Goal: Task Accomplishment & Management: Manage account settings

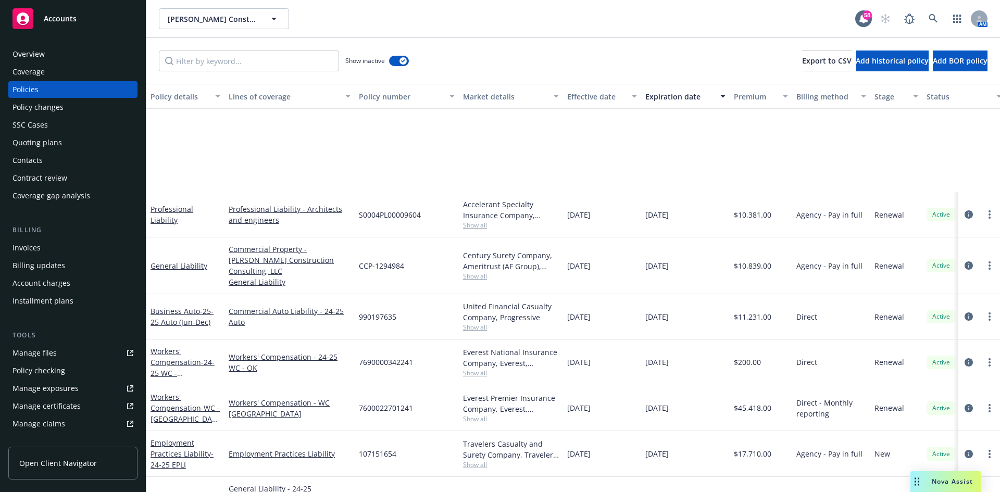
scroll to position [156, 0]
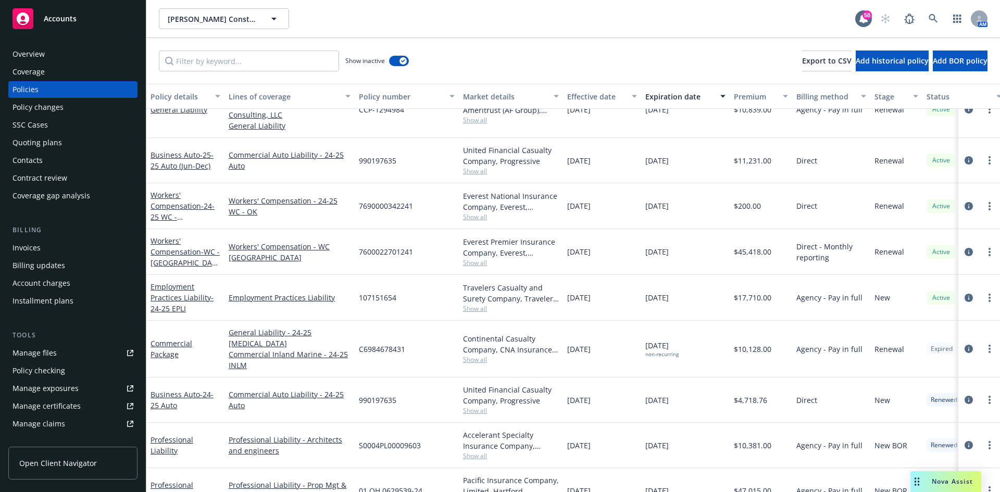
click at [60, 53] on div "Overview" at bounding box center [73, 54] width 121 height 17
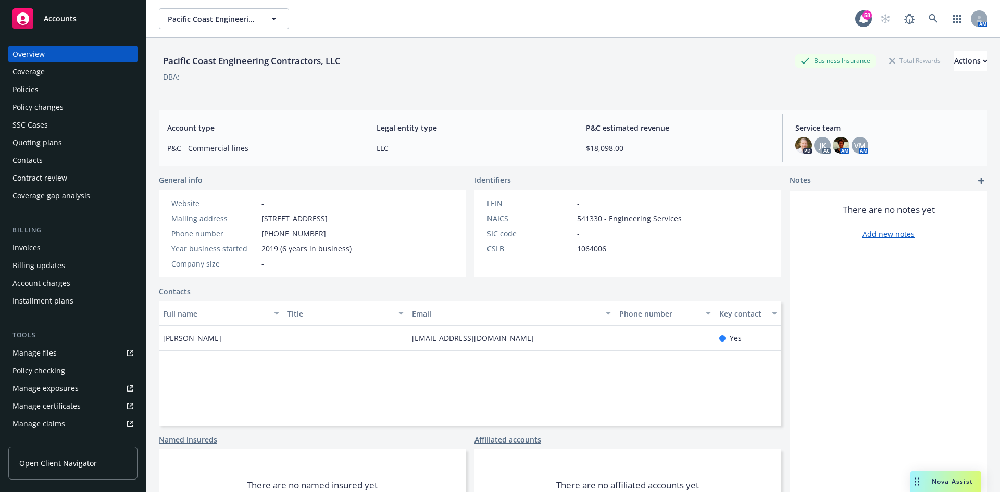
click at [67, 91] on div "Policies" at bounding box center [73, 89] width 121 height 17
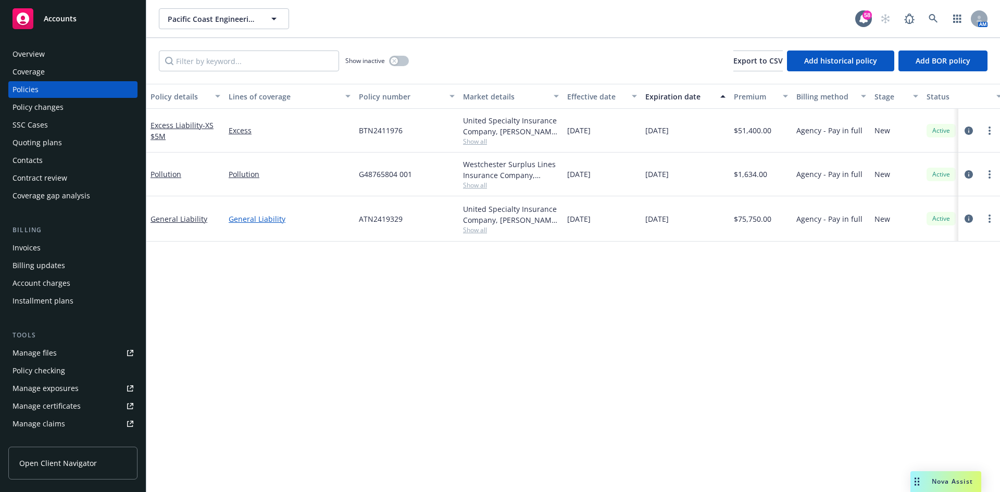
click at [240, 220] on link "General Liability" at bounding box center [290, 219] width 122 height 11
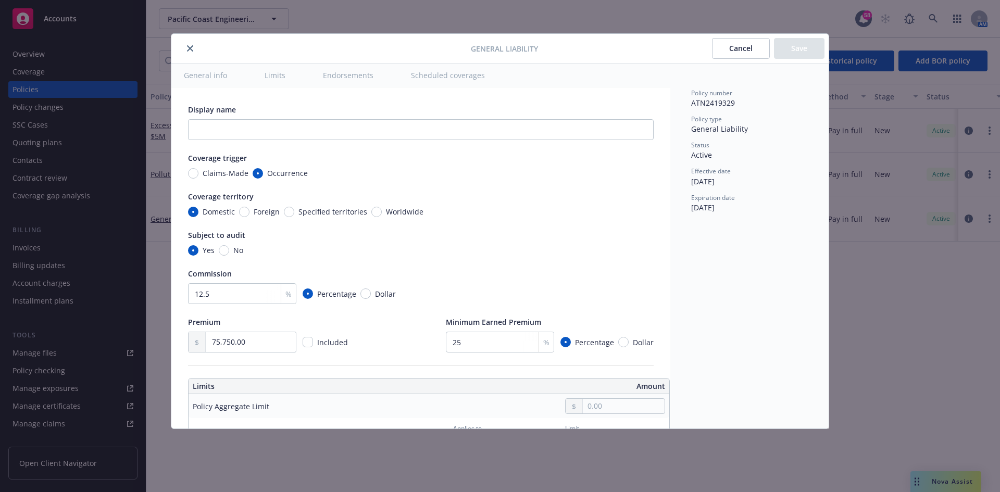
type textarea "x"
click at [195, 47] on button "close" at bounding box center [190, 48] width 13 height 13
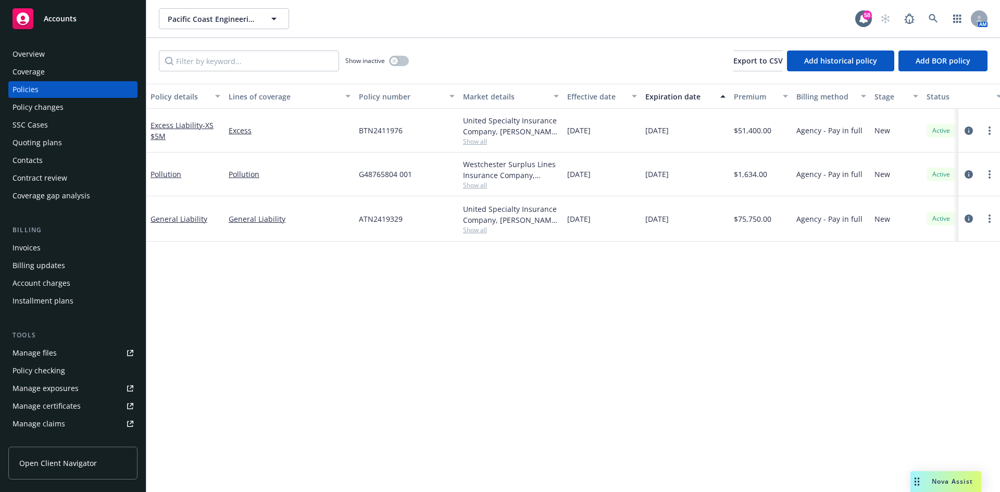
click at [58, 147] on div "Quoting plans" at bounding box center [37, 142] width 49 height 17
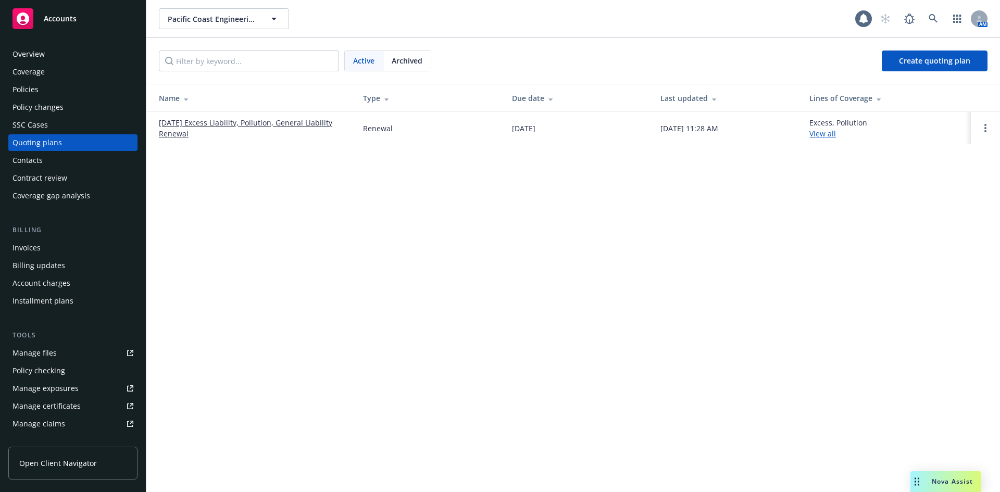
click at [291, 118] on link "[DATE] Excess Liability, Pollution, General Liability Renewal" at bounding box center [253, 128] width 188 height 22
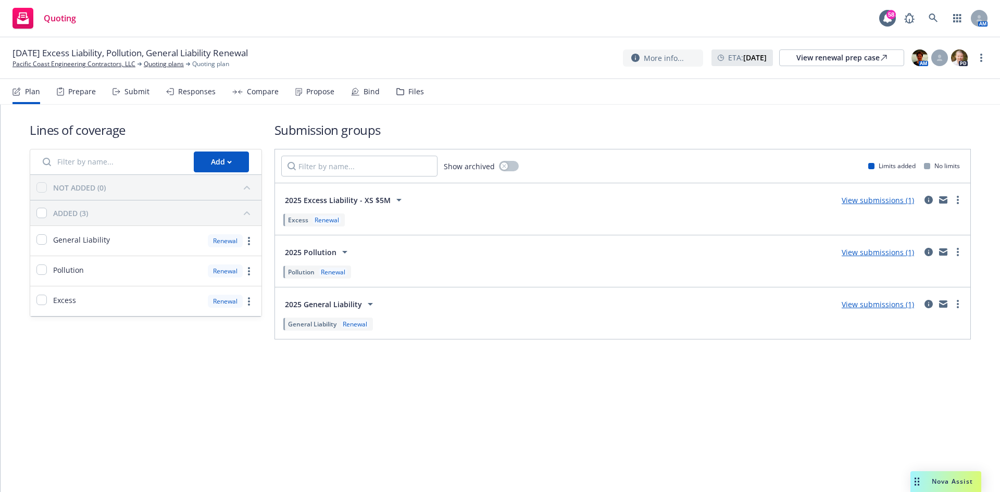
click at [877, 308] on link "View submissions (1)" at bounding box center [878, 305] width 72 height 10
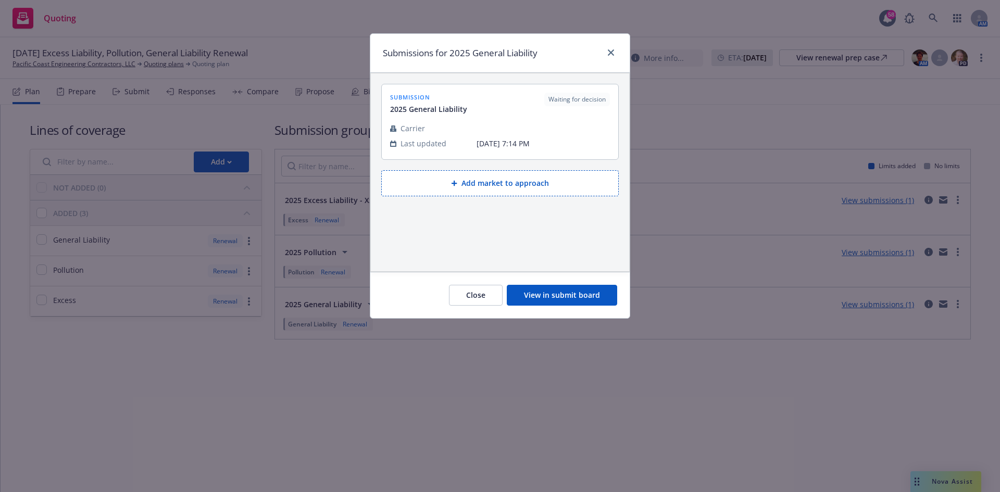
click at [942, 308] on div "Submissions for 2025 General Liability submission 2025 General Liability Waitin…" at bounding box center [500, 246] width 1000 height 492
click at [564, 294] on button "View in submit board" at bounding box center [562, 295] width 110 height 21
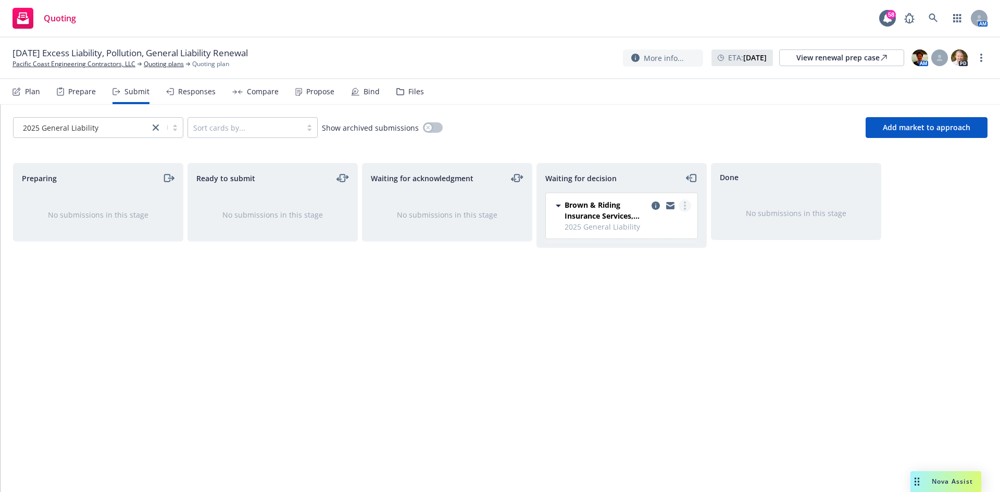
click at [687, 207] on link "more" at bounding box center [685, 206] width 13 height 13
click at [655, 271] on span "Add accepted decision" at bounding box center [639, 269] width 104 height 10
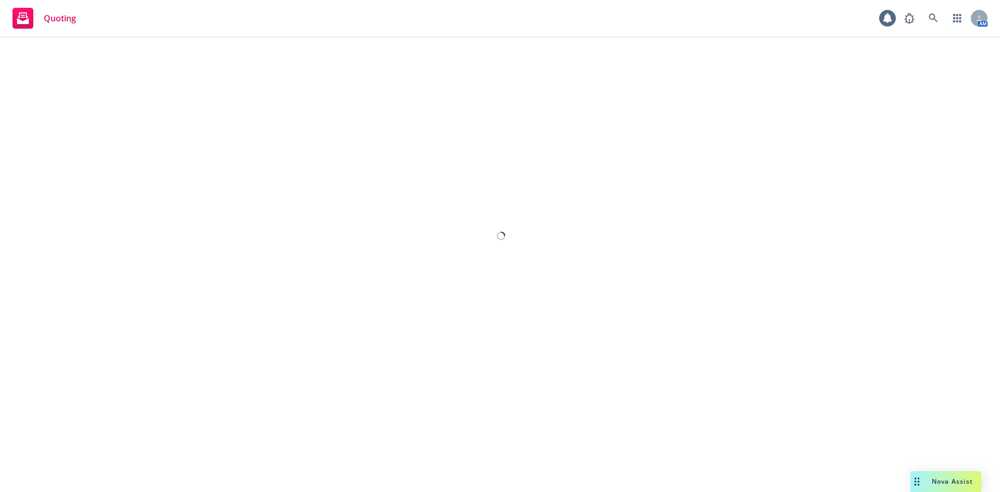
select select "12"
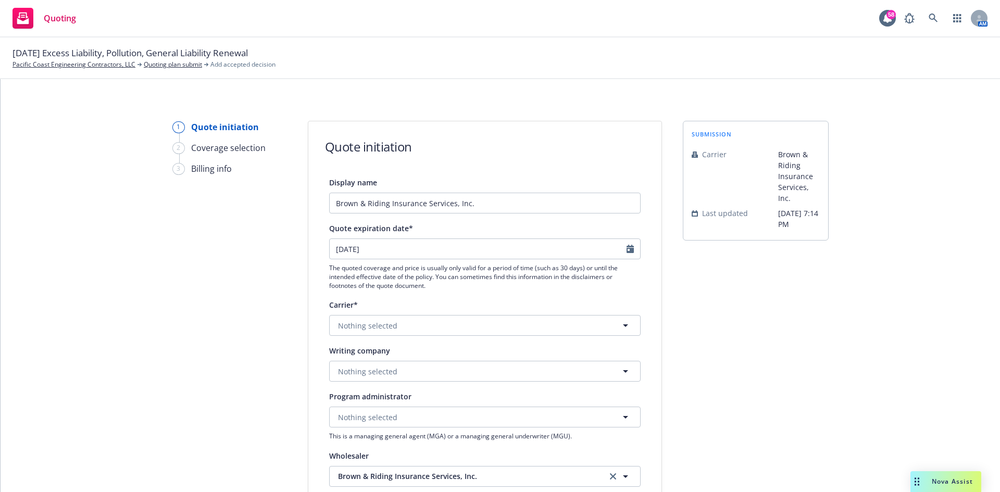
click at [436, 361] on div "Writing company Nothing selected" at bounding box center [485, 363] width 312 height 38
click at [429, 375] on button "Nothing selected" at bounding box center [485, 371] width 312 height 21
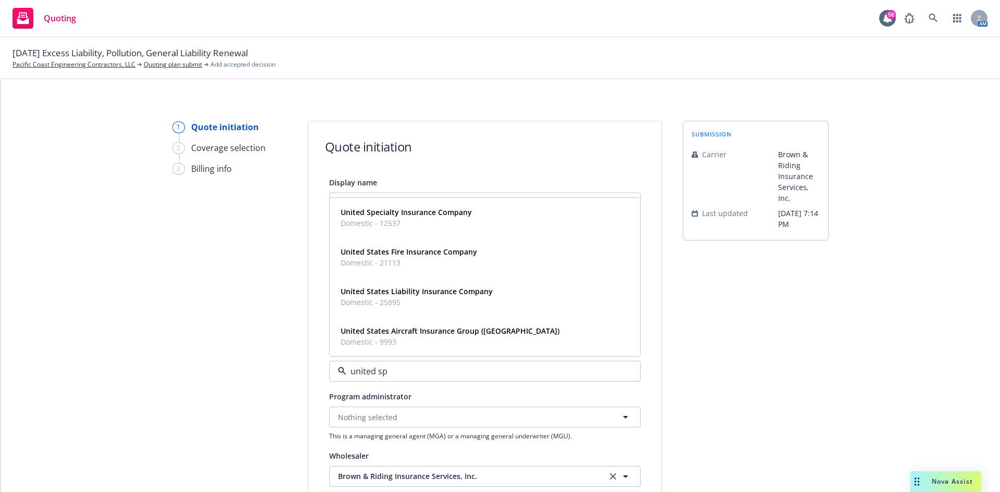
type input "united spe"
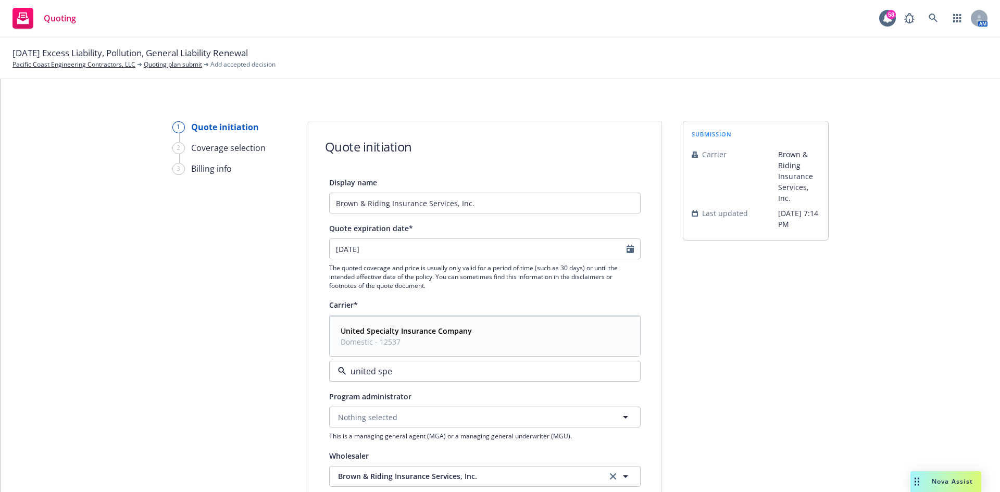
click at [459, 337] on span "Domestic - 12537" at bounding box center [406, 342] width 131 height 11
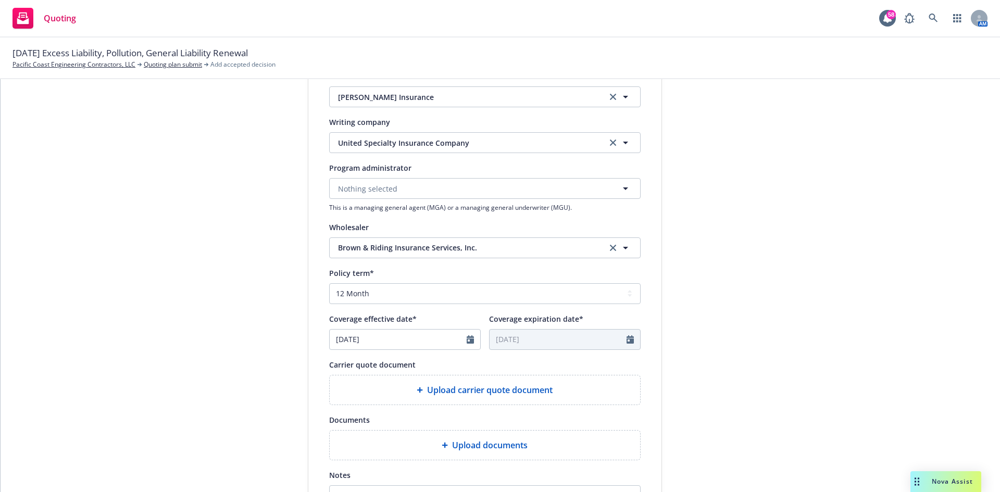
scroll to position [260, 0]
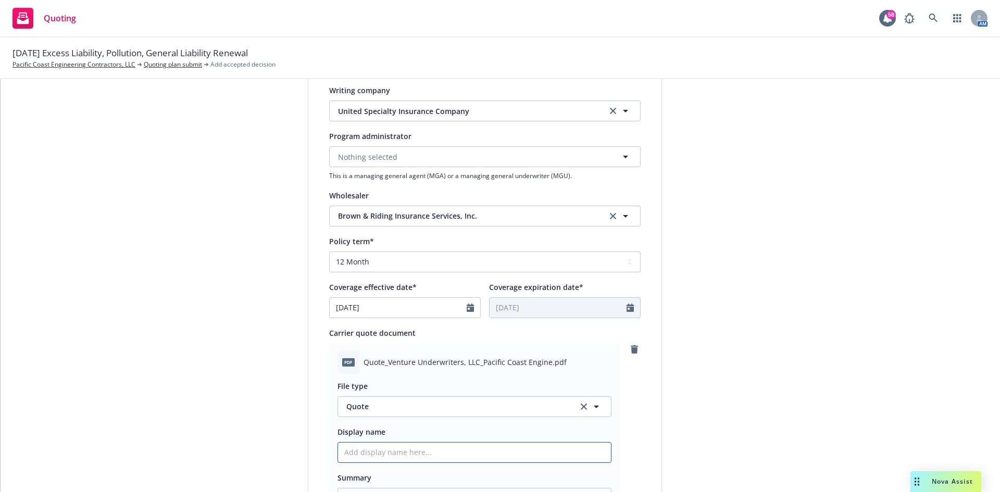
click at [499, 451] on input "Display name" at bounding box center [474, 453] width 273 height 20
type textarea "x"
type input "2"
type textarea "x"
type input "25"
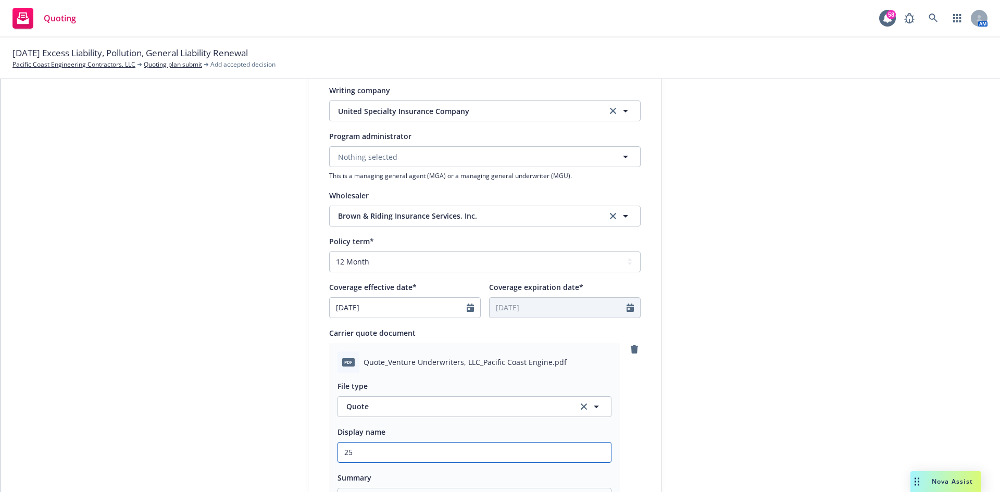
type textarea "x"
type input "25-"
type textarea "x"
type input "25-2"
type textarea "x"
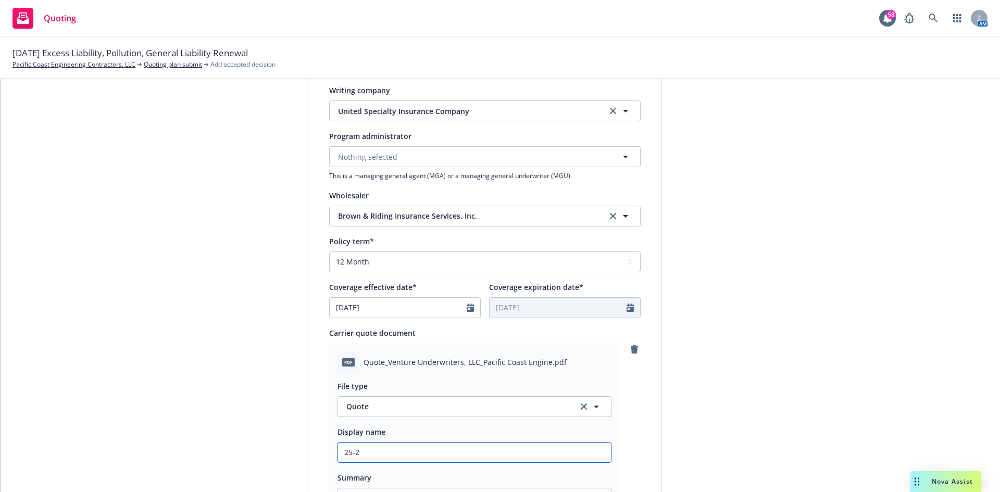
type input "25-26"
type textarea "x"
type input "25-26"
type textarea "x"
type input "25-26 G"
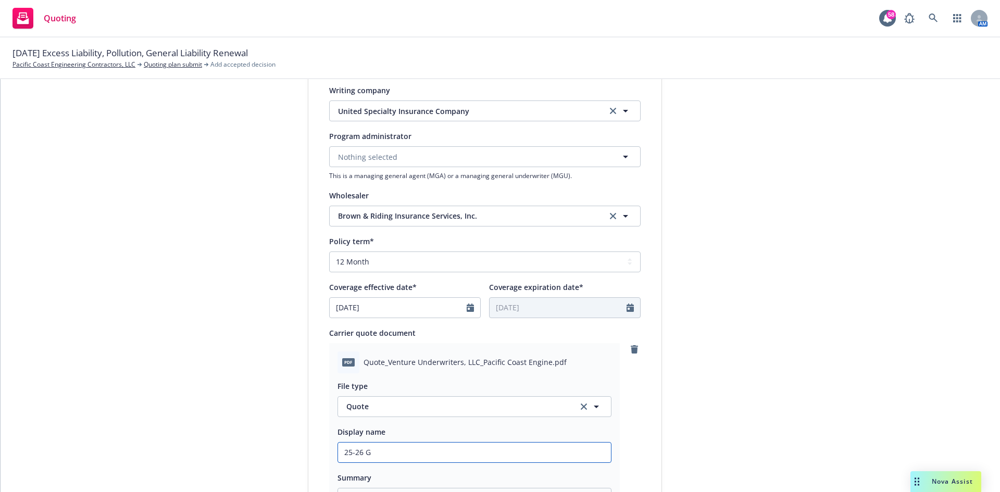
type textarea "x"
type input "25-26 GL"
type textarea "x"
type input "25-26 GL -"
type textarea "x"
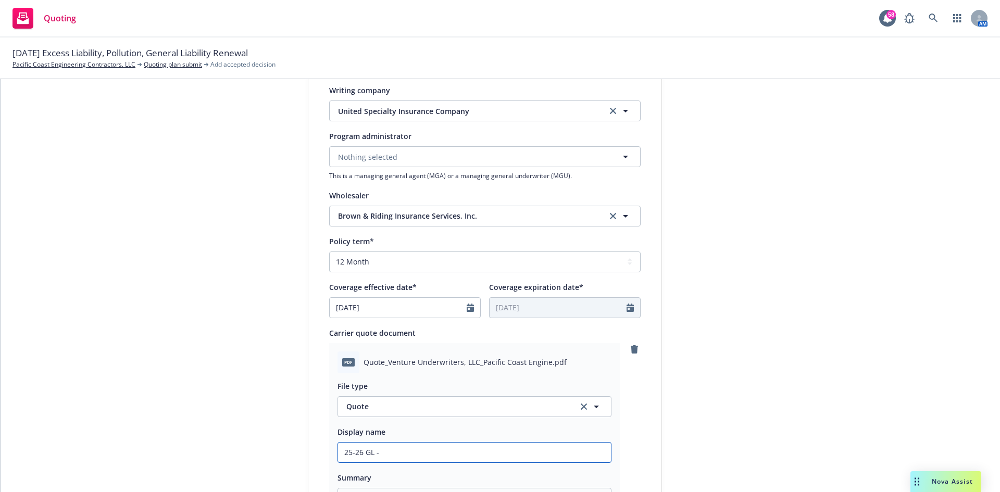
type input "25-26 GL -"
type textarea "x"
type input "25-26 GL - U"
type textarea "x"
type input "25-26 GL - Un"
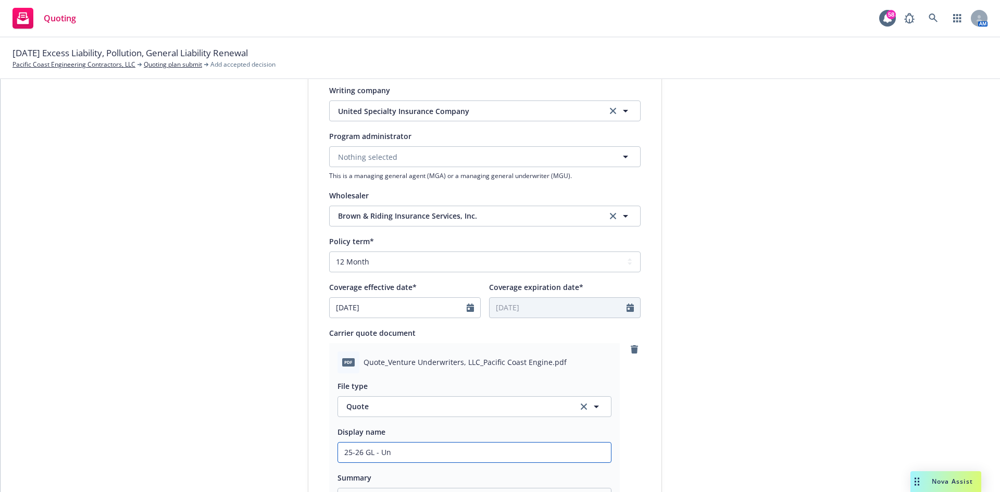
type textarea "x"
type input "25-26 GL - Uni"
type textarea "x"
type input "25-26 GL - Unid"
type textarea "x"
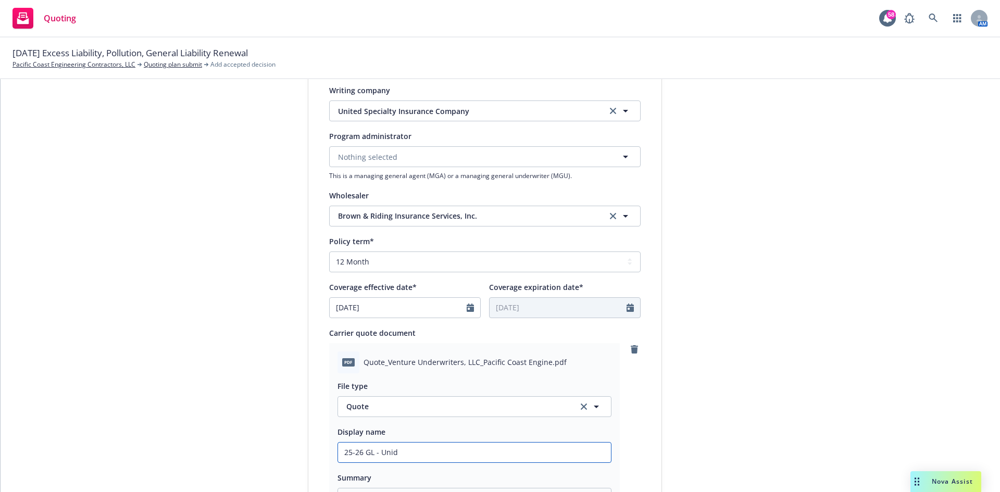
type input "25-26 GL - Uni"
type textarea "x"
type input "25-26 GL - Unit"
type textarea "x"
type input "25-26 GL - Unite"
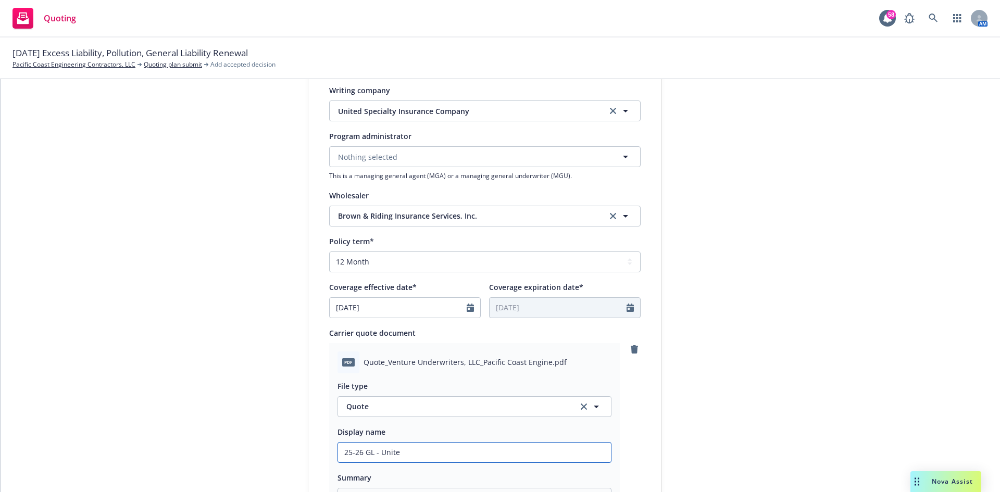
type textarea "x"
type input "25-26 GL - United"
type textarea "x"
type input "25-26 GL - United"
type textarea "x"
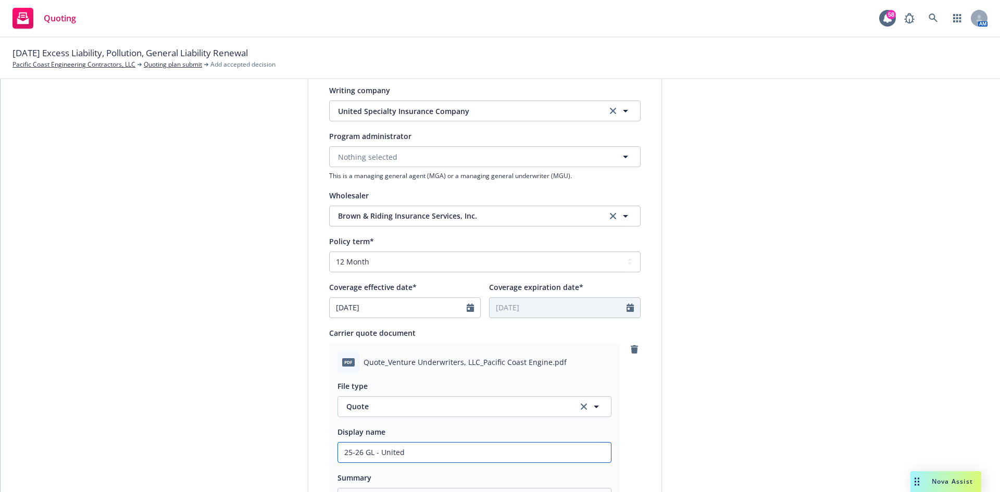
type input "25-26 GL - United S"
type textarea "x"
type input "25-26 GL - United Sp"
type textarea "x"
type input "25-26 GL - United Spe"
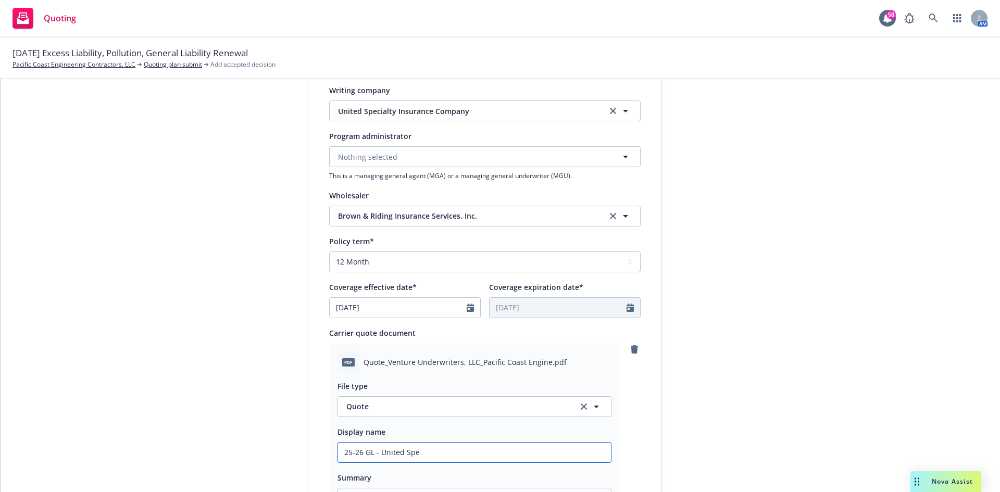
type textarea "x"
type input "25-26 GL - United Spec"
type textarea "x"
type input "25-26 GL - United Speci"
type textarea "x"
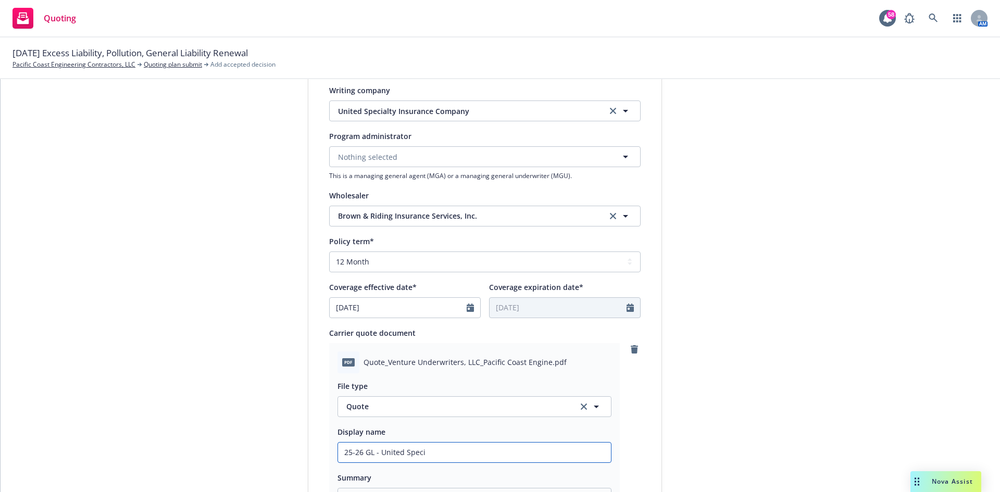
type input "25-26 GL - United Specia"
type textarea "x"
type input "25-26 GL - United Special"
type textarea "x"
type input "25-26 GL - United Specialt"
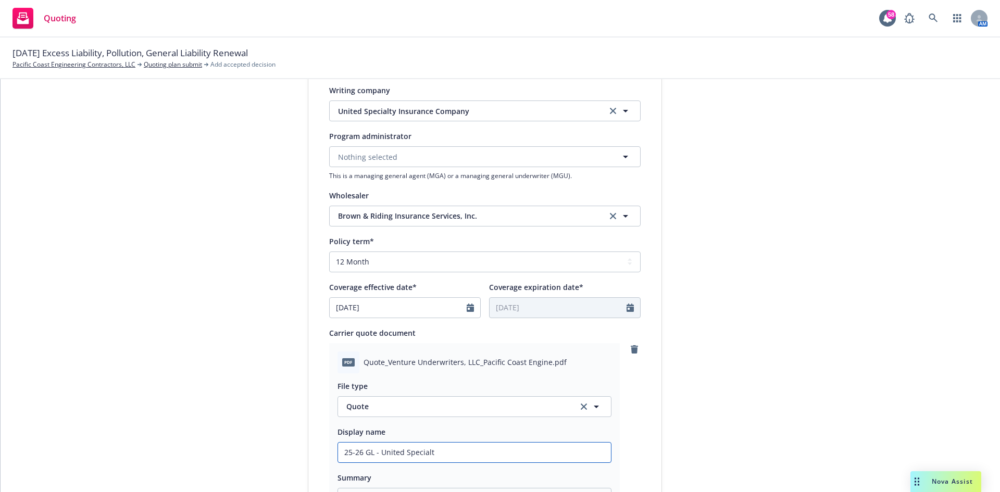
type textarea "x"
type input "25-26 GL - United Specialty"
type textarea "x"
type input "25-26 GL - United Specialty"
type textarea "x"
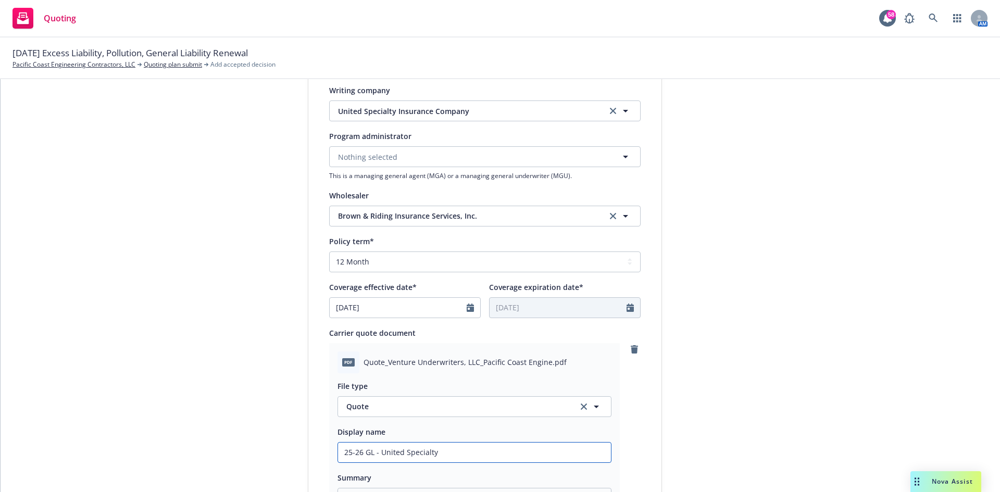
type input "25-26 GL - United Specialty R"
type textarea "x"
type input "25-26 GL - United Specialty Re"
type textarea "x"
type input "25-26 GL - United Specialty Ren"
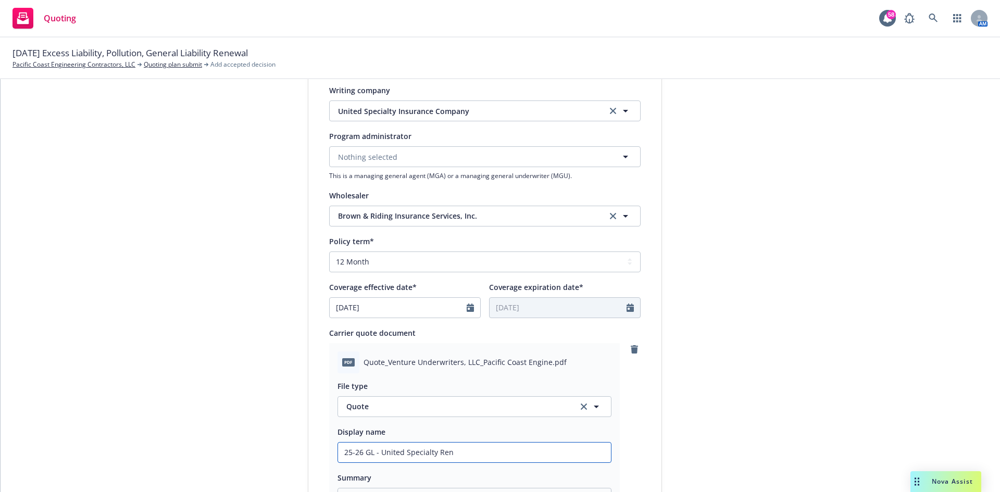
type textarea "x"
type input "25-26 GL - United Specialty Rene"
type textarea "x"
type input "25-26 GL - United Specialty Renew"
type textarea "x"
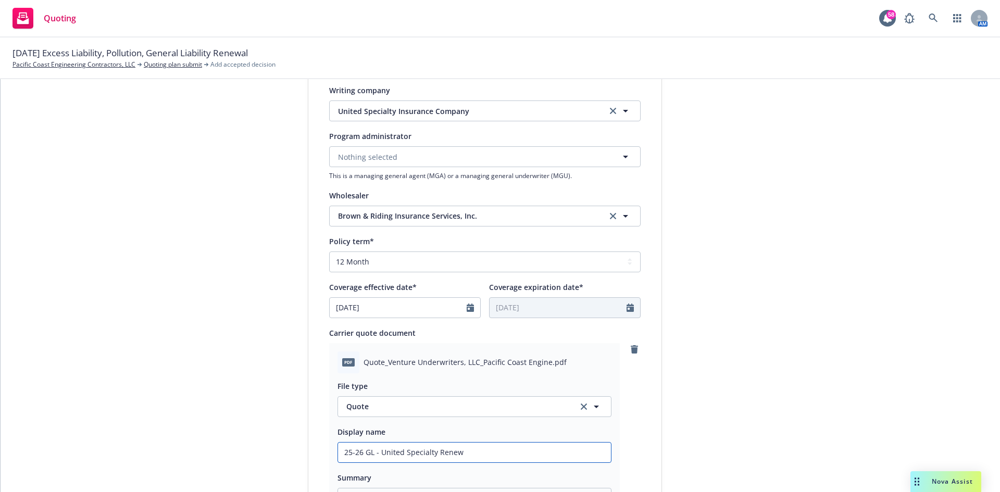
type input "25-26 GL - United Specialty Renewa"
type textarea "x"
type input "25-26 GL - United Specialty Renewal"
type textarea "x"
type input "25-26 GL - United Specialty Renewal"
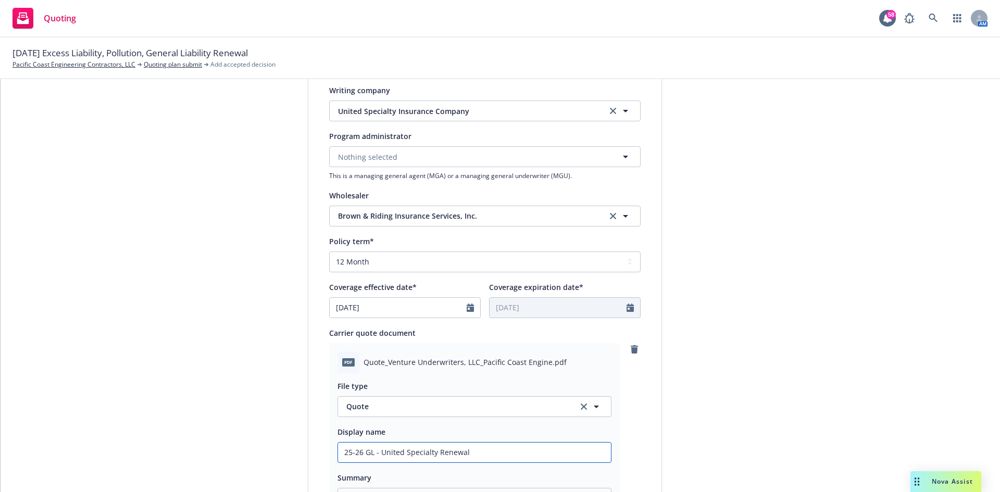
type textarea "x"
type input "25-26 GL - United Specialty Renewal Q"
type textarea "x"
type input "25-26 GL - United Specialty Renewal Qo"
type textarea "x"
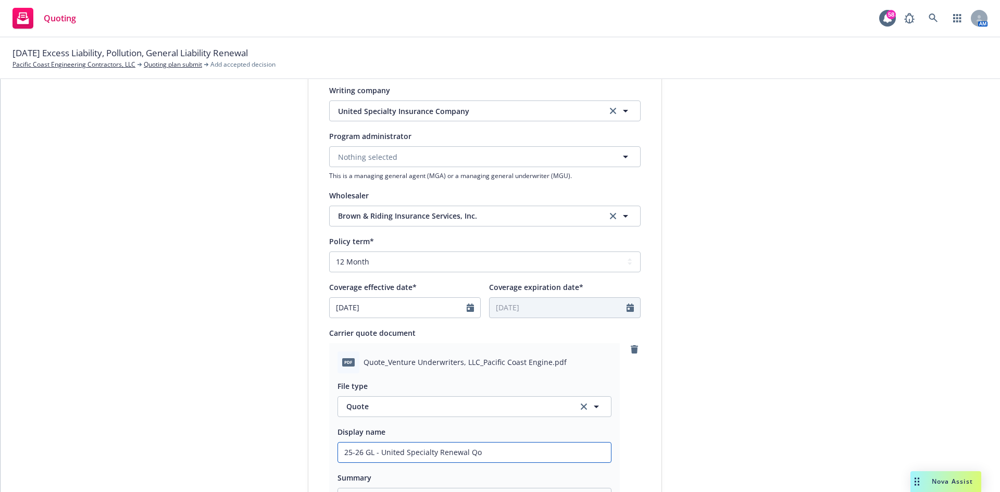
type input "25-26 GL - United Specialty Renewal Q"
type textarea "x"
type input "25-26 GL - United Specialty Renewal Qu"
type textarea "x"
type input "25-26 GL - United Specialty Renewal Quo"
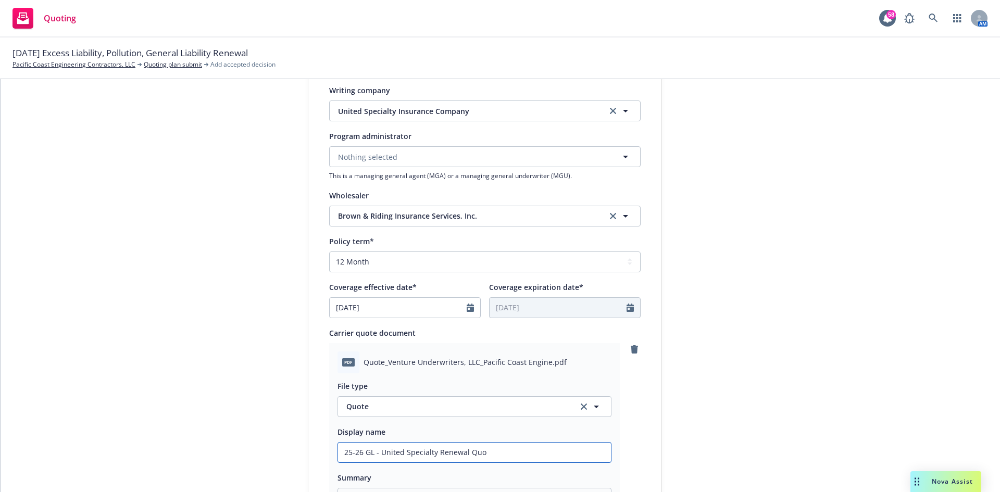
type textarea "x"
type input "25-26 GL - United Specialty Renewal Quot"
type textarea "x"
type input "25-26 GL - United Specialty Renewal Quote"
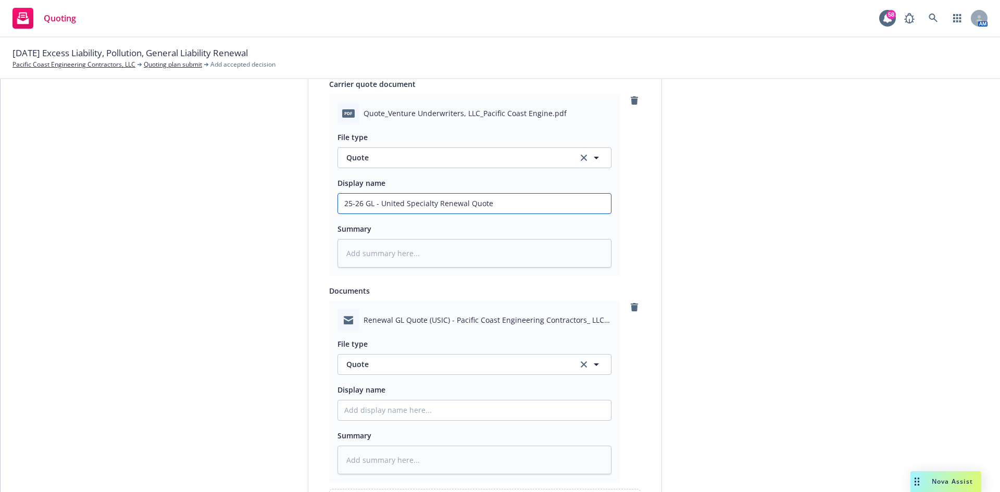
scroll to position [514, 0]
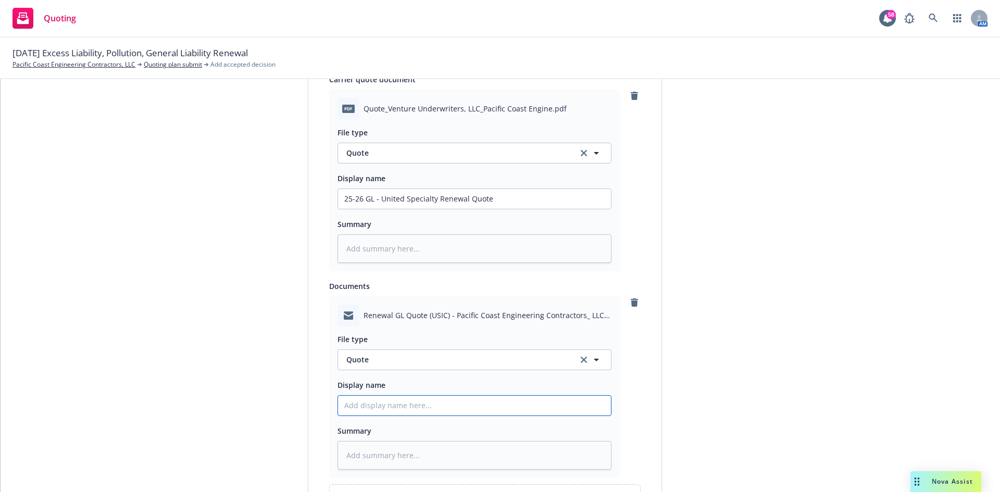
click at [442, 409] on input "Display name" at bounding box center [474, 406] width 273 height 20
paste input "25-26 GL - United Specialty Renewal Quote"
type textarea "x"
type input "25-26 GL - United Specialty Renewal Quote"
type textarea "x"
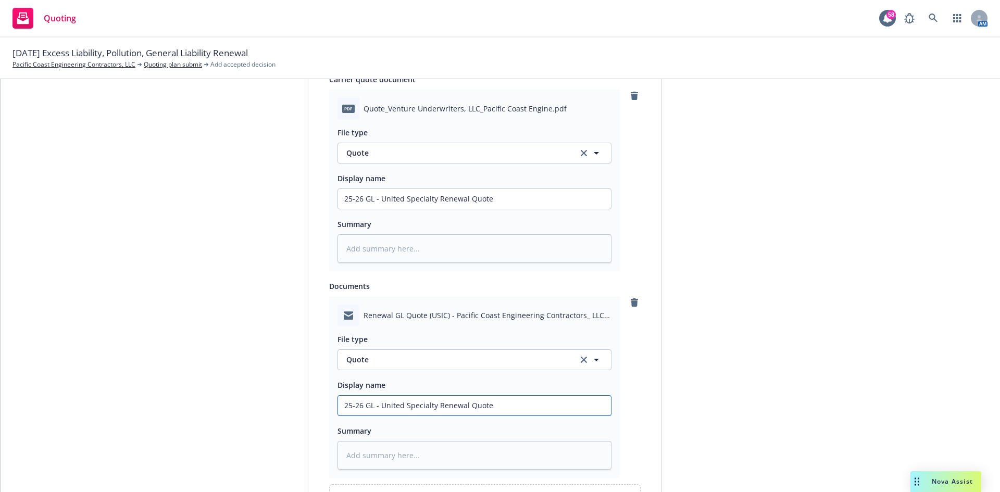
type input "25-26 GL - BUnited Specialty Renewal Quote"
type textarea "x"
type input "25-26 GL - BRUnited Specialty Renewal Quote"
type textarea "x"
type input "25-26 GL - BRCUnited Specialty Renewal Quote"
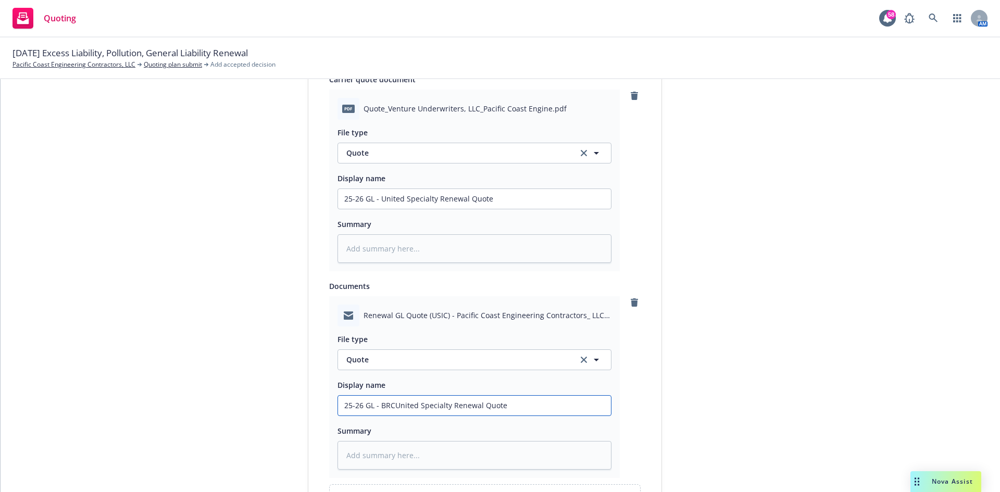
type textarea "x"
type input "25-26 GL - BRC United Specialty Renewal Quote"
type textarea "x"
type input "25-26 GL - BRC rUnited Specialty Renewal Quote"
type textarea "x"
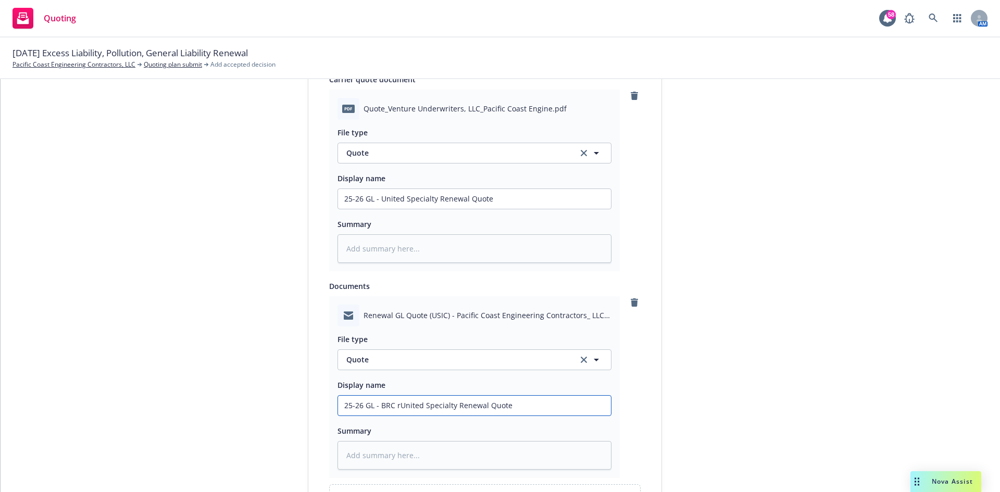
type input "25-26 GL - BRC reUnited Specialty Renewal Quote"
type textarea "x"
type input "25-26 GL - BRC renUnited Specialty Renewal Quote"
type textarea "x"
type input "25-26 GL - BRC reneUnited Specialty Renewal Quote"
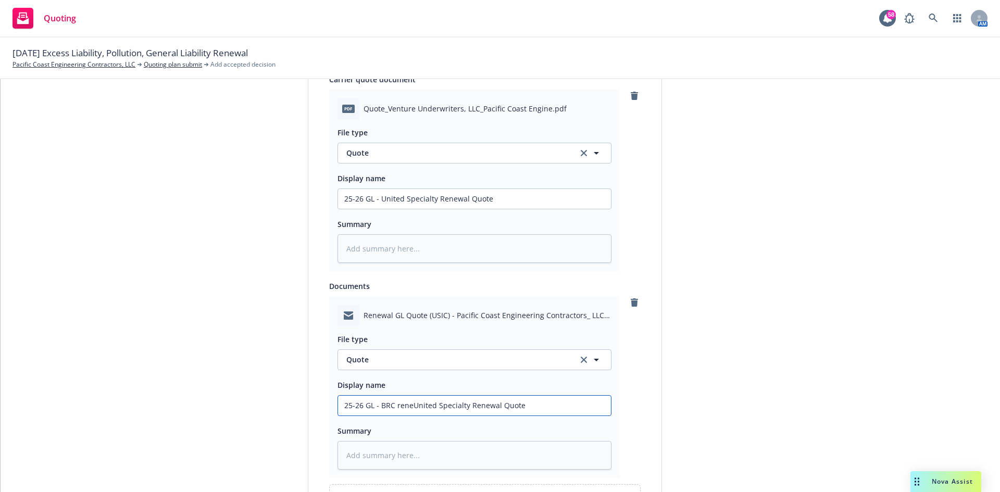
type textarea "x"
type input "25-26 GL - BRC renewUnited Specialty Renewal Quote"
type textarea "x"
type input "25-26 GL - BRC renewaUnited Specialty Renewal Quote"
type textarea "x"
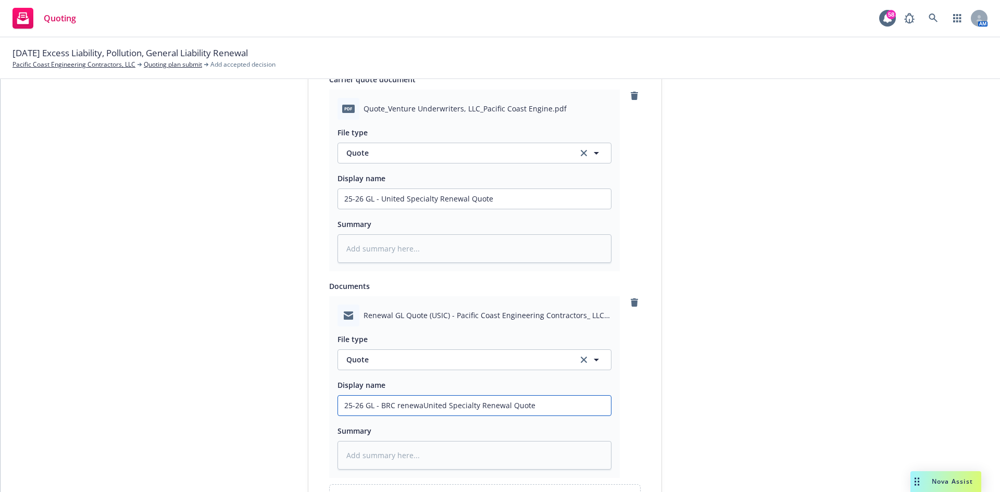
type input "25-26 GL - BRC renewalUnited Specialty Renewal Quote"
type textarea "x"
type input "25-26 GL - BRC renewal United Specialty Renewal Quote"
type textarea "x"
type input "25-26 GL - BRC renewal dUnited Specialty Renewal Quote"
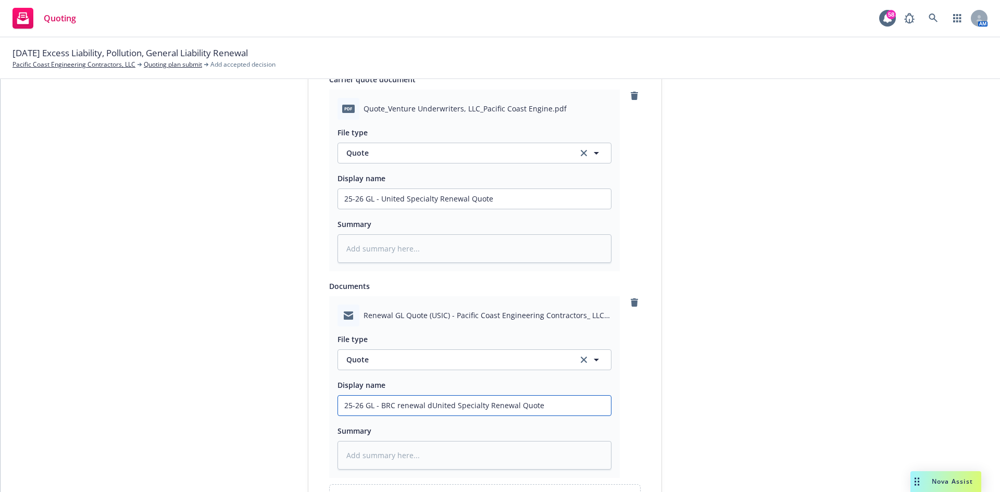
type textarea "x"
type input "25-26 GL - BRC renewal deUnited Specialty Renewal Quote"
type textarea "x"
type input "25-26 GL - BRC renewal delUnited Specialty Renewal Quote"
type textarea "x"
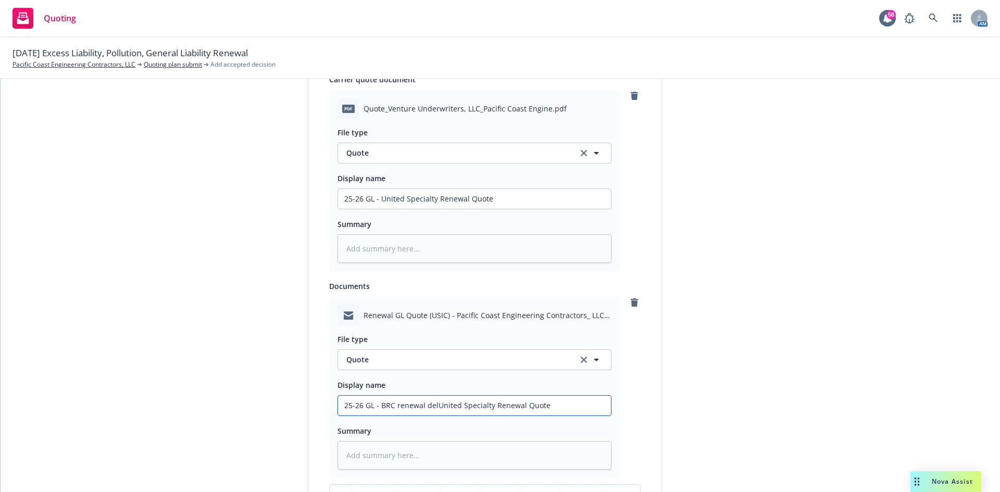
type input "25-26 GL - BRC renewal deliUnited Specialty Renewal Quote"
type textarea "x"
type input "25-26 GL - BRC renewal delivUnited Specialty Renewal Quote"
type textarea "x"
type input "25-26 GL - BRC renewal deliveUnited Specialty Renewal Quote"
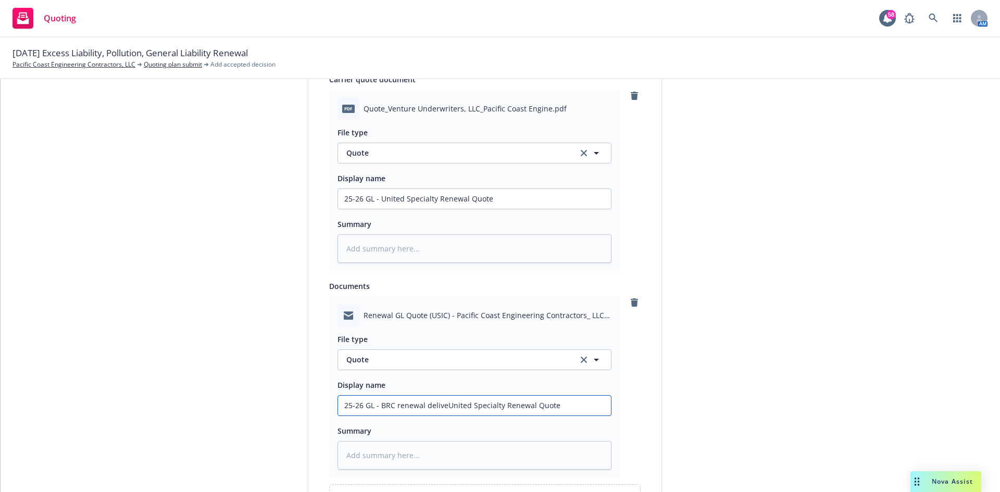
type textarea "x"
type input "25-26 GL - BRC renewal deliverUnited Specialty Renewal Quote"
type textarea "x"
type input "25-26 GL - BRC renewal deliveryUnited Specialty Renewal Quote"
type textarea "x"
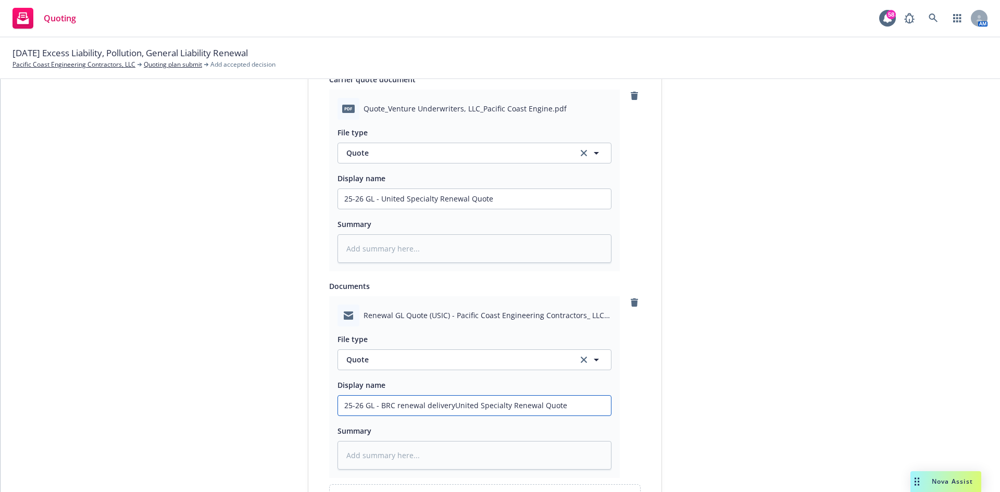
type input "25-26 GL - BRC renewal delivery United Specialty Renewal Quote"
type textarea "x"
type input "25-26 GL - BRC renewal delivery eUnited Specialty Renewal Quote"
type textarea "x"
type input "25-26 GL - BRC renewal delivery emUnited Specialty Renewal Quote"
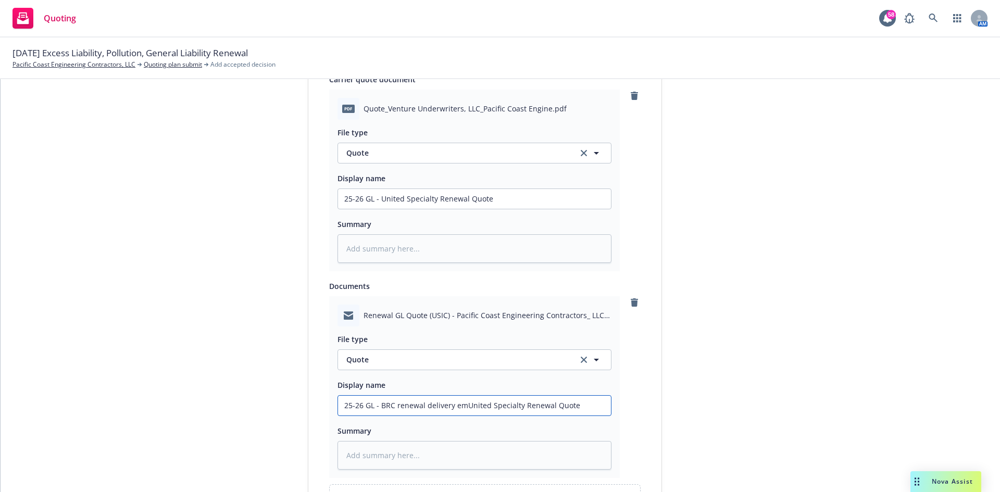
type textarea "x"
type input "25-26 GL - BRC renewal delivery emaUnited Specialty Renewal Quote"
type textarea "x"
type input "25-26 GL - BRC renewal delivery emaiUnited Specialty Renewal Quote"
type textarea "x"
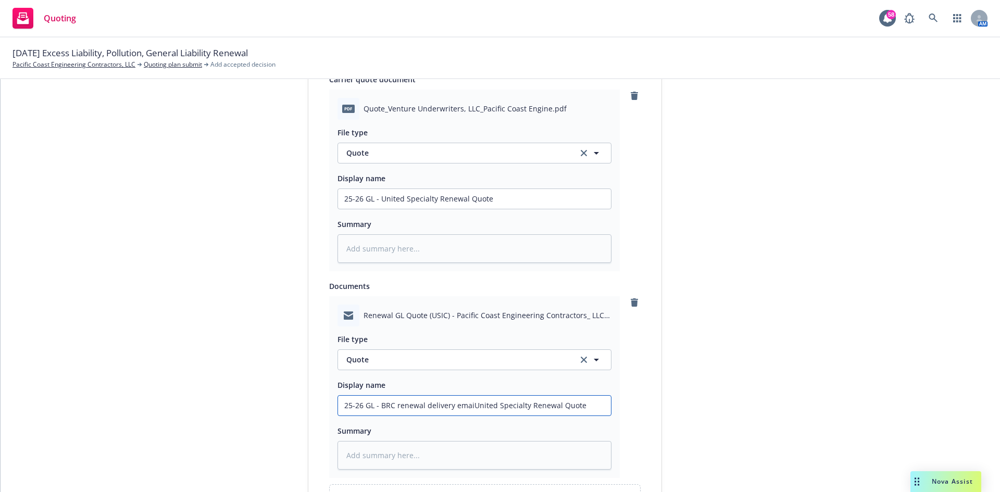
type input "25-26 GL - BRC renewal delivery emailUnited Specialty Renewal Quote"
type textarea "x"
type input "25-26 GL - BRC renewal delivery emailSpecialty Renewal Quote"
type textarea "x"
type input "25-26 GL - BRC renewal delivery emailRenewal Quote"
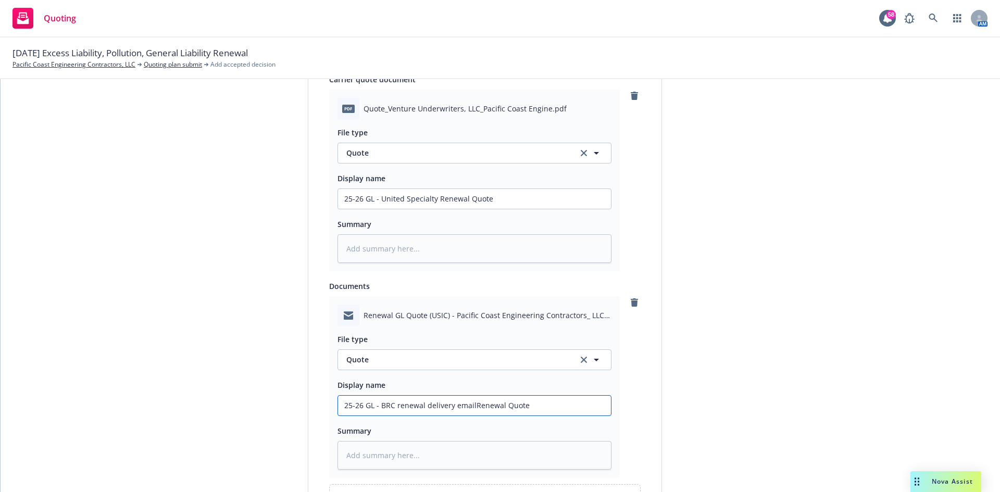
type textarea "x"
type input "25-26 GL - BRC renewal delivery emailQuote"
type textarea "x"
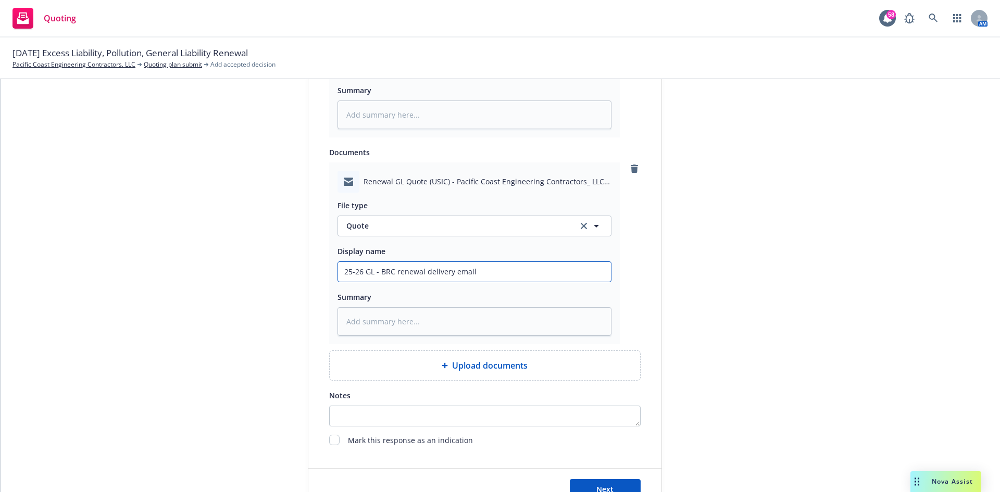
scroll to position [709, 0]
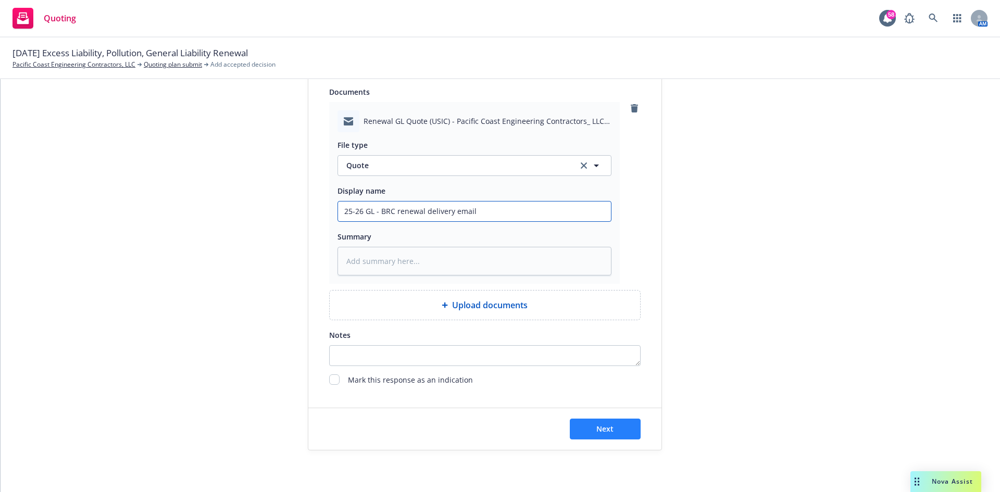
type input "25-26 GL - BRC renewal delivery email"
drag, startPoint x: 585, startPoint y: 419, endPoint x: 586, endPoint y: 425, distance: 5.3
click at [586, 424] on button "Next" at bounding box center [605, 429] width 71 height 21
type textarea "x"
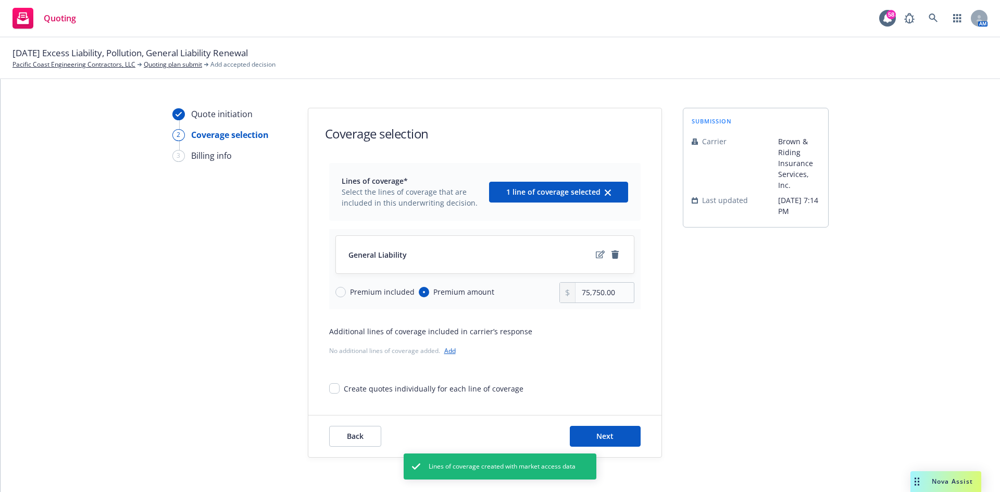
scroll to position [20, 0]
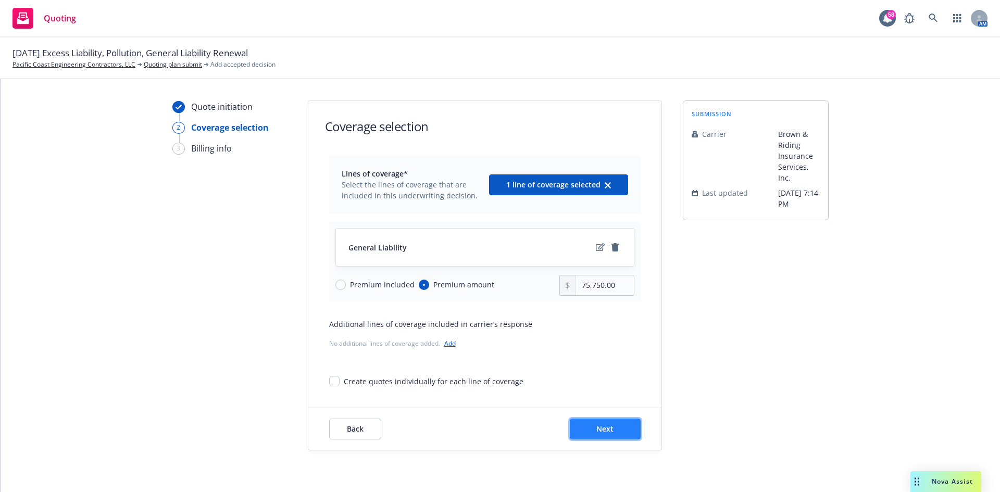
click at [600, 427] on span "Next" at bounding box center [605, 429] width 17 height 10
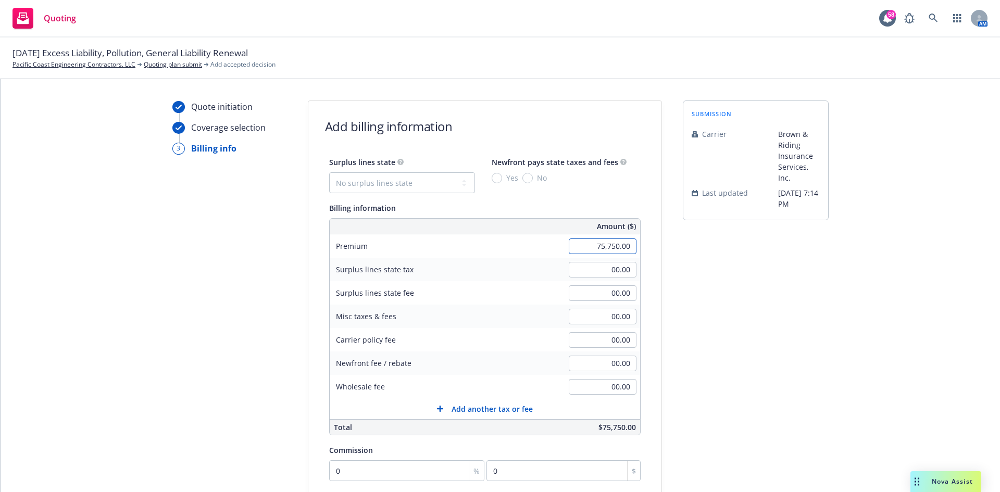
click at [580, 242] on input "75,750.00" at bounding box center [603, 247] width 68 height 16
type input "78,010.00"
type input "2,370.30"
type input "142.22"
type input "1"
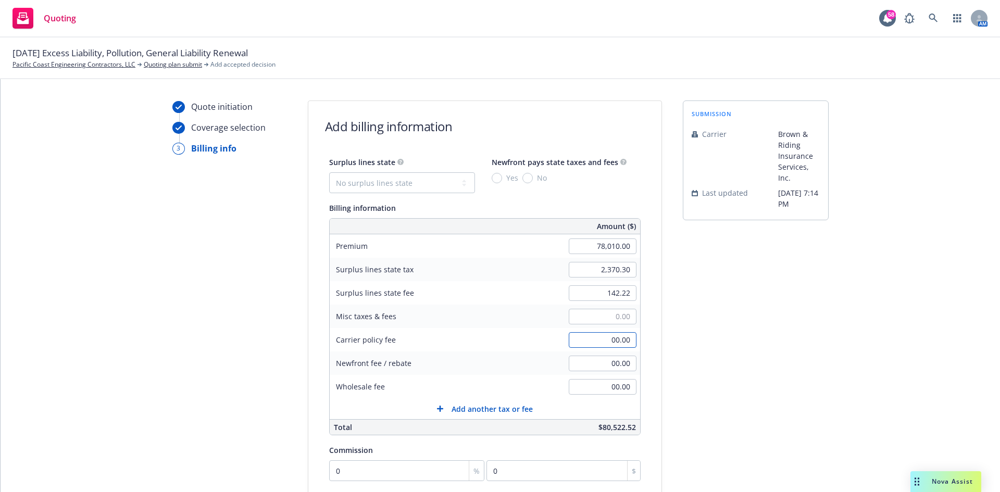
type input "00.00"
type input "1,000.00"
type input "7"
type input "1,000.00"
type input "2,325.00"
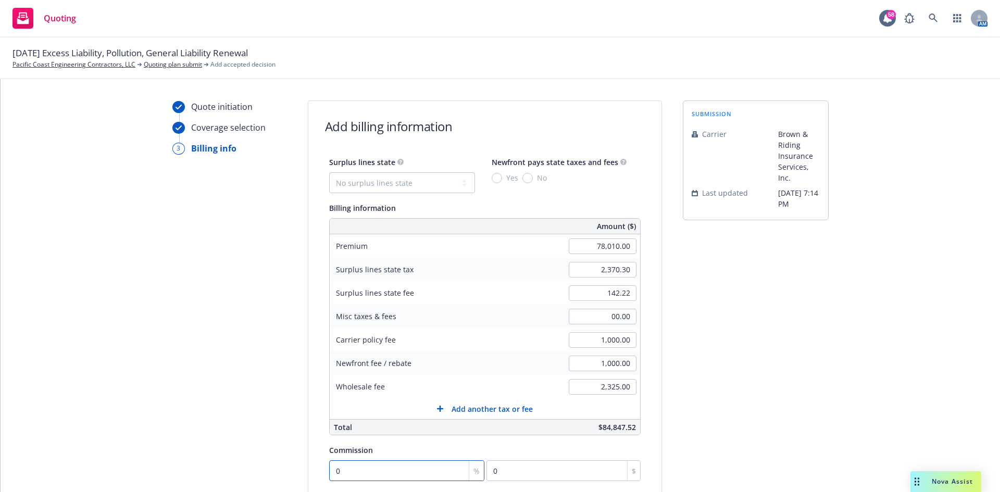
click at [378, 464] on input "0" at bounding box center [407, 471] width 156 height 21
type input "1"
type input "780.1"
type input "12"
type input "9361.2"
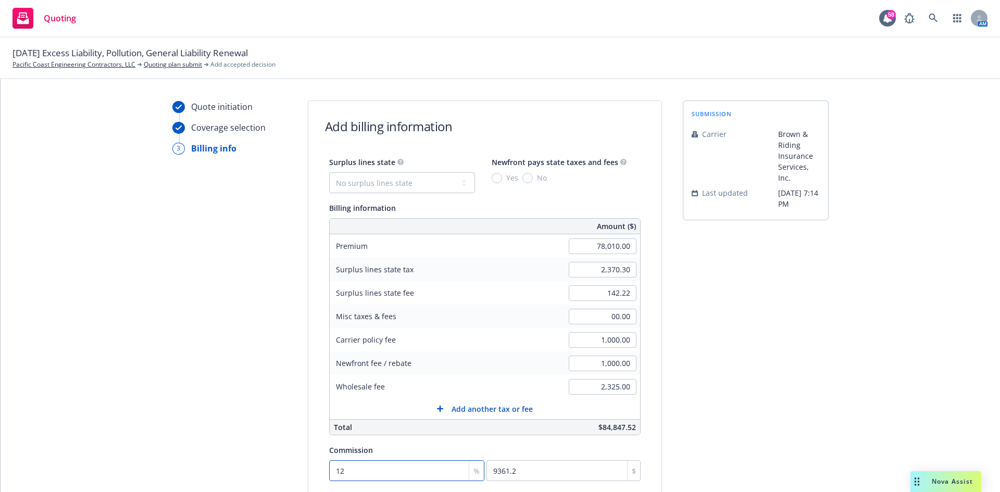
type input "12.5"
type input "9751.25"
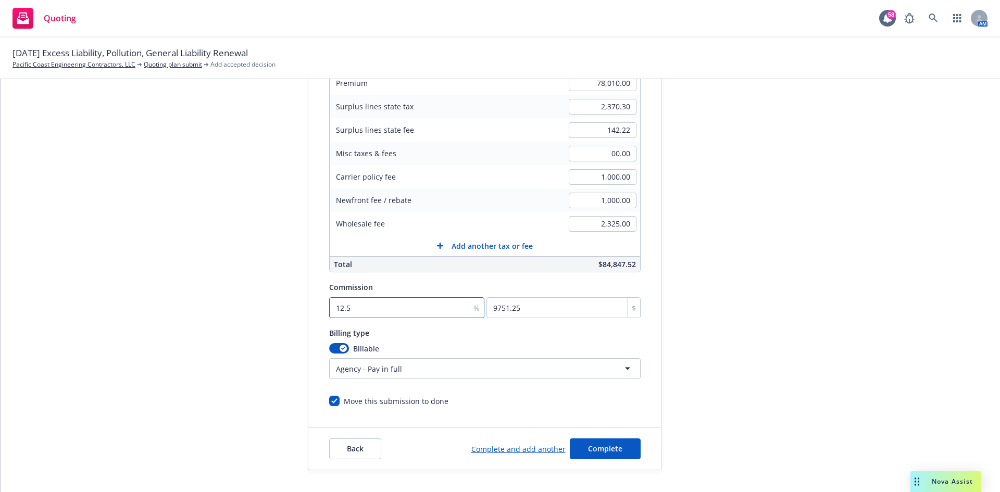
scroll to position [203, 0]
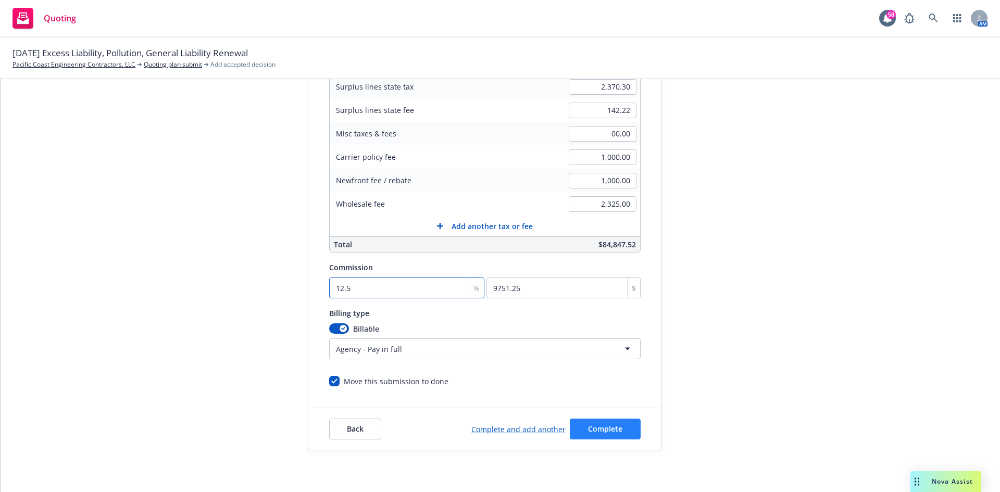
type input "12.5"
click at [588, 428] on span "Complete" at bounding box center [605, 429] width 34 height 10
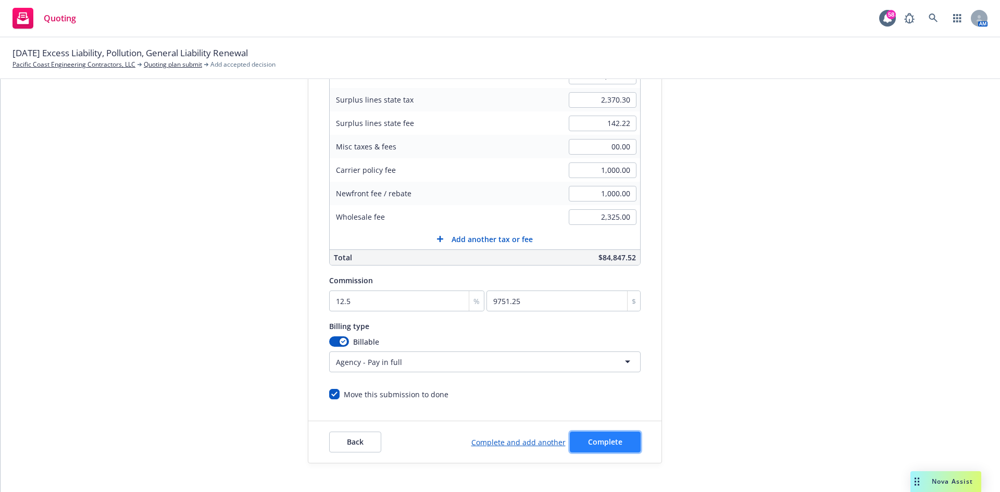
click at [603, 445] on span "Complete" at bounding box center [605, 442] width 34 height 10
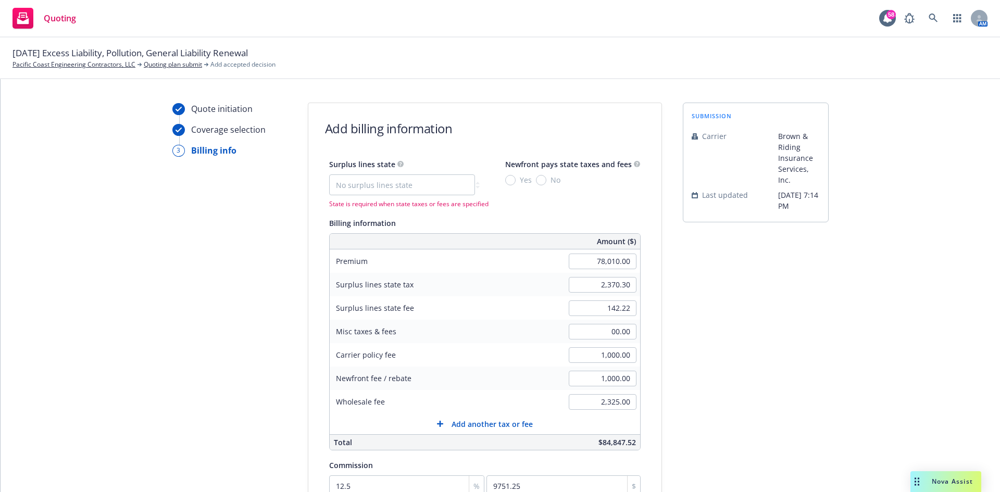
scroll to position [0, 0]
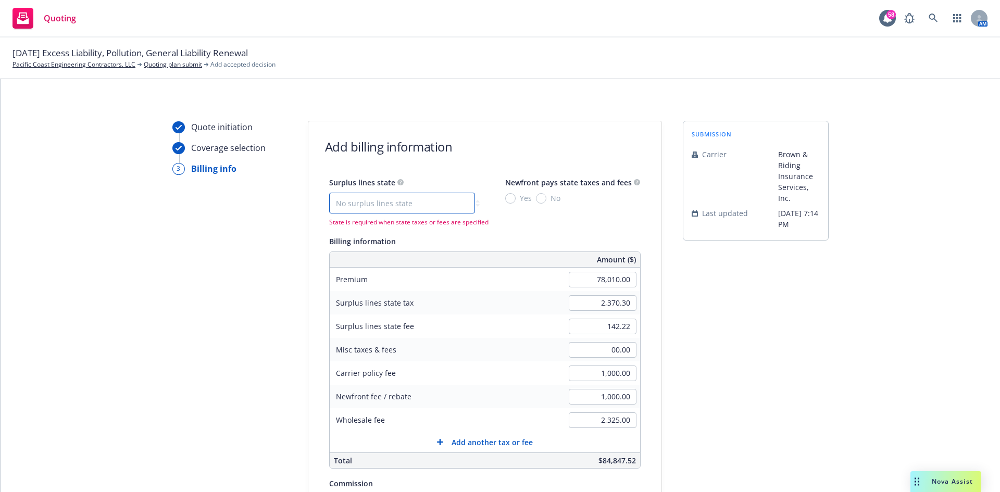
click at [417, 203] on select "No surplus lines state Alaska Alabama Arkansas Arizona California Colorado Conn…" at bounding box center [402, 203] width 146 height 21
select select "CA"
click at [329, 193] on select "No surplus lines state Alaska Alabama Arkansas Arizona California Colorado Conn…" at bounding box center [402, 203] width 146 height 21
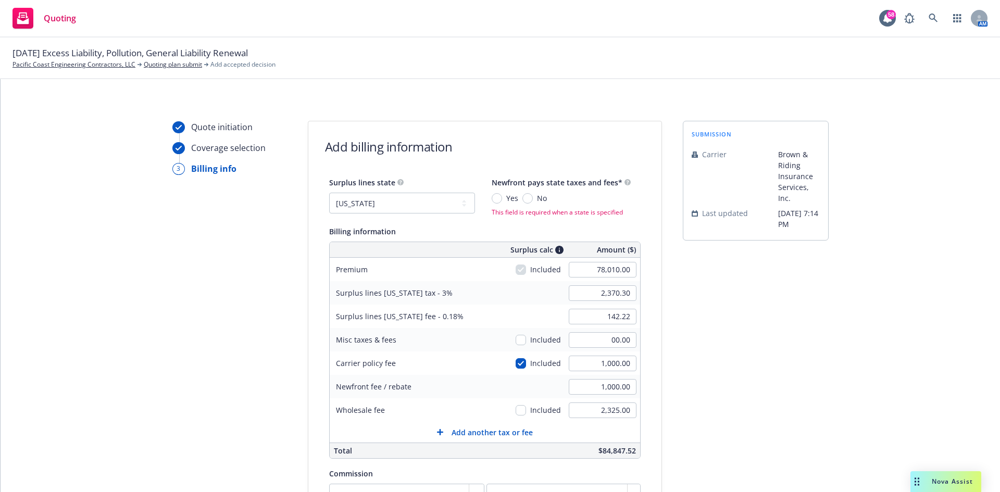
click at [533, 201] on span "No" at bounding box center [540, 198] width 14 height 11
click at [525, 201] on input "No" at bounding box center [528, 198] width 10 height 10
radio input "true"
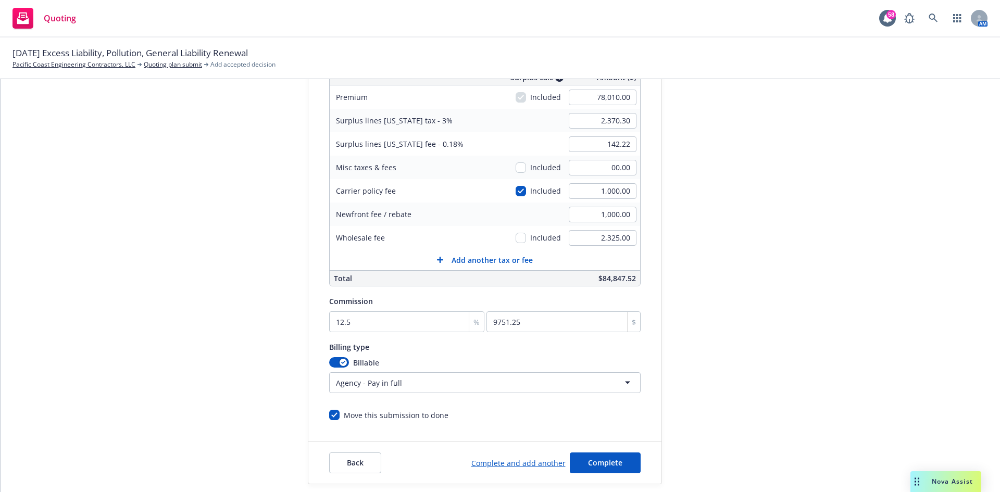
scroll to position [151, 0]
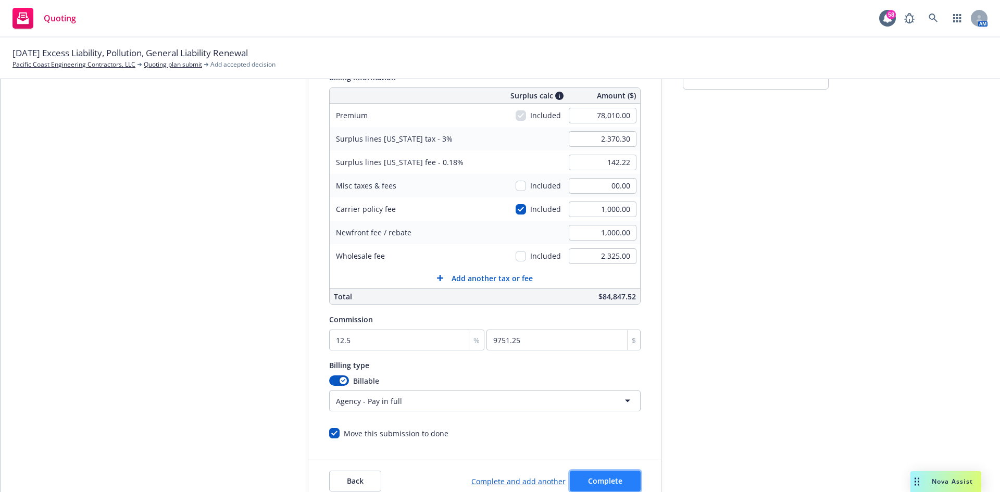
click at [595, 479] on span "Complete" at bounding box center [605, 481] width 34 height 10
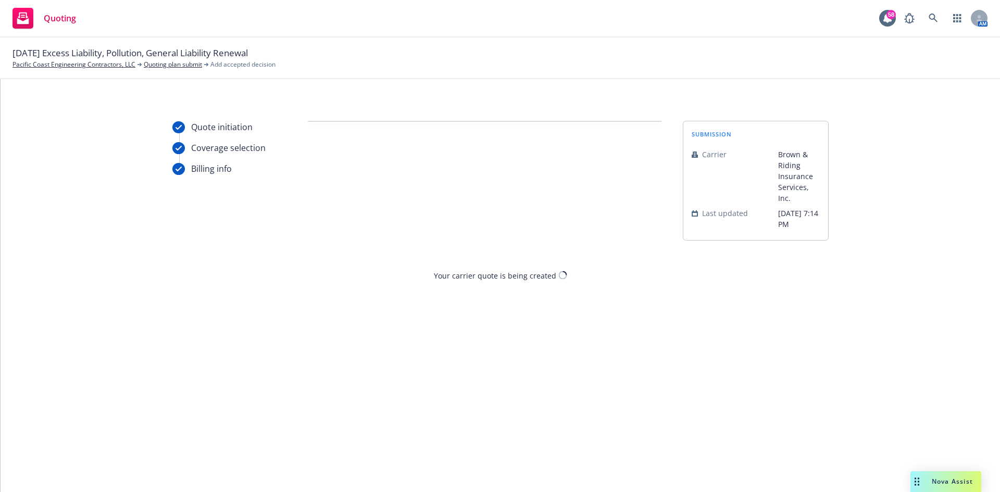
scroll to position [0, 0]
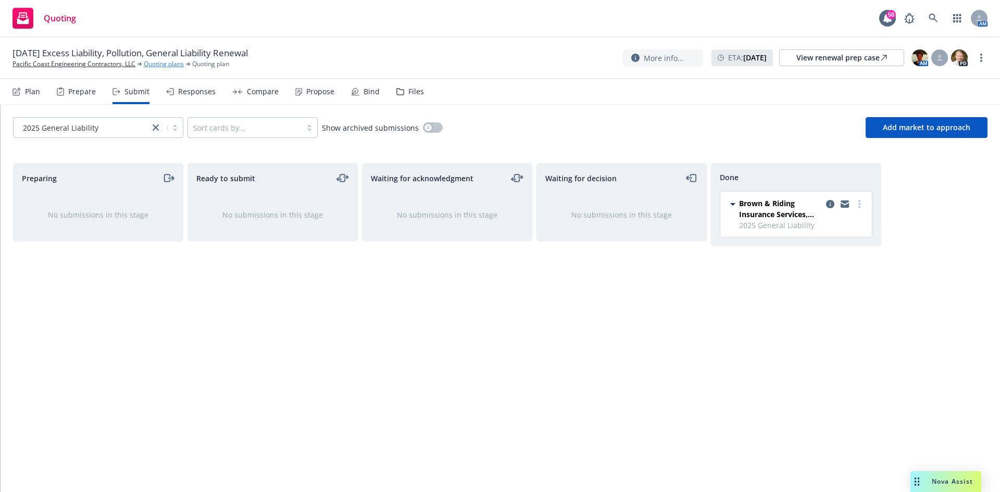
click at [156, 65] on link "Quoting plans" at bounding box center [164, 63] width 40 height 9
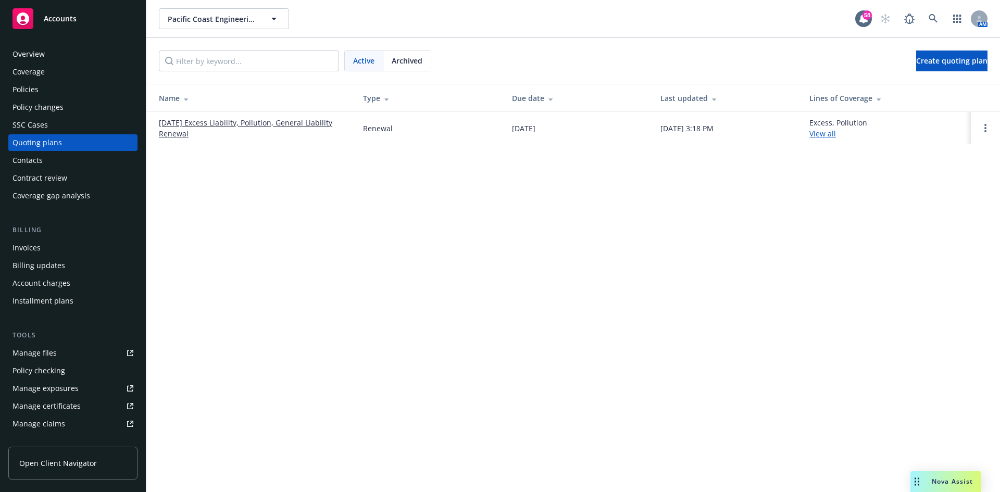
click at [295, 123] on link "[DATE] Excess Liability, Pollution, General Liability Renewal" at bounding box center [253, 128] width 188 height 22
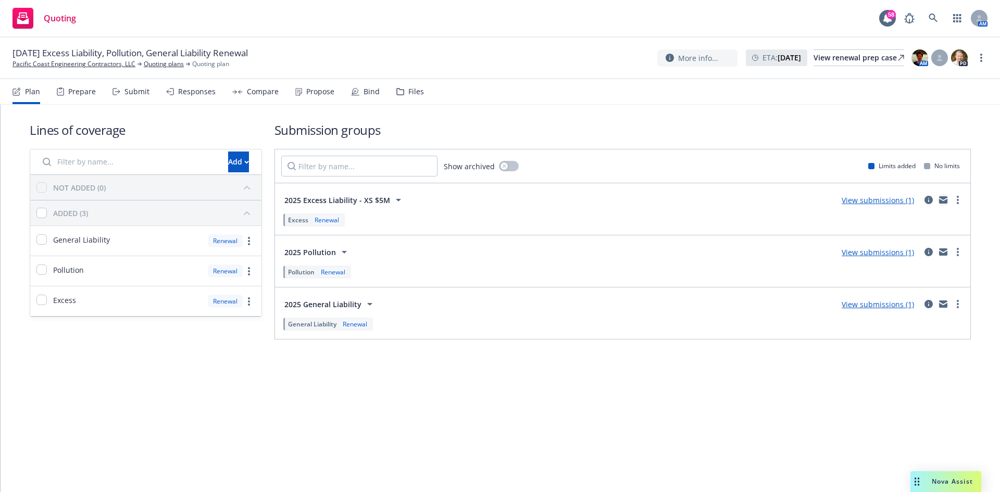
click at [940, 196] on link "mail" at bounding box center [943, 200] width 13 height 13
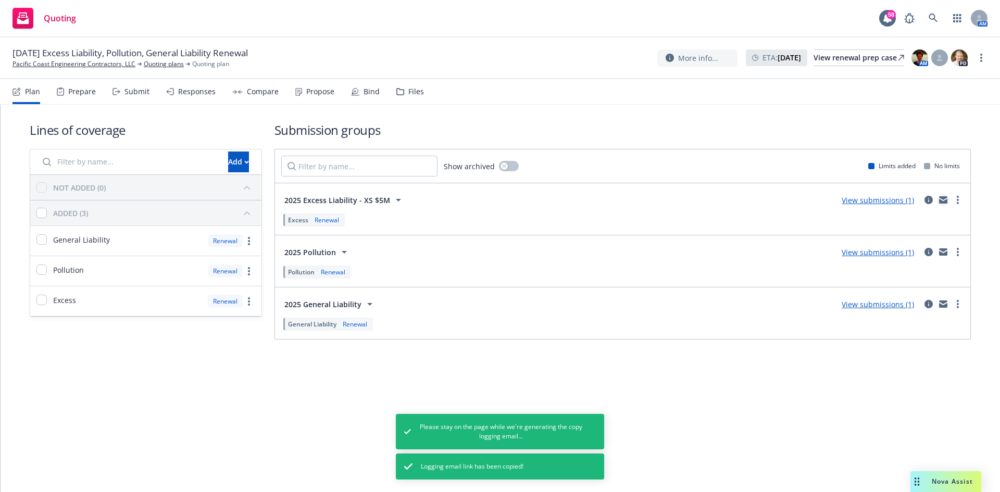
click at [942, 195] on link "mail" at bounding box center [943, 200] width 13 height 13
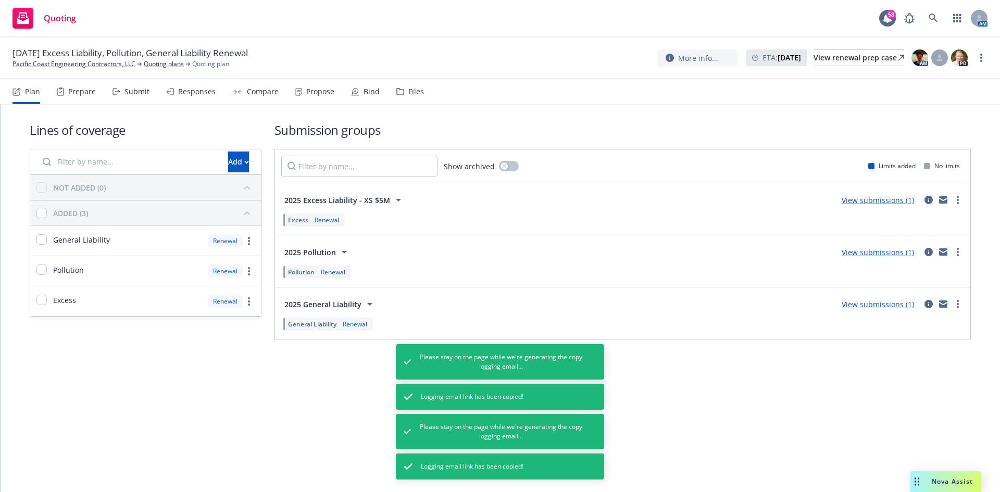
click at [867, 203] on link "View submissions (1)" at bounding box center [878, 200] width 72 height 10
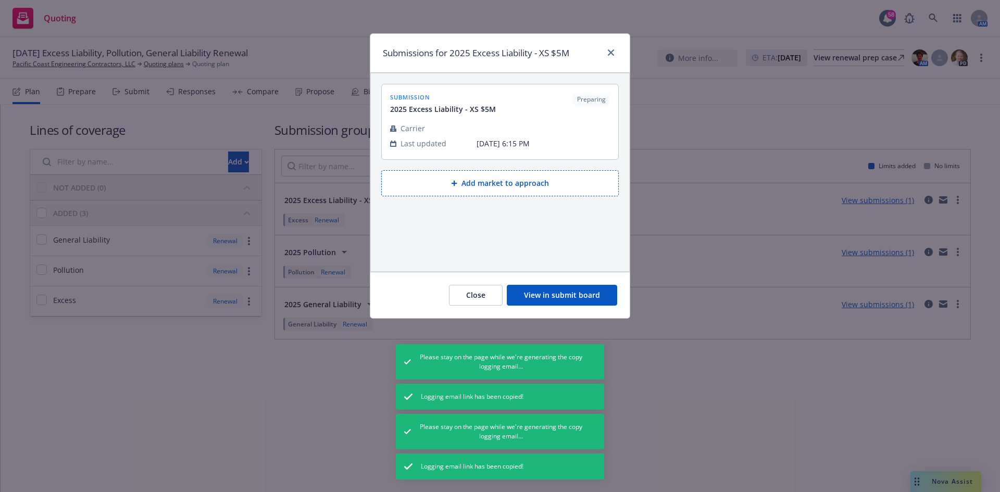
click at [592, 295] on button "View in submit board" at bounding box center [562, 295] width 110 height 21
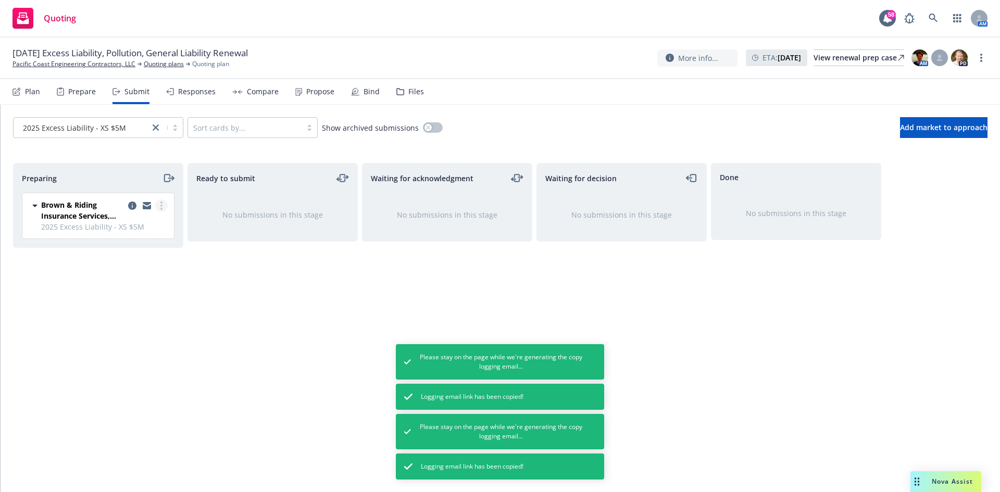
click at [158, 206] on link "more" at bounding box center [161, 206] width 13 height 13
click at [129, 287] on span "Add accepted decision" at bounding box center [115, 289] width 104 height 10
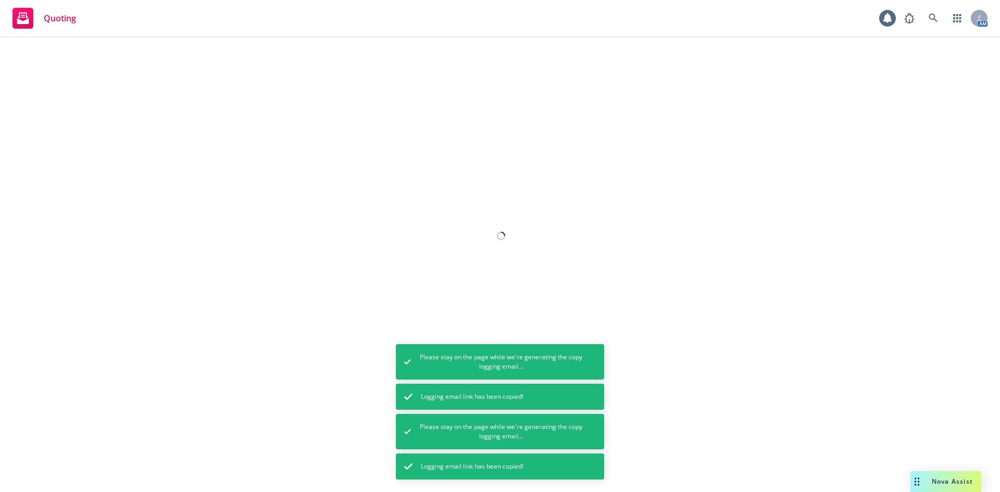
select select "12"
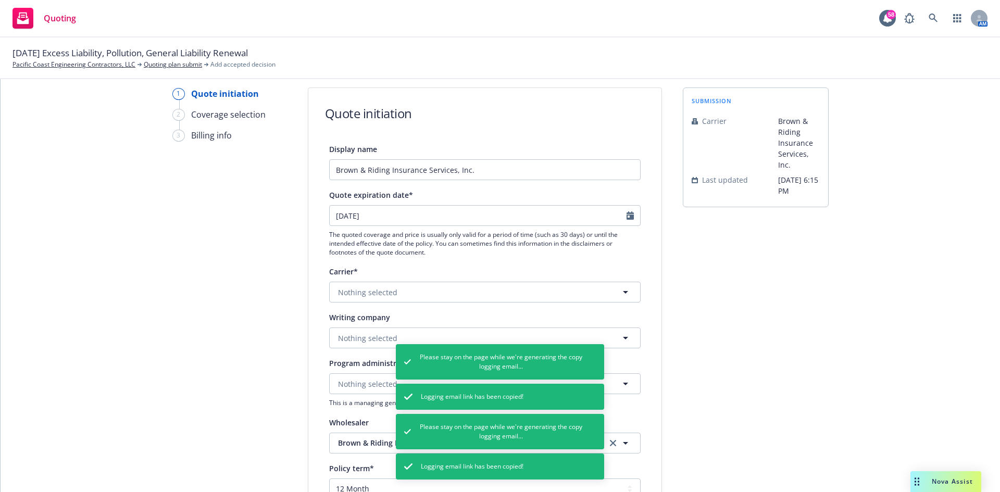
scroll to position [104, 0]
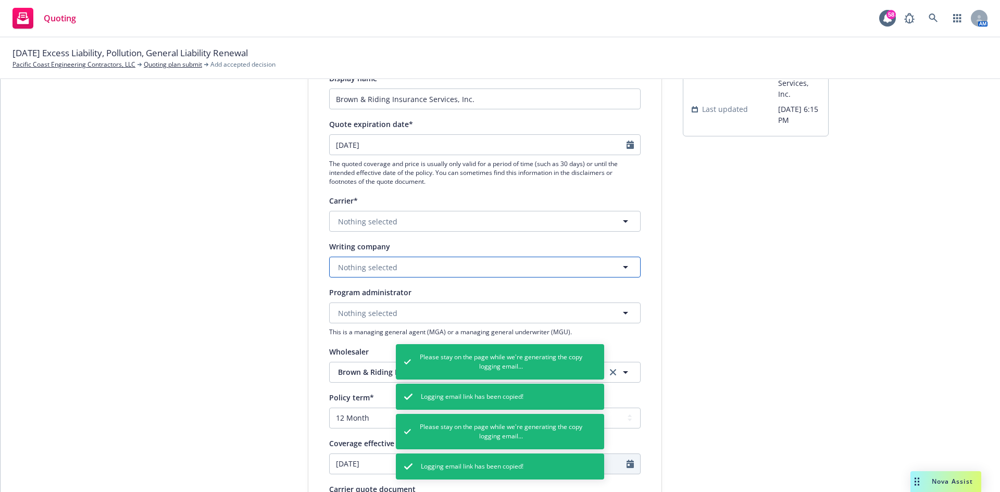
click at [377, 269] on span "Nothing selected" at bounding box center [367, 267] width 59 height 11
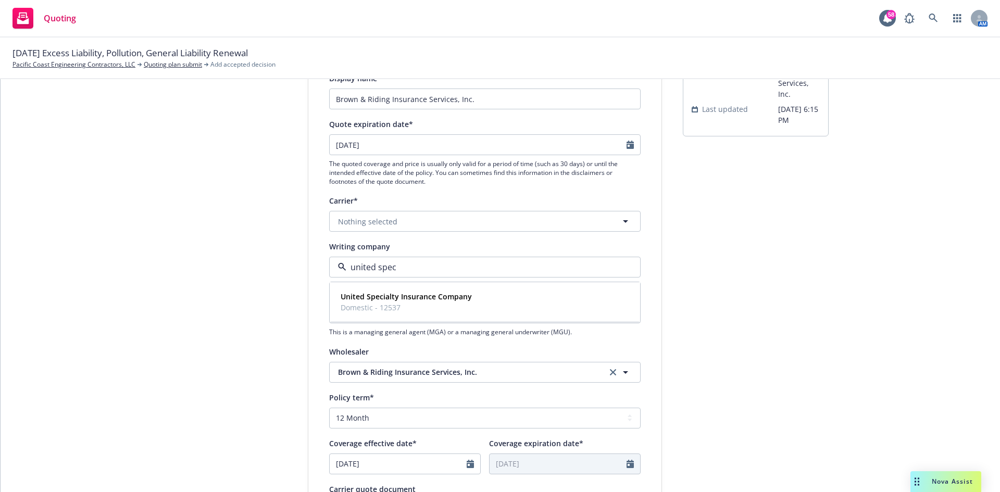
type input "united speci"
drag, startPoint x: 419, startPoint y: 307, endPoint x: 426, endPoint y: 307, distance: 6.3
click at [426, 307] on span "Domestic - 12537" at bounding box center [406, 307] width 131 height 11
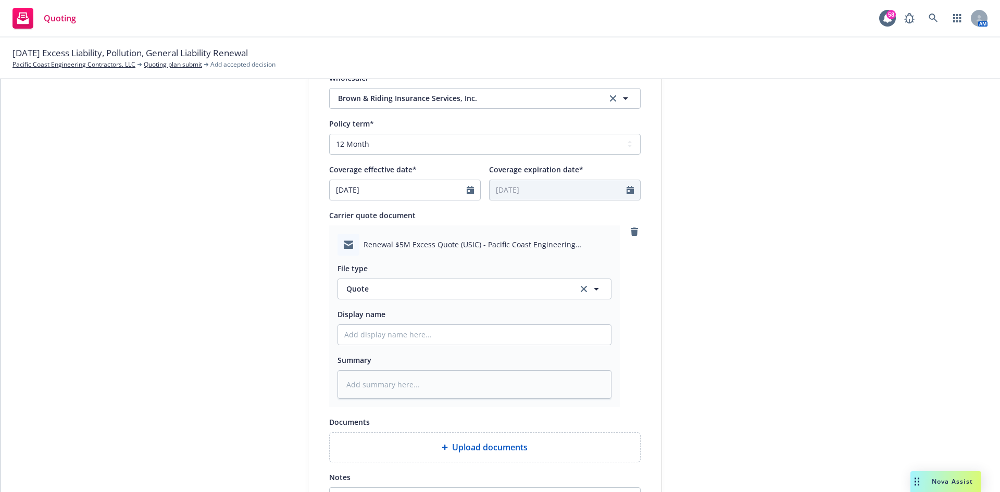
scroll to position [417, 0]
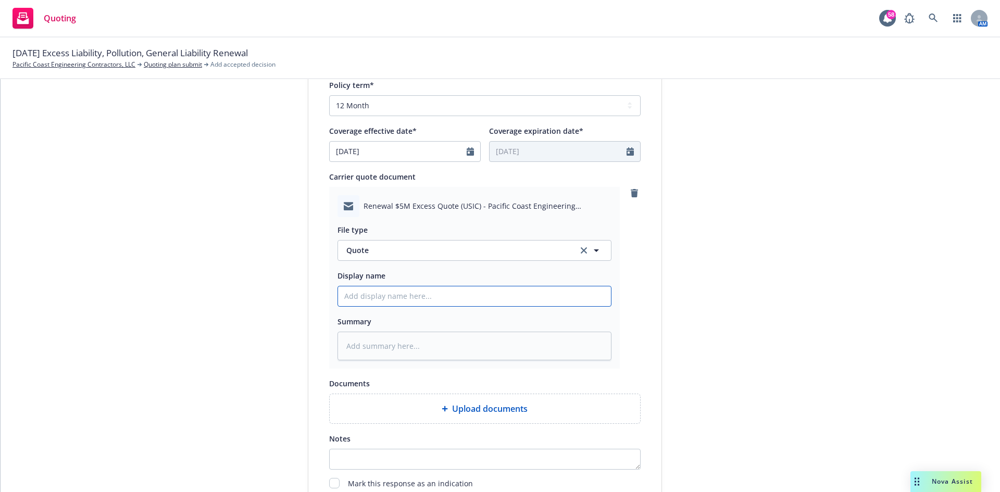
click at [440, 296] on input "Display name" at bounding box center [474, 297] width 273 height 20
type textarea "x"
type input "2"
type textarea "x"
type input "25"
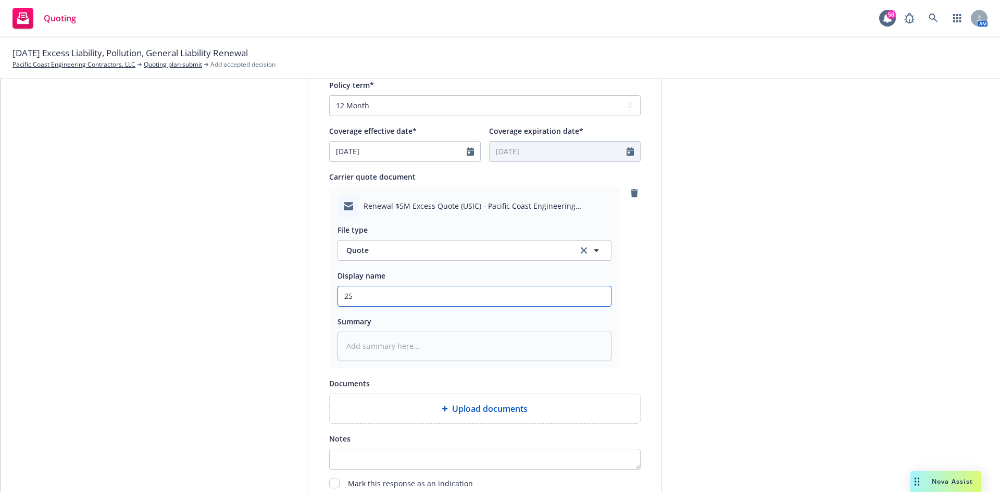
type textarea "x"
type input "25-"
type textarea "x"
type input "25-2"
type textarea "x"
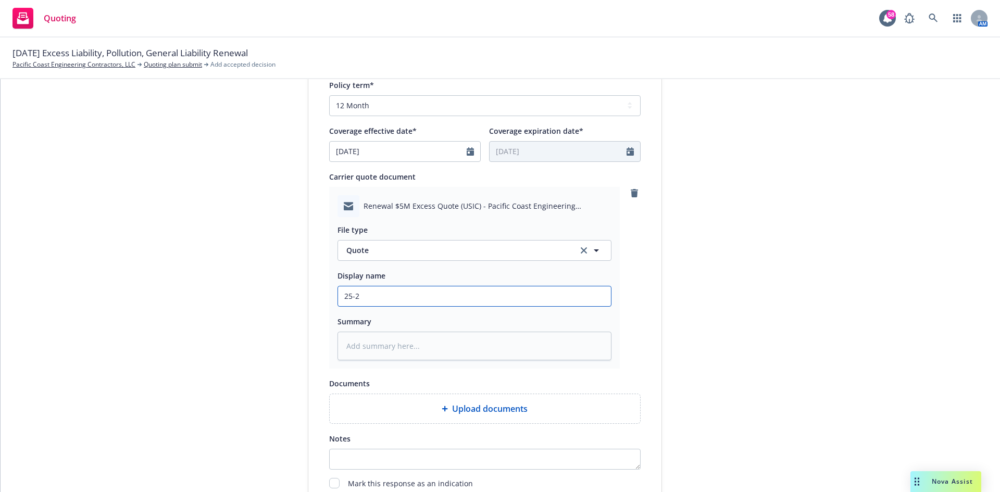
type input "25-26"
type textarea "x"
type input "25-26"
type textarea "x"
type input "25-26 X"
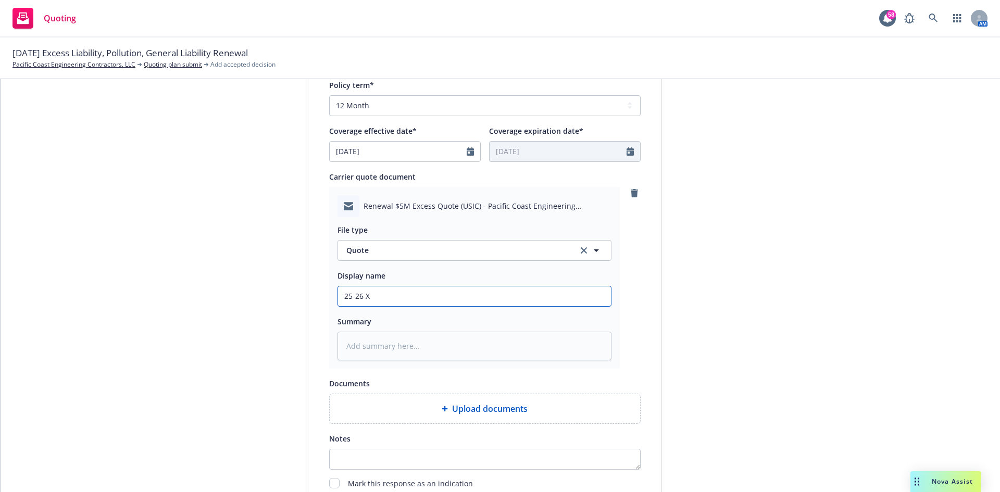
type textarea "x"
type input "25-26 XS"
type textarea "x"
type input "25-26 XS -"
type textarea "x"
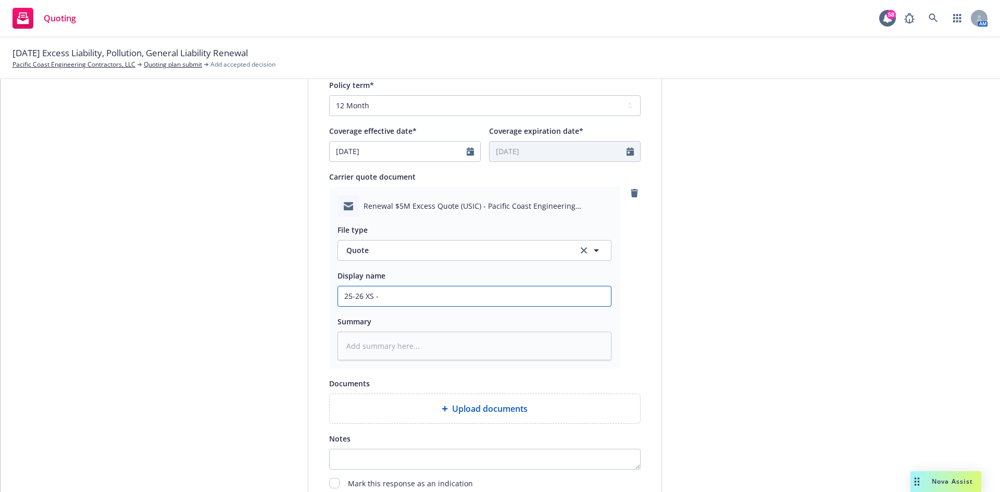
type input "25-26 XS -"
type textarea "x"
type input "25-26 XS - B"
type textarea "x"
type input "25-26 XS - BR"
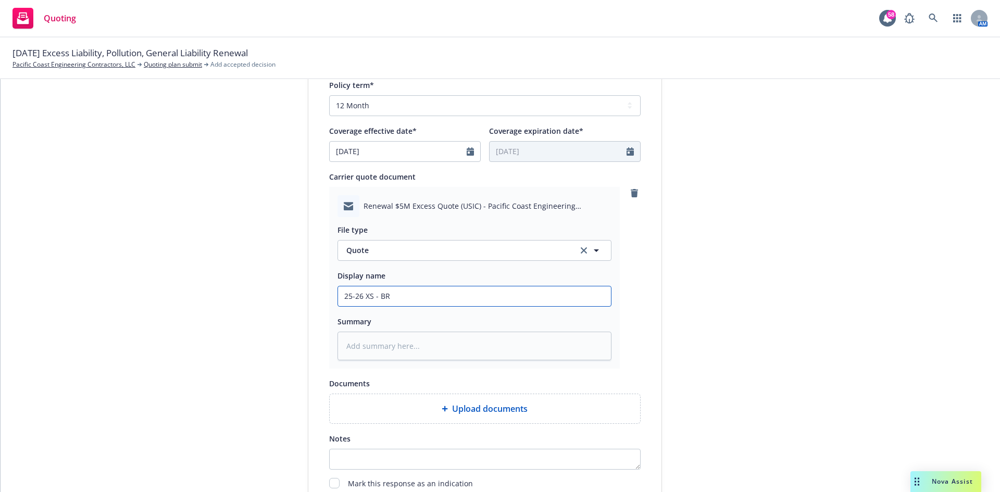
type textarea "x"
type input "25-26 XS - BRC"
type textarea "x"
type input "25-26 XS - BRC"
type textarea "x"
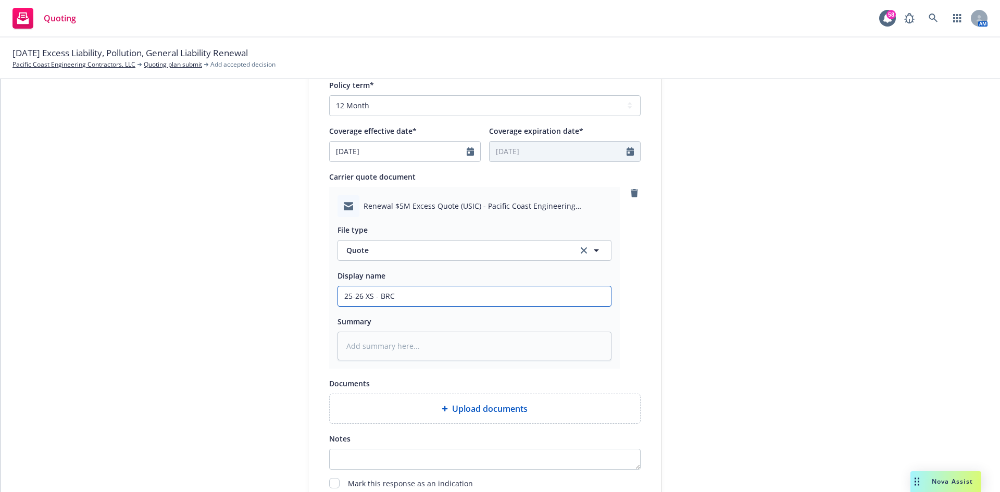
type input "25-26 XS - BRC R"
type textarea "x"
type input "25-26 XS - BRC Re"
type textarea "x"
type input "25-26 XS - BRC Ree"
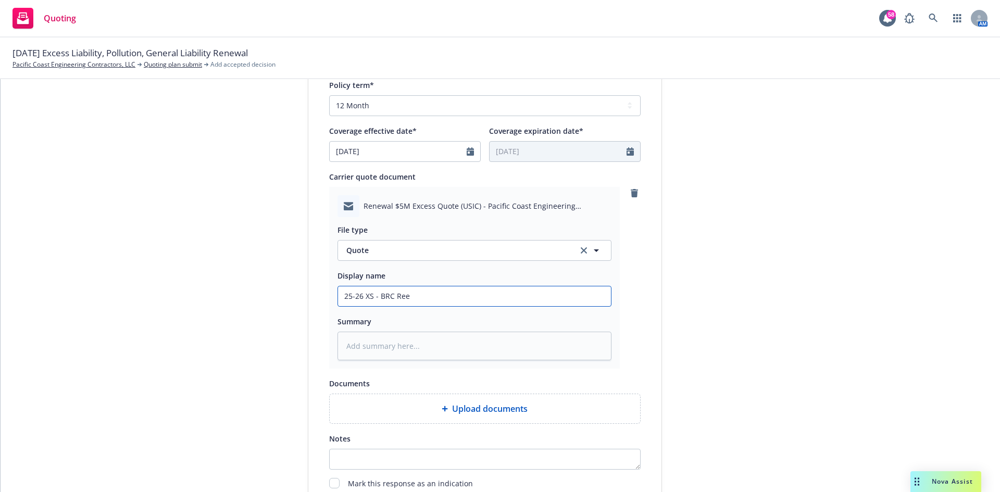
type textarea "x"
type input "25-26 XS - BRC Re"
type textarea "x"
type input "25-26 XS - BRC R"
type textarea "x"
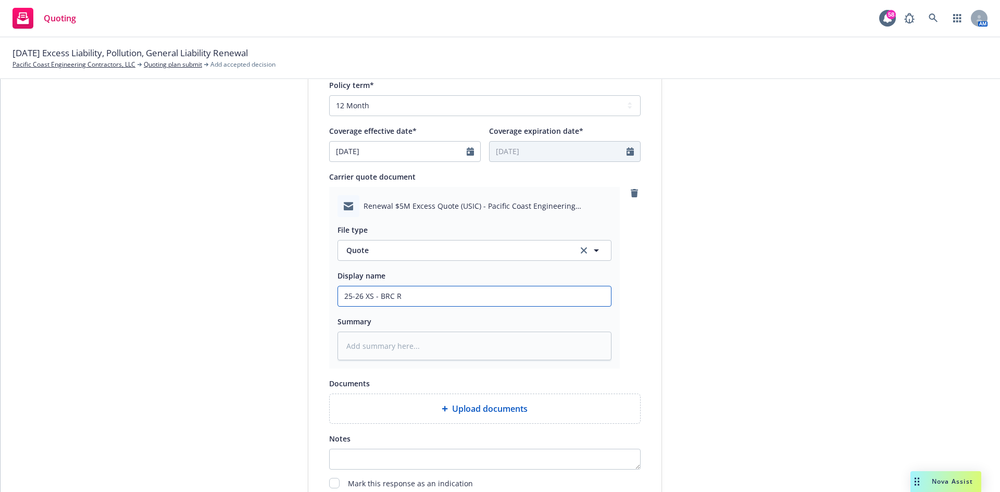
type input "25-26 XS - BRC Re"
type textarea "x"
type input "25-26 XS - BRC Ren"
type textarea "x"
type input "25-26 XS - BRC Rene"
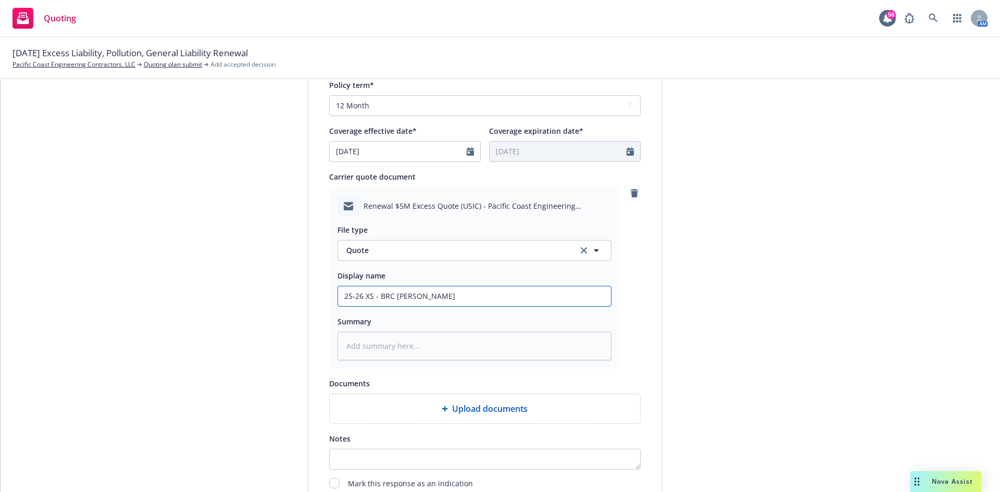
type textarea "x"
type input "25-26 XS - BRC Renew"
type textarea "x"
type input "25-26 XS - BRC Renewa"
type textarea "x"
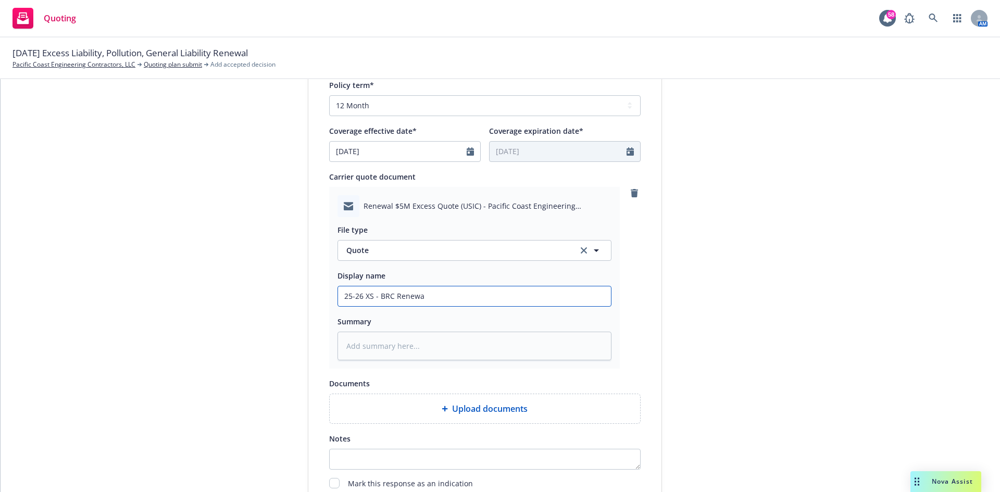
type input "25-26 XS - BRC Renewa"
type textarea "x"
type input "25-26 XS - BRC Renewa"
type textarea "x"
type input "25-26 XS - BRC Renewal"
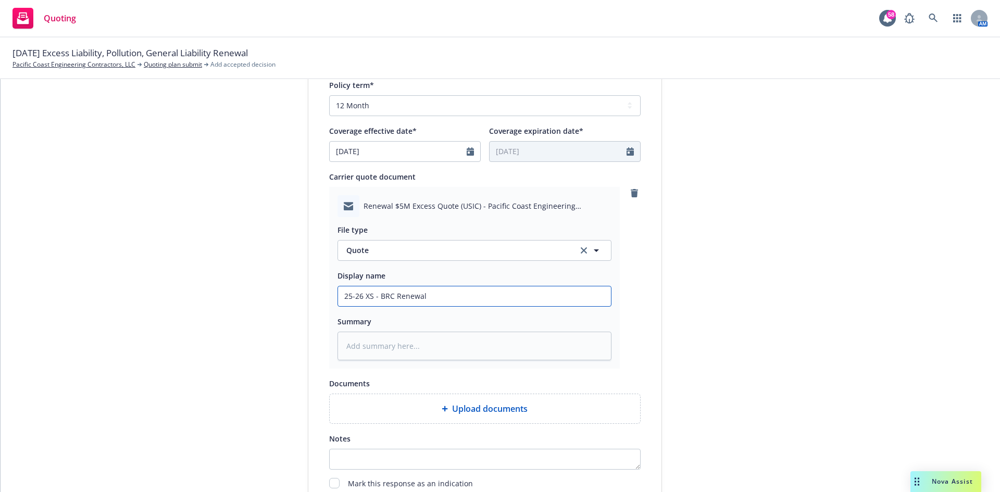
type textarea "x"
type input "25-26 XS - BRC Renewal"
type textarea "x"
type input "25-26 XS - BRC Renewal q"
type textarea "x"
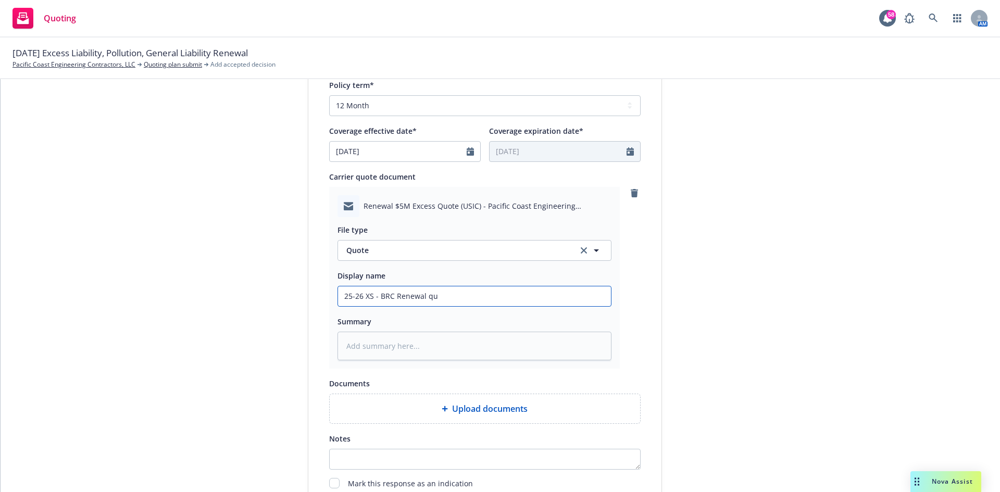
type input "25-26 XS - BRC Renewal qut"
type textarea "x"
type input "25-26 XS - BRC Renewal quto"
type textarea "x"
type input "25-26 XS - BRC Renewal qutoe"
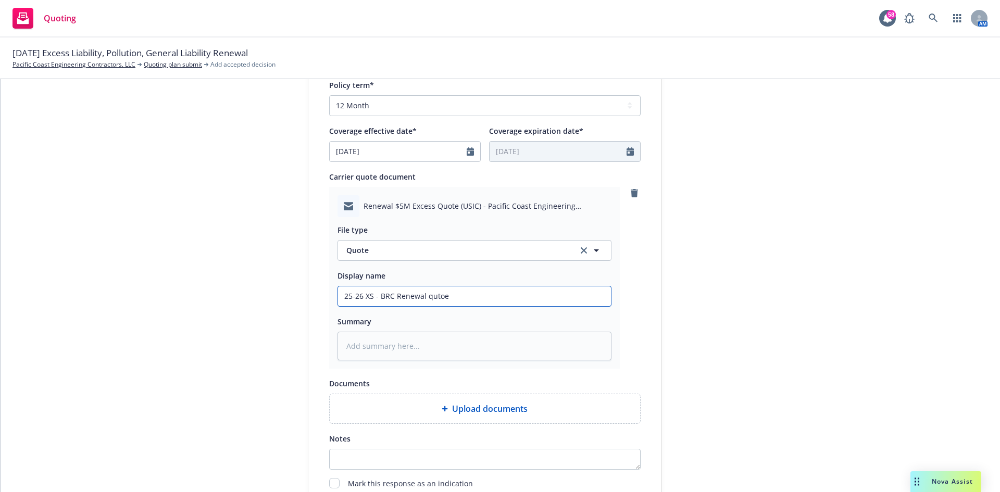
type textarea "x"
type input "25-26 XS - BRC Renewal qutoe"
type textarea "x"
type input "25-26 XS - BRC Renewal qutoe d"
type textarea "x"
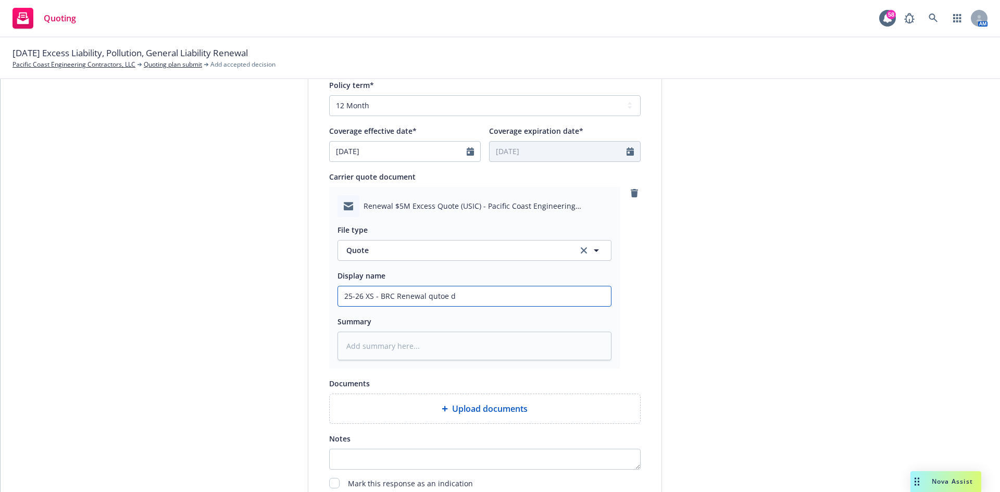
type input "25-26 XS - BRC Renewal qutoe de"
type textarea "x"
type input "25-26 XS - BRC Renewal qutoe d"
type textarea "x"
type input "25-26 XS - BRC Renewal qutoe"
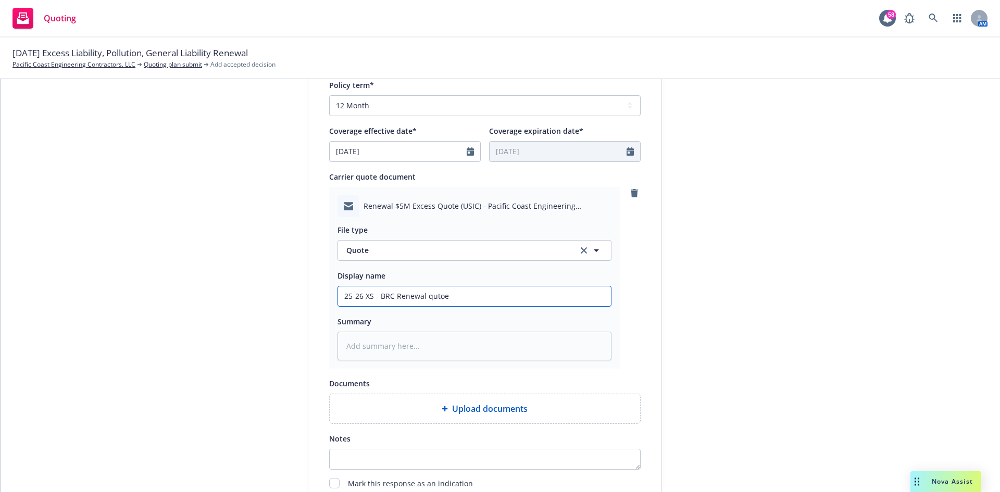
type textarea "x"
type input "25-26 XS - BRC Renewal qutoe"
type textarea "x"
type input "25-26 XS - BRC Renewal quto"
type textarea "x"
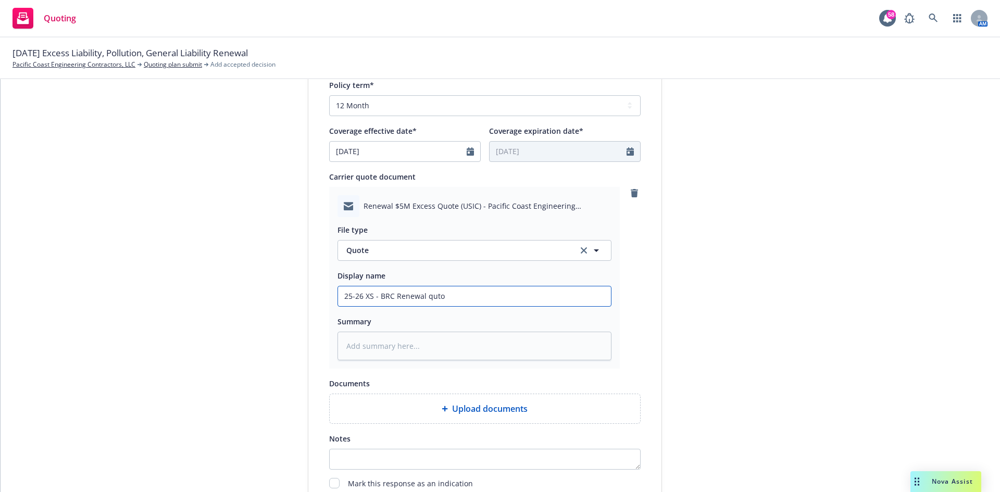
type input "25-26 XS - BRC Renewal qut"
type textarea "x"
type input "25-26 XS - BRC Renewal qu"
type textarea "x"
type input "25-26 XS - BRC Renewal quo"
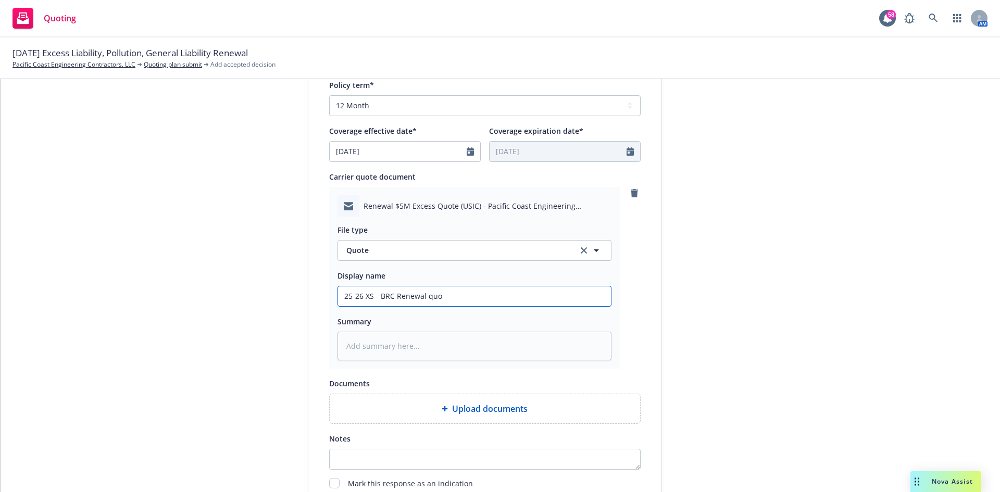
type textarea "x"
type input "25-26 XS - BRC Renewal quot"
type textarea "x"
type input "25-26 XS - BRC Renewal quote"
type textarea "x"
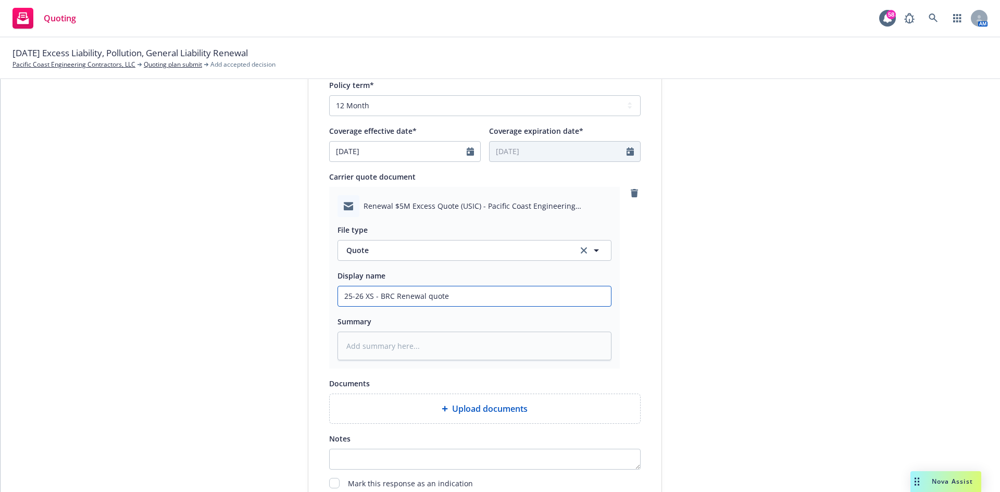
type input "25-26 XS - BRC Renewal quote"
type textarea "x"
type input "25-26 XS - BRC Renewal quote d"
type textarea "x"
type input "25-26 XS - BRC Renewal quote de"
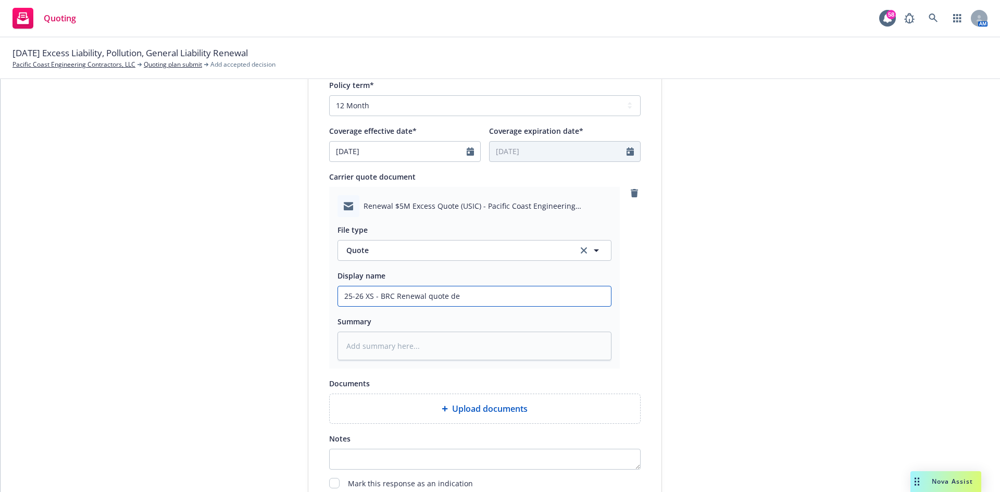
type textarea "x"
type input "25-26 XS - BRC Renewal quote del"
type textarea "x"
type input "25-26 XS - BRC Renewal quote deli"
type textarea "x"
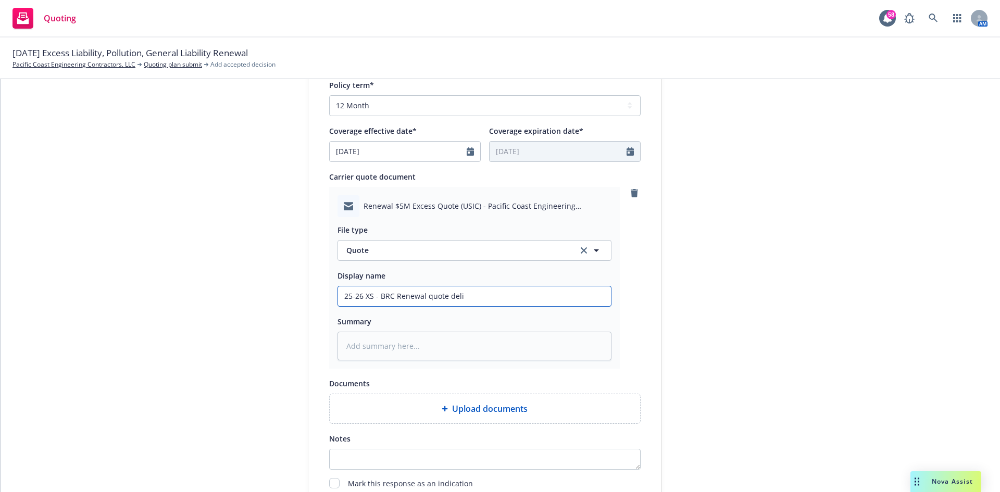
type input "25-26 XS - BRC Renewal quote deliv"
type textarea "x"
type input "25-26 XS - BRC Renewal quote delive"
type textarea "x"
type input "25-26 XS - BRC Renewal quote deliver"
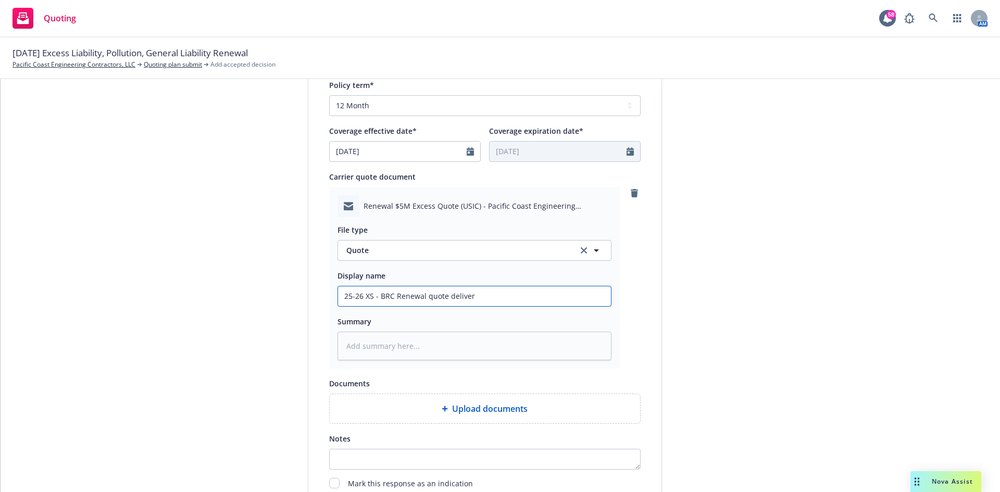
type textarea "x"
type input "25-26 XS - BRC Renewal quote delivery"
type textarea "x"
type input "25-26 XS - BRC Renewal quote delivery"
type textarea "x"
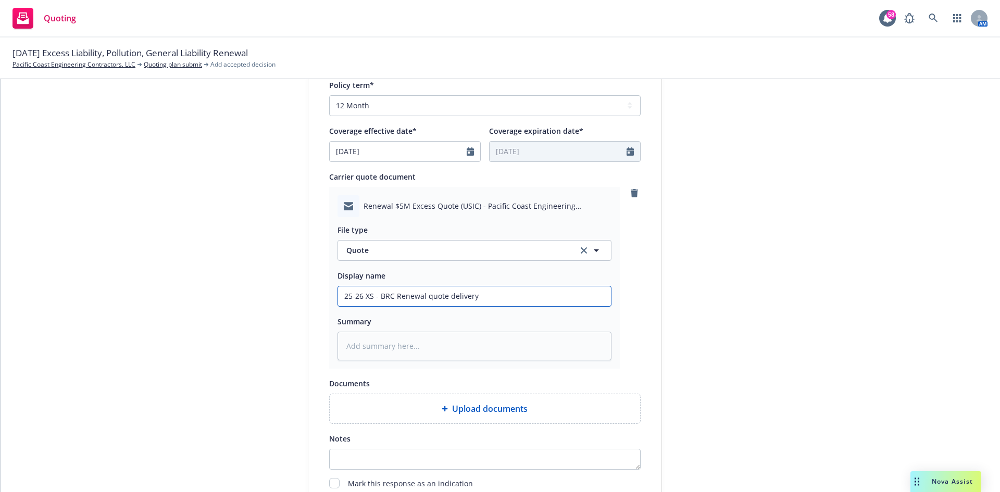
type input "25-26 XS - BRC Renewal quote delivery e"
type textarea "x"
type input "25-26 XS - BRC Renewal quote delivery em"
type textarea "x"
type input "25-26 XS - BRC Renewal quote delivery ema"
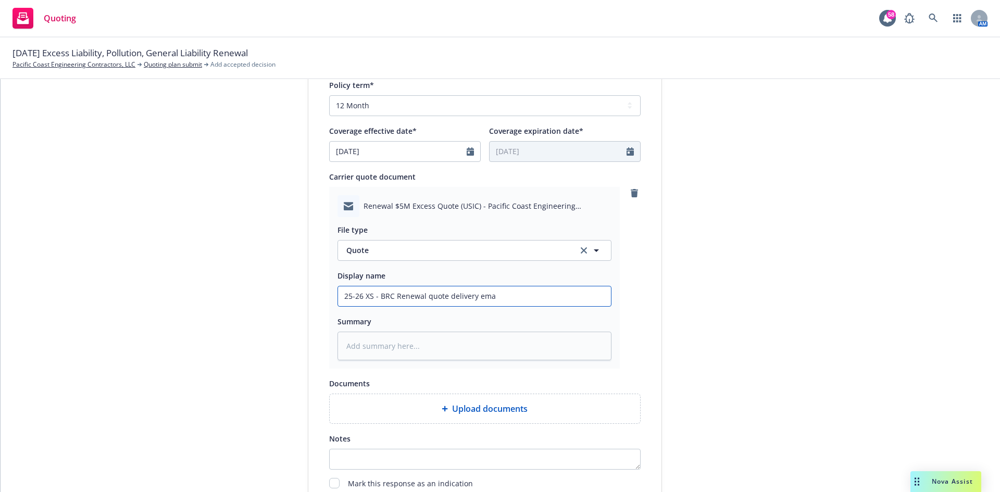
type textarea "x"
type input "25-26 XS - BRC Renewal quote delivery emai"
type textarea "x"
type input "25-26 XS - BRC Renewal quote delivery email"
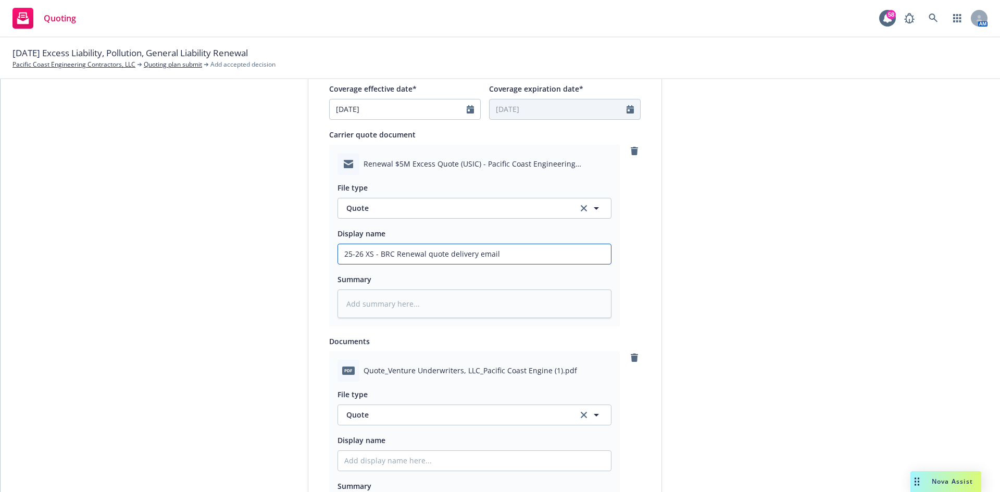
scroll to position [521, 0]
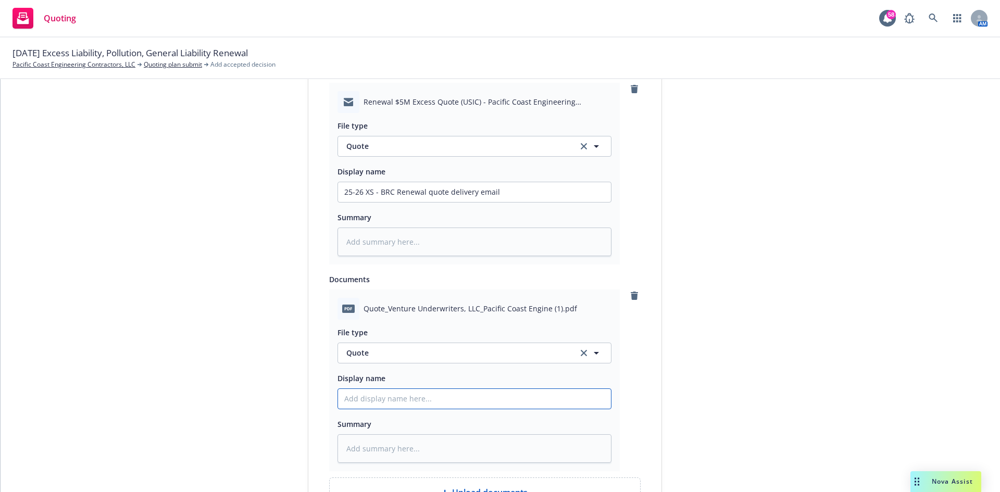
click at [385, 396] on input "Display name" at bounding box center [474, 399] width 273 height 20
type textarea "x"
type input "2"
type textarea "x"
type input "25"
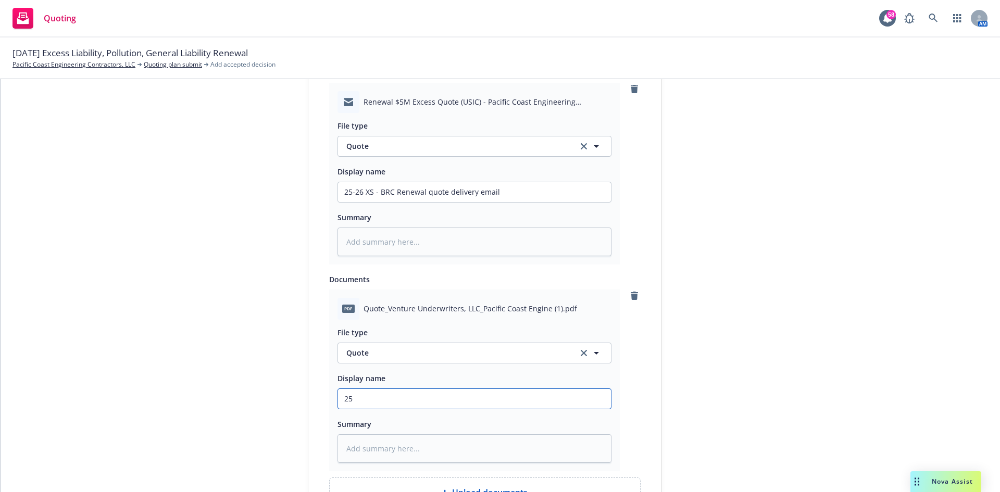
type textarea "x"
type input "25-"
type textarea "x"
type input "25-22"
type textarea "x"
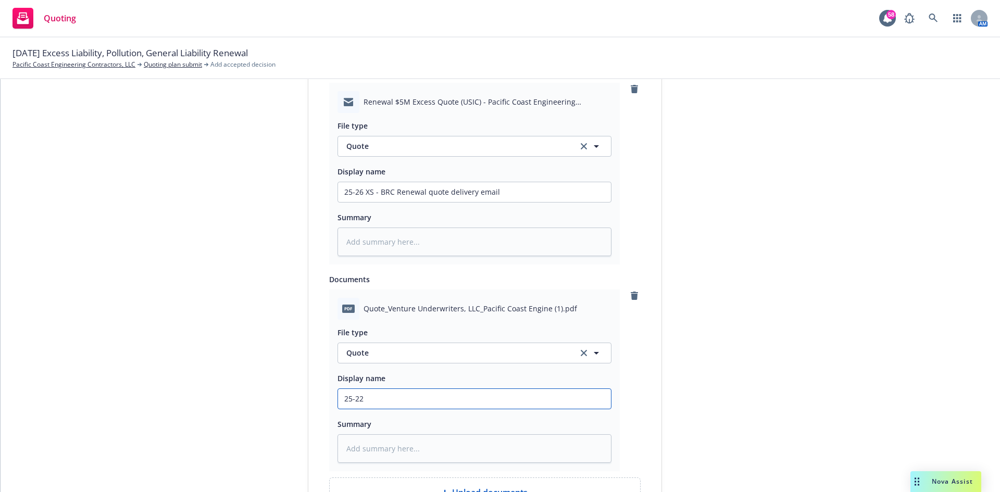
type input "25-226"
type textarea "x"
type input "25-226"
type textarea "x"
type input "25-226 C"
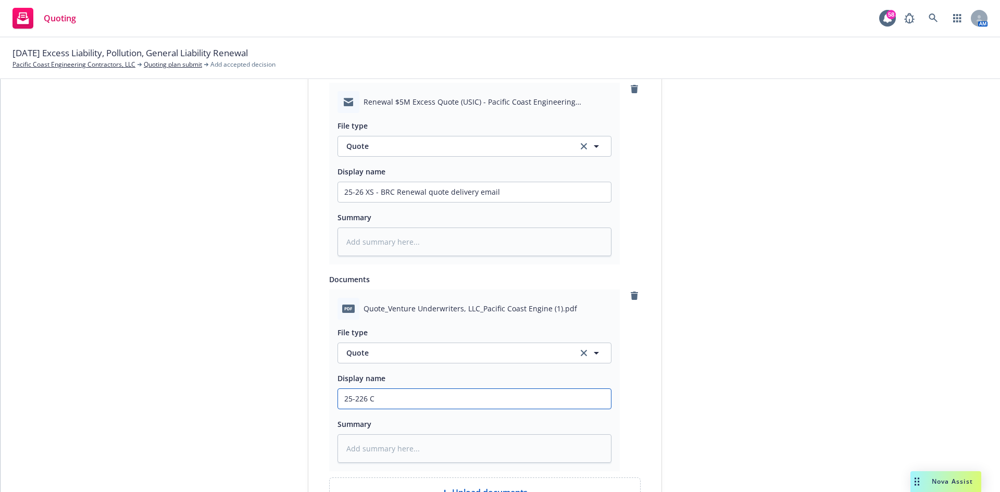
type textarea "x"
type input "25-226 CS"
type textarea "x"
type input "25-226 C"
type textarea "x"
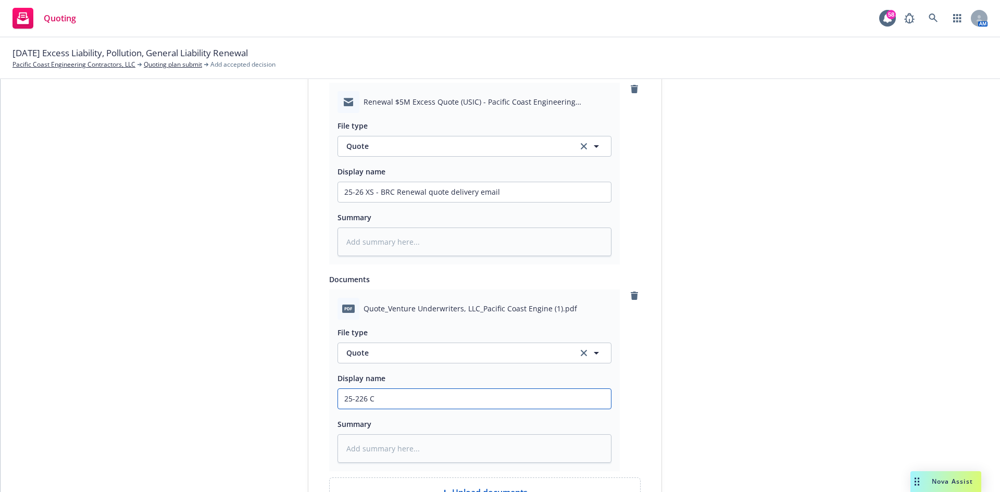
type input "25-226"
type textarea "x"
type input "25-226"
type textarea "x"
type input "25-22"
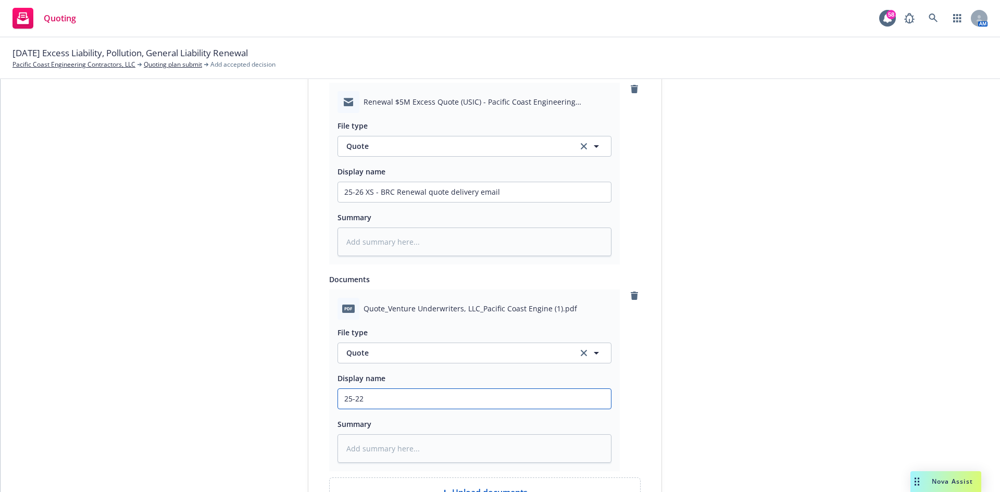
type textarea "x"
type input "25-2"
type textarea "x"
type input "25-26"
type textarea "x"
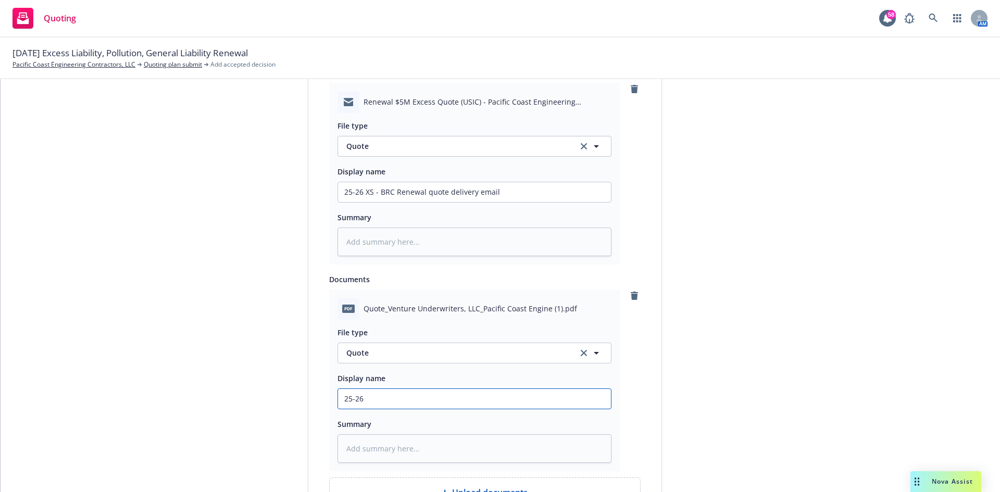
type input "25-26"
type textarea "x"
type input "25-26 X"
type textarea "x"
type input "25-26 XSS"
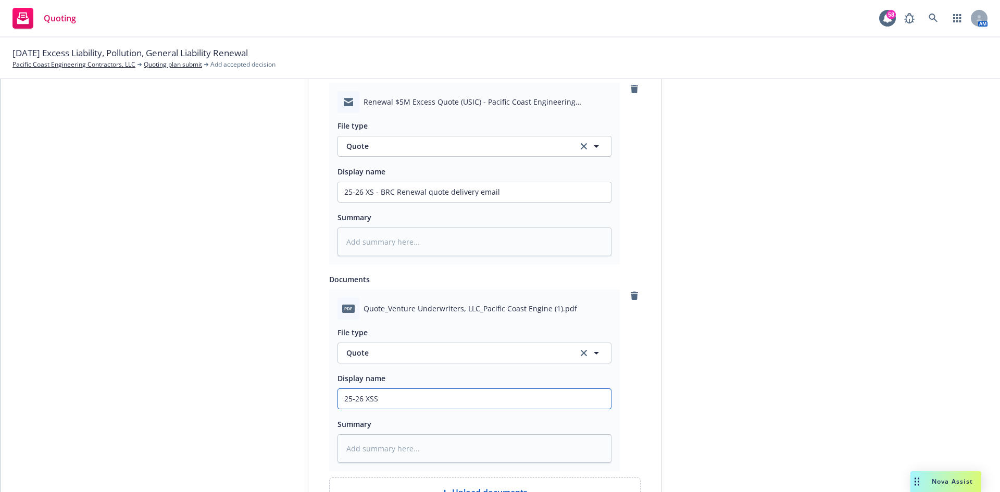
type textarea "x"
type input "25-26 XSS"
type textarea "x"
type input "25-26 XSS -"
type textarea "x"
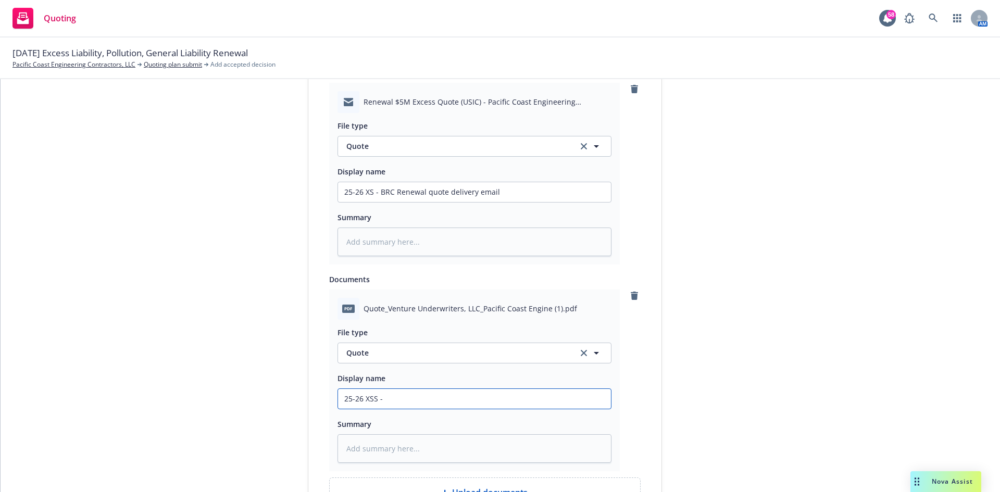
type input "25-26 XSS -"
type textarea "x"
type input "25-26 XSS -"
type textarea "x"
type input "25-26 XSS"
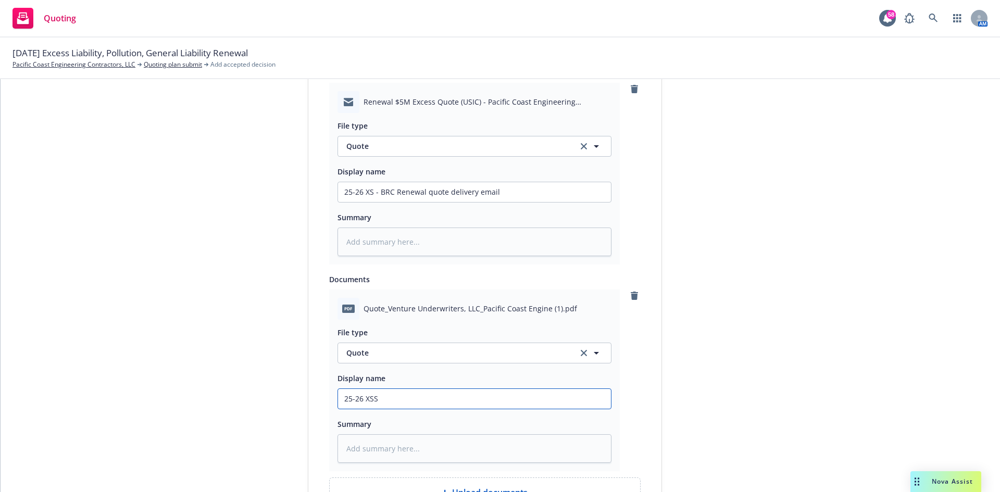
type textarea "x"
type input "25-26 XSS"
type textarea "x"
type input "25-26 XS"
type textarea "x"
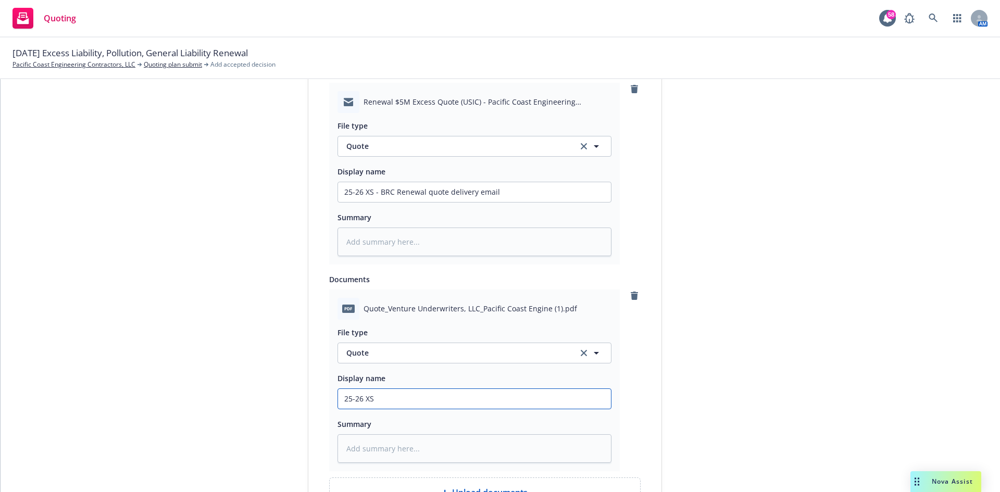
type input "25-26 XS"
type textarea "x"
type input "25-26 XS -"
type textarea "x"
type input "25-26 XS -"
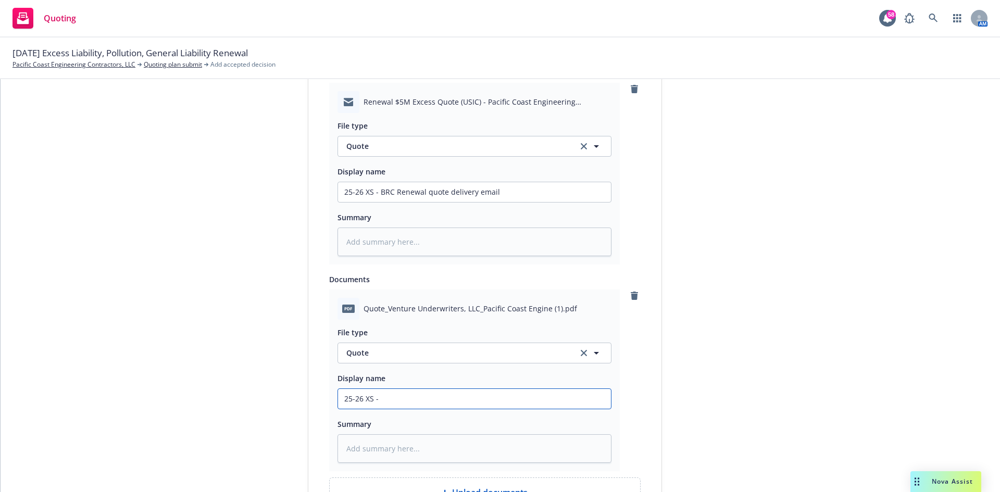
type textarea "x"
type input "25-26 XS - U"
type textarea "x"
type input "25-26 XS - Uni"
type textarea "x"
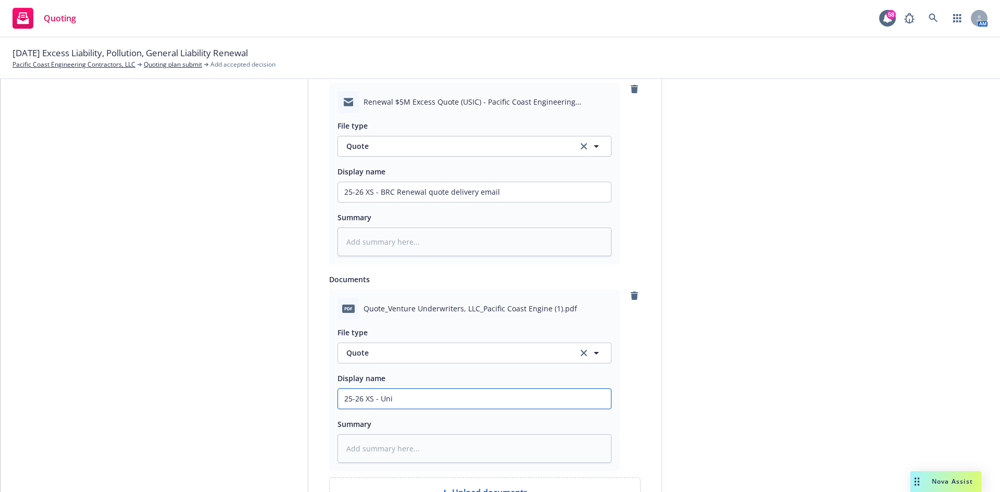
type input "25-26 XS - Unit"
type textarea "x"
type input "25-26 XS - Unite"
type textarea "x"
type input "25-26 XS - United"
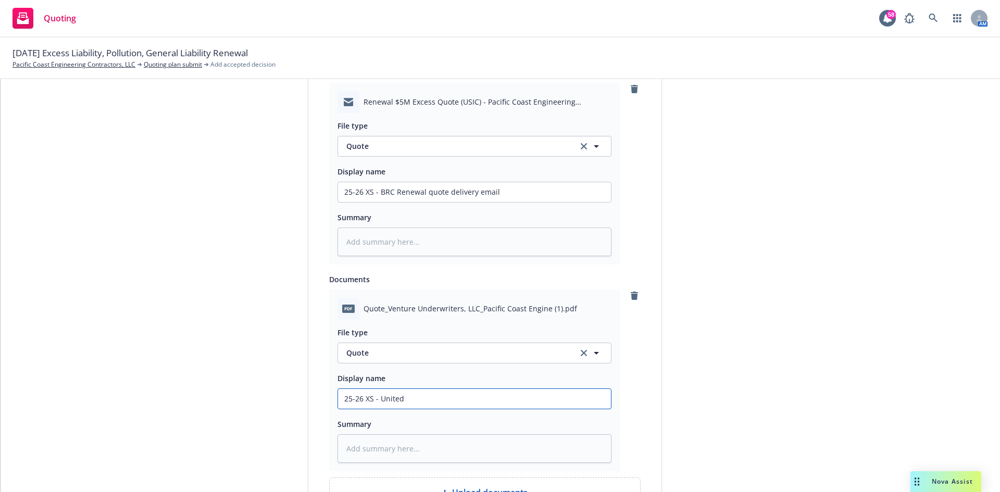
type textarea "x"
type input "25-26 XS - United"
type textarea "x"
type input "25-26 XS - United Sp"
type textarea "x"
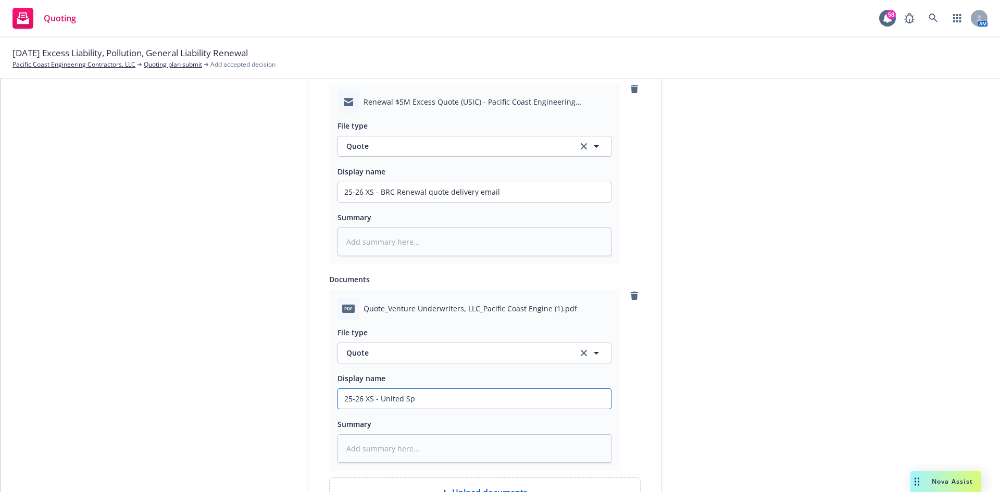
type input "25-26 XS - United Spe"
type textarea "x"
type input "25-26 XS - United Spec"
type textarea "x"
type input "25-26 XS - United Speci"
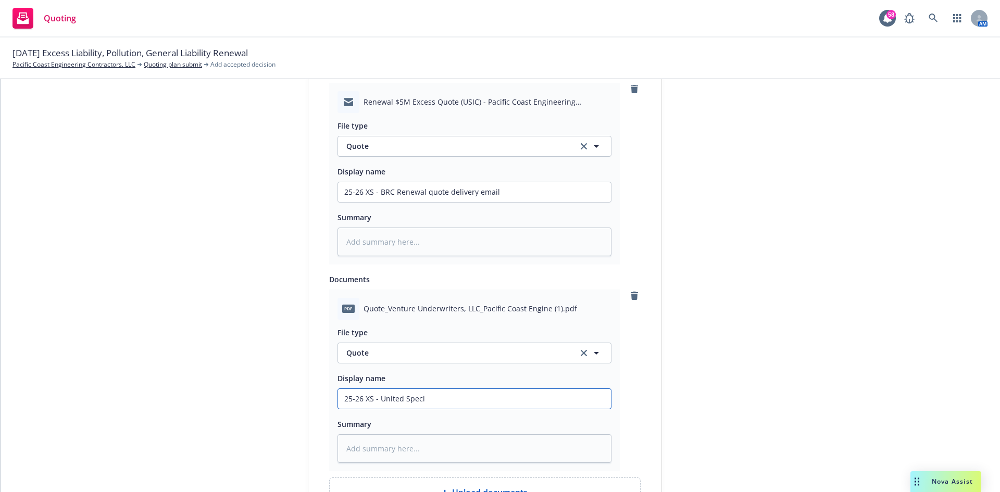
type textarea "x"
type input "25-26 XS - United Specia"
type textarea "x"
type input "25-26 XS - United Special"
type textarea "x"
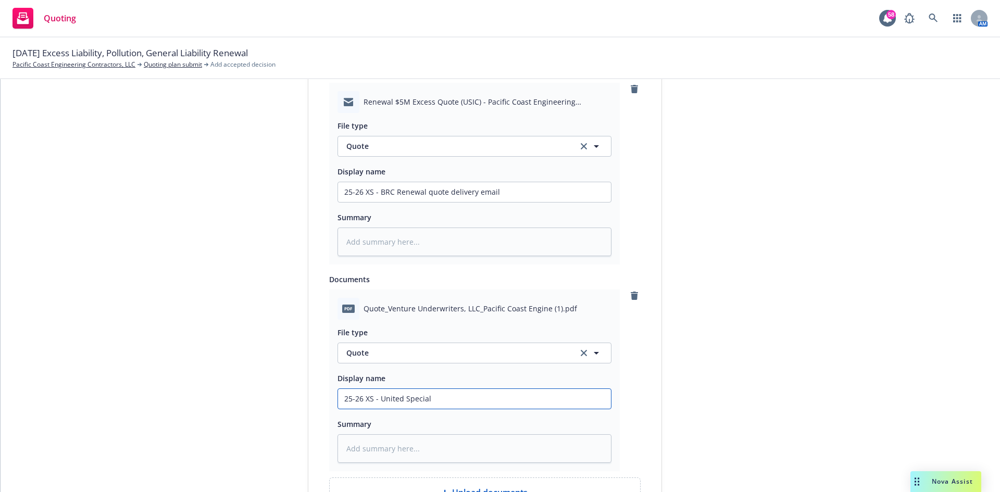
type input "25-26 XS - United Specialt"
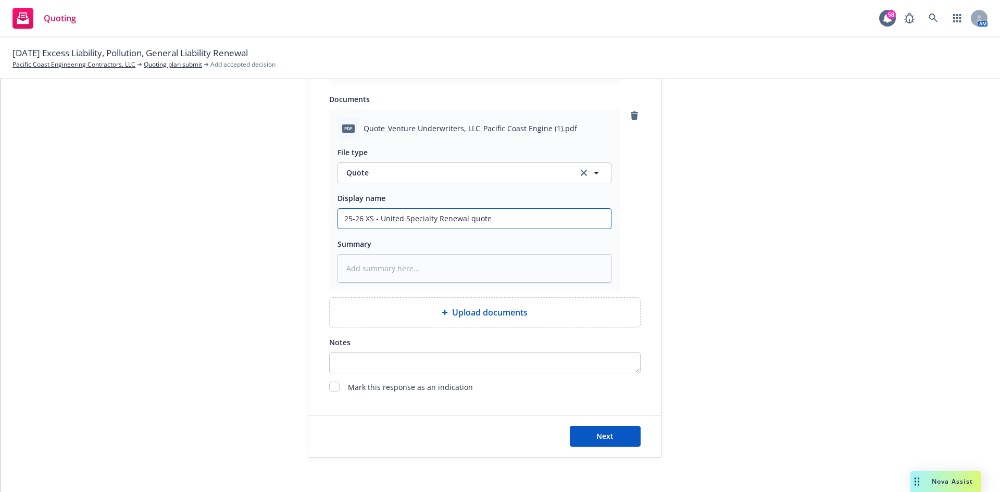
scroll to position [709, 0]
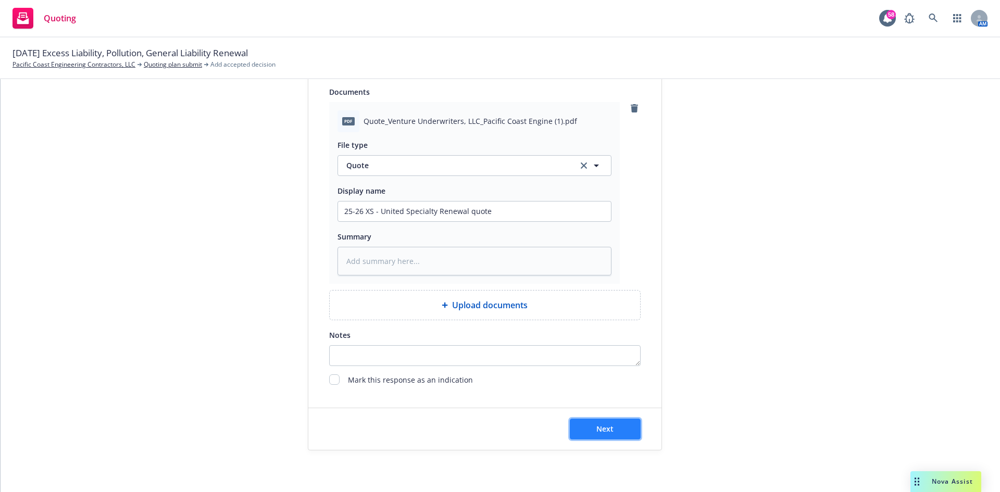
click at [597, 435] on button "Next" at bounding box center [605, 429] width 71 height 21
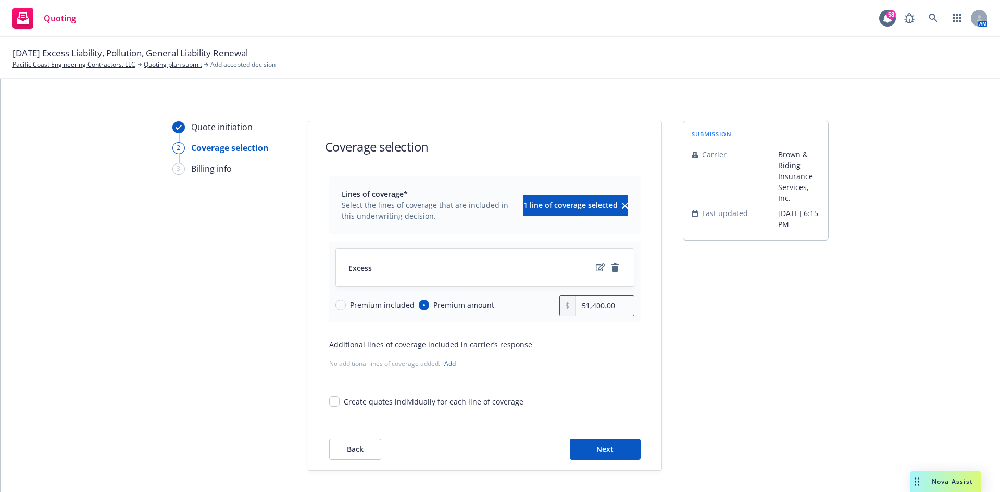
click at [612, 307] on input "51,400.00" at bounding box center [605, 306] width 58 height 20
drag, startPoint x: 614, startPoint y: 307, endPoint x: 530, endPoint y: 292, distance: 84.6
click at [532, 295] on div "Excess Premium included Premium amount 51,400.00" at bounding box center [485, 282] width 312 height 80
click at [619, 448] on button "Next" at bounding box center [605, 449] width 71 height 21
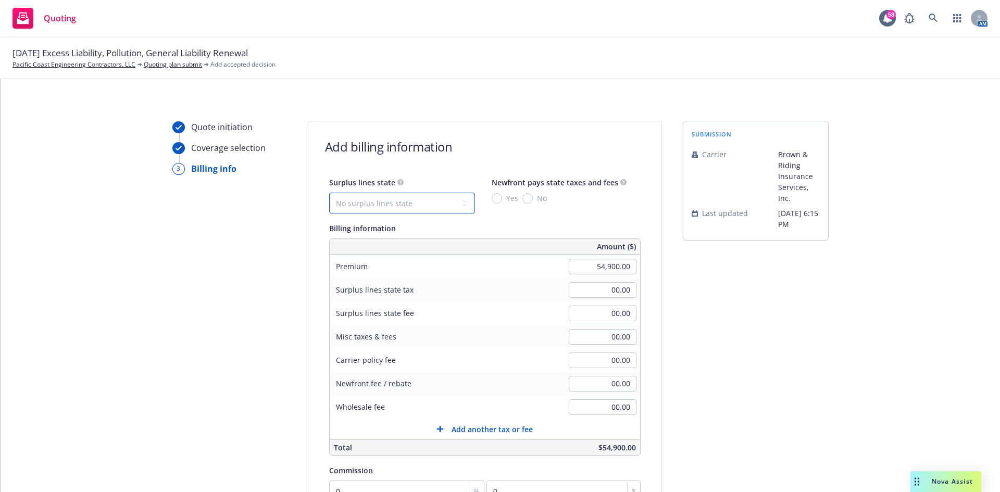
drag, startPoint x: 455, startPoint y: 201, endPoint x: 443, endPoint y: 204, distance: 12.3
click at [455, 201] on select "No surplus lines state Alaska Alabama Arkansas Arizona California Colorado Conn…" at bounding box center [402, 203] width 146 height 21
click at [329, 193] on select "No surplus lines state Alaska Alabama Arkansas Arizona California Colorado Conn…" at bounding box center [402, 203] width 146 height 21
click at [523, 195] on input "No" at bounding box center [528, 198] width 10 height 10
click at [592, 293] on input "1,647.00" at bounding box center [603, 290] width 68 height 16
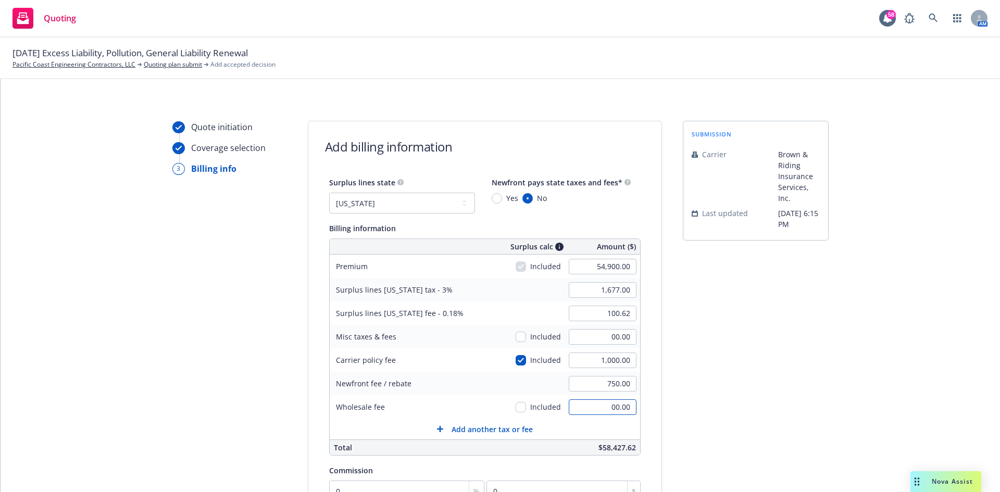
click at [599, 411] on input "00.00" at bounding box center [603, 408] width 68 height 16
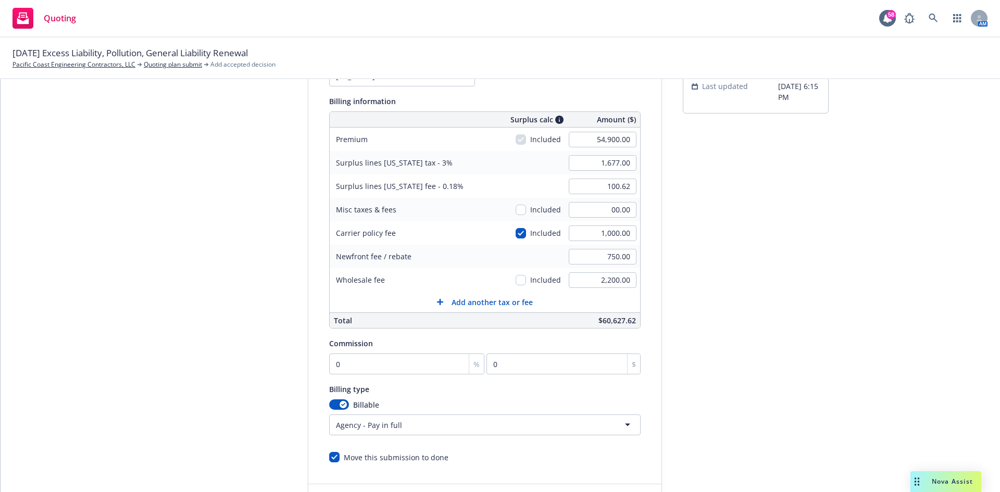
scroll to position [156, 0]
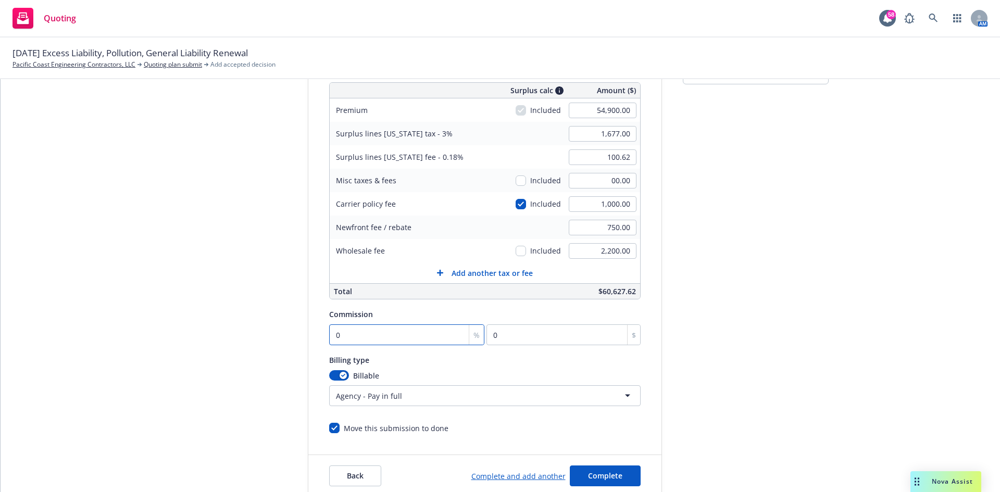
click at [362, 338] on input "0" at bounding box center [407, 335] width 156 height 21
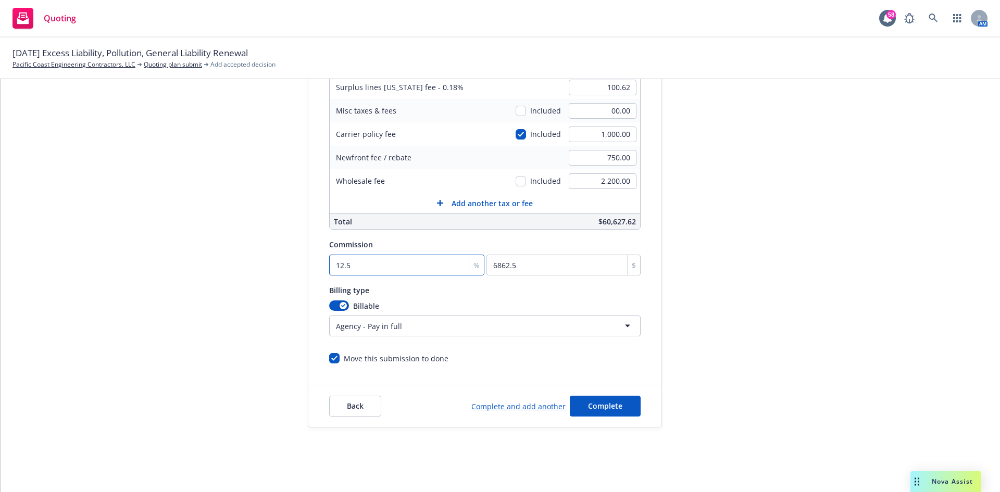
scroll to position [34, 0]
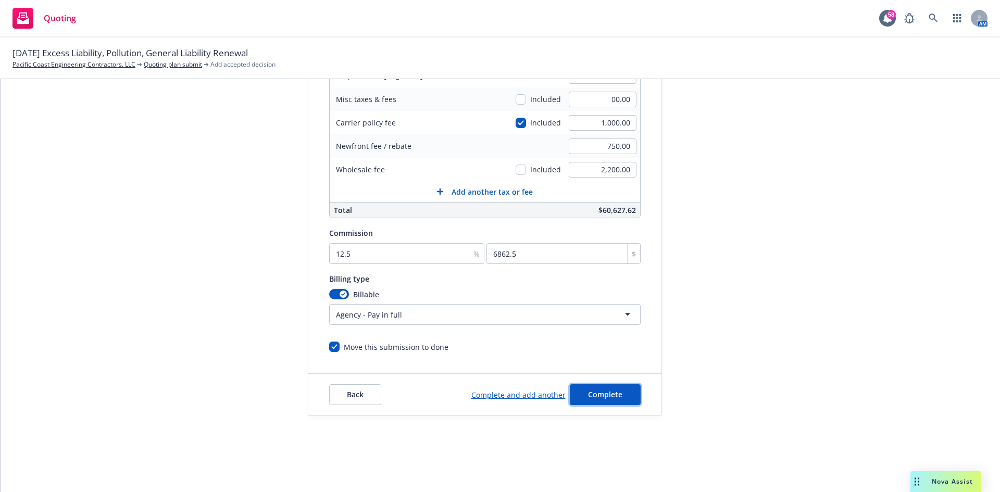
click at [602, 394] on span "Complete" at bounding box center [605, 395] width 34 height 10
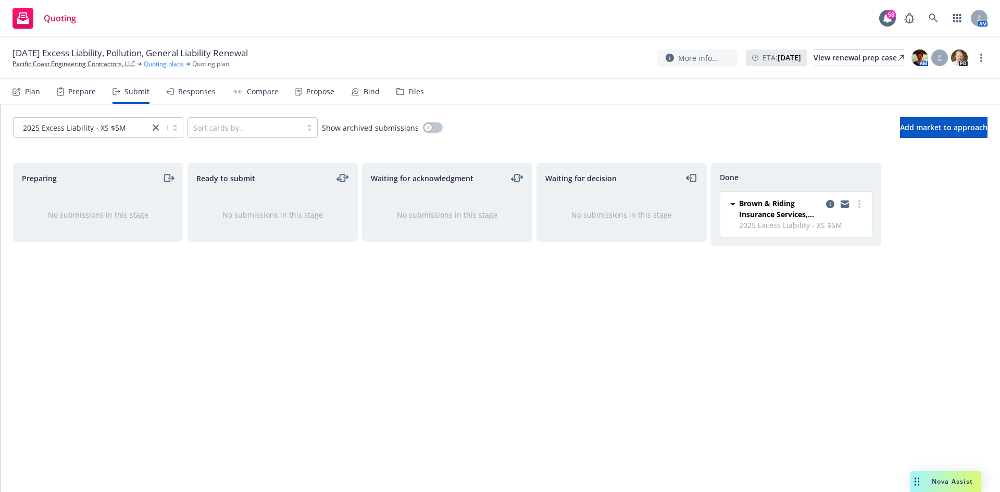
click at [171, 65] on link "Quoting plans" at bounding box center [164, 63] width 40 height 9
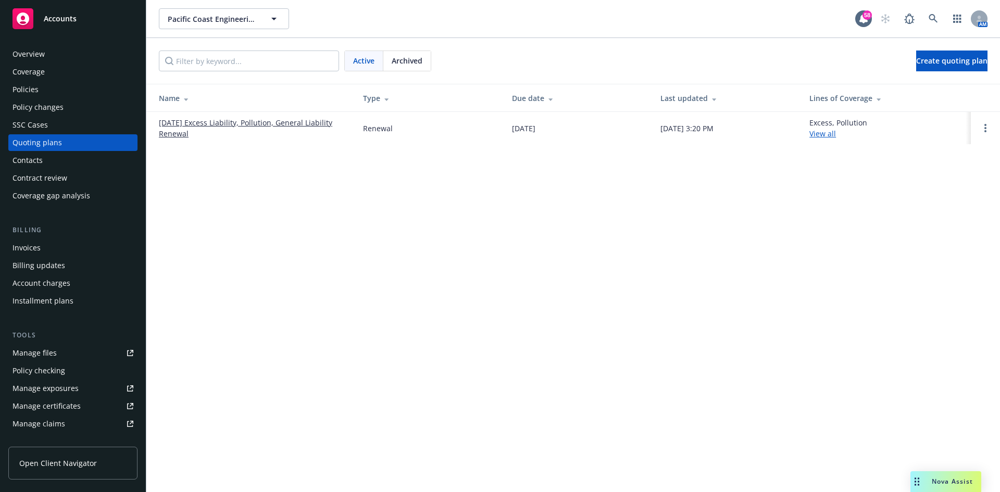
click at [285, 126] on link "[DATE] Excess Liability, Pollution, General Liability Renewal" at bounding box center [253, 128] width 188 height 22
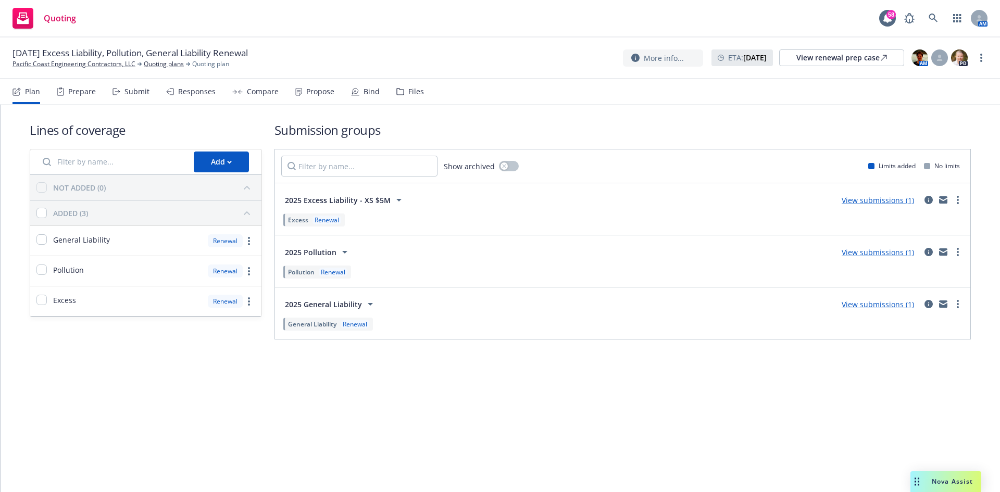
click at [179, 90] on div "Responses" at bounding box center [197, 92] width 38 height 8
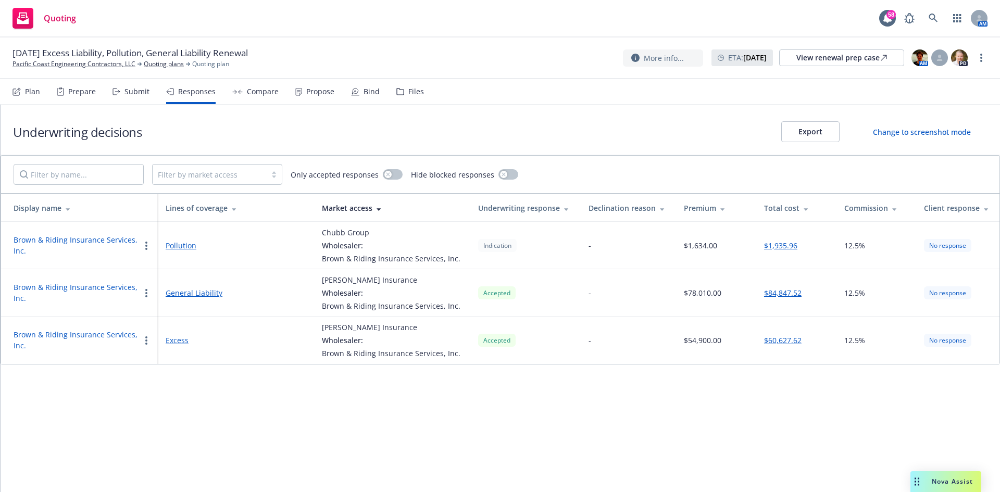
click at [775, 250] on button "$1,935.96" at bounding box center [780, 245] width 33 height 11
select select "CA"
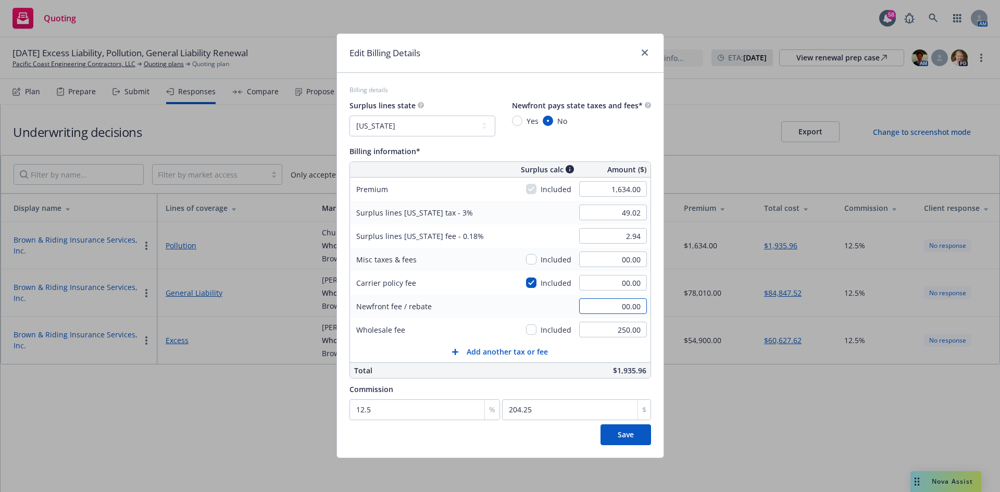
click at [622, 311] on input "00.00" at bounding box center [613, 307] width 68 height 16
type input "250.00"
click at [610, 431] on button "Save" at bounding box center [626, 435] width 51 height 21
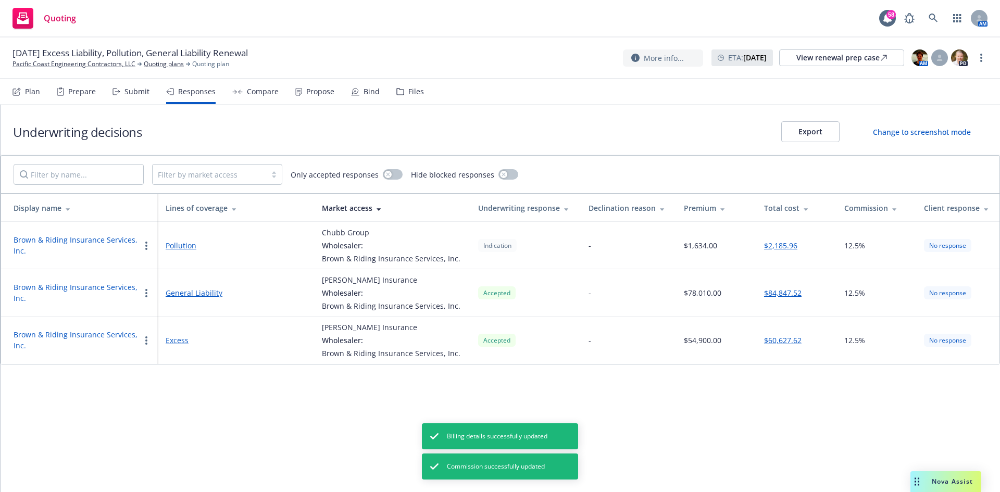
click at [630, 394] on div "Underwriting decisions Export Change to screenshot mode Filter by market access…" at bounding box center [501, 299] width 1000 height 388
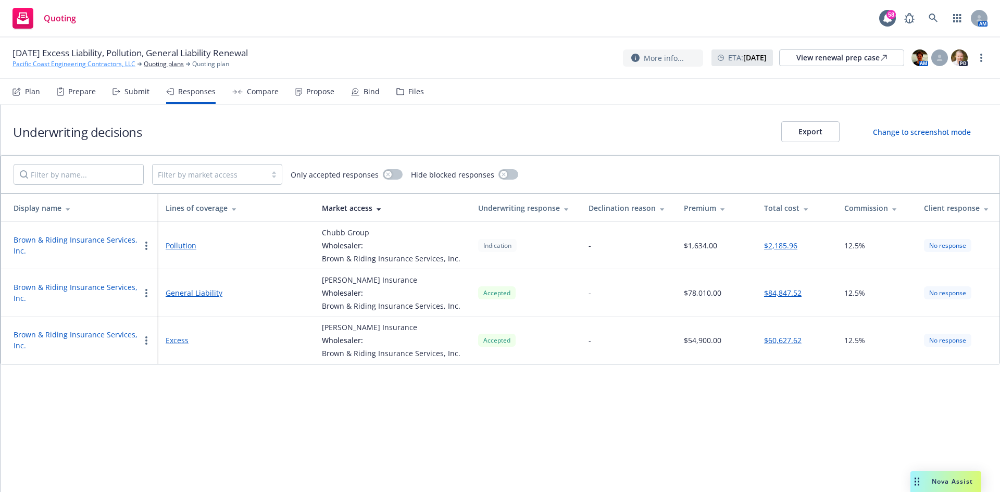
click at [121, 66] on link "Pacific Coast Engineering Contractors, LLC" at bounding box center [74, 63] width 123 height 9
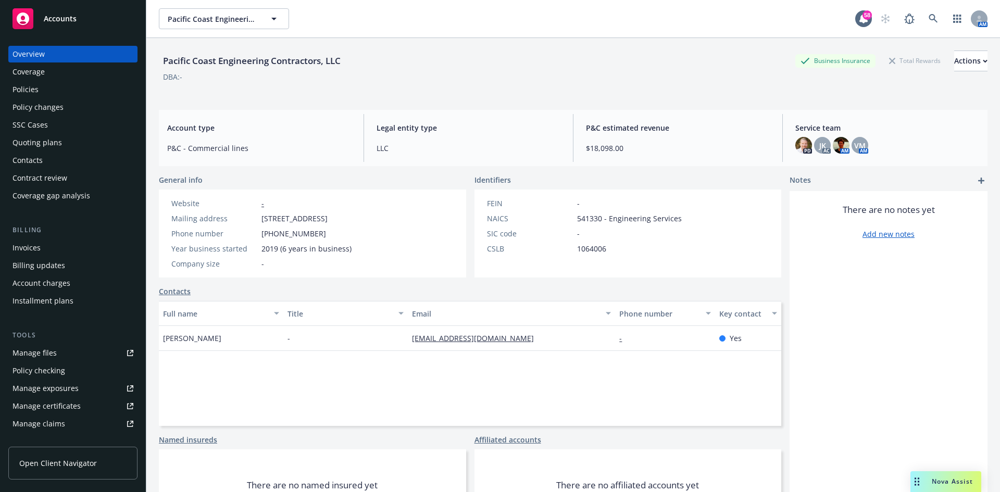
click at [63, 250] on div "Invoices" at bounding box center [73, 248] width 121 height 17
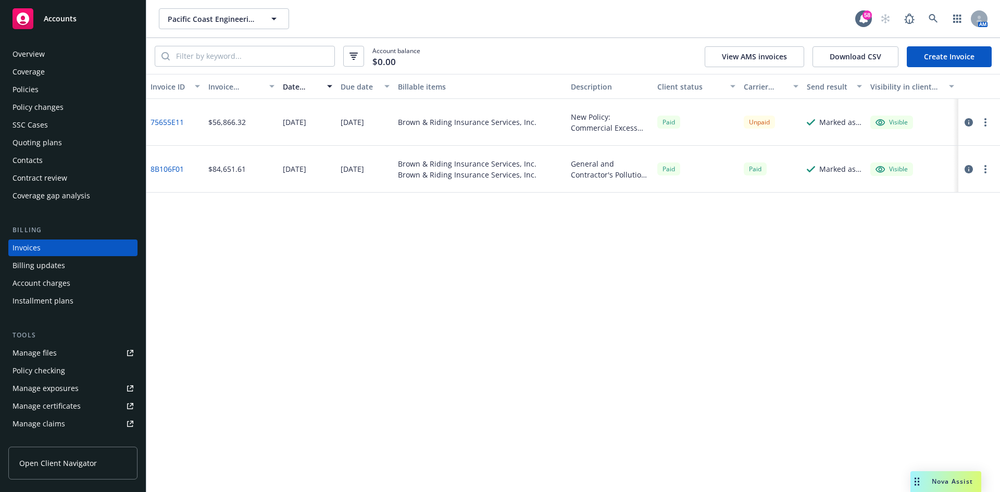
click at [932, 58] on link "Create Invoice" at bounding box center [949, 56] width 85 height 21
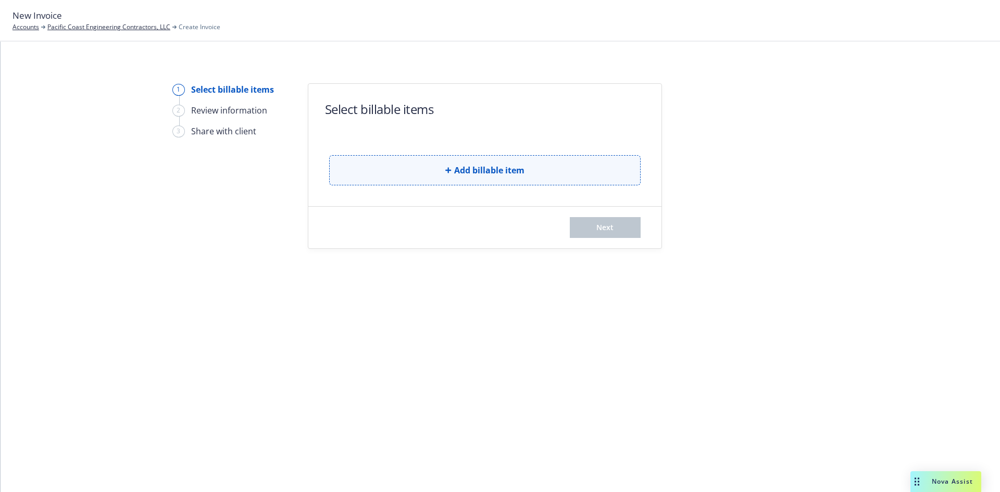
click at [490, 179] on button "Add billable item" at bounding box center [485, 170] width 312 height 30
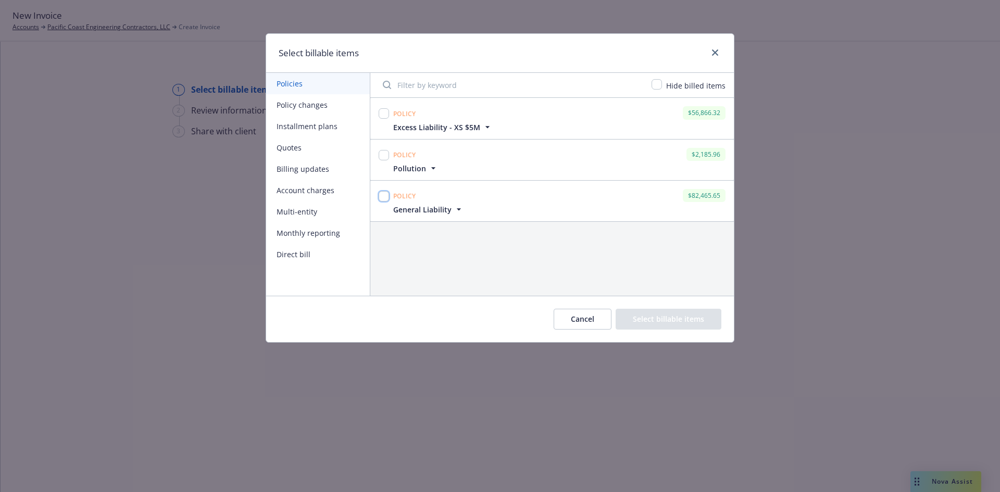
click at [384, 197] on input "checkbox" at bounding box center [384, 196] width 10 height 10
checkbox input "true"
click at [384, 153] on input "checkbox" at bounding box center [384, 155] width 10 height 10
checkbox input "true"
click at [387, 112] on input "checkbox" at bounding box center [384, 113] width 10 height 10
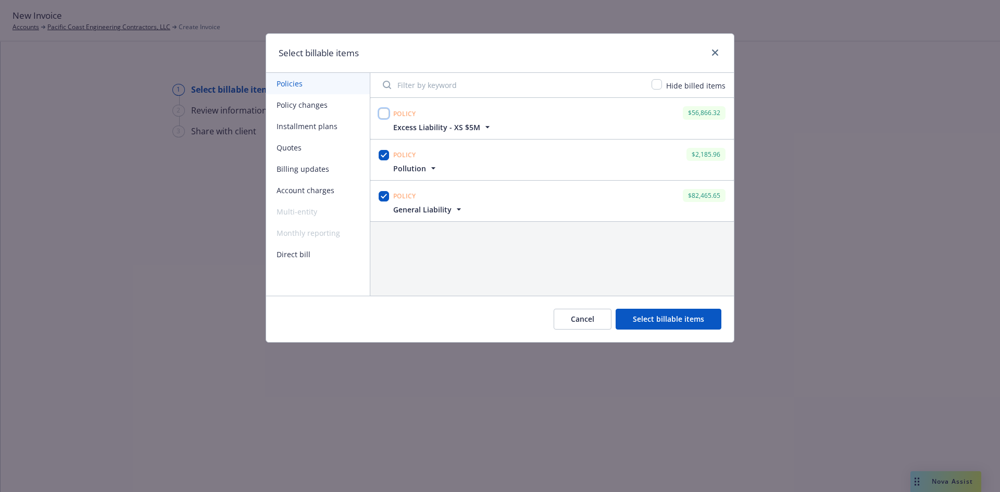
checkbox input "true"
click at [674, 328] on button "Select billable items" at bounding box center [669, 319] width 106 height 21
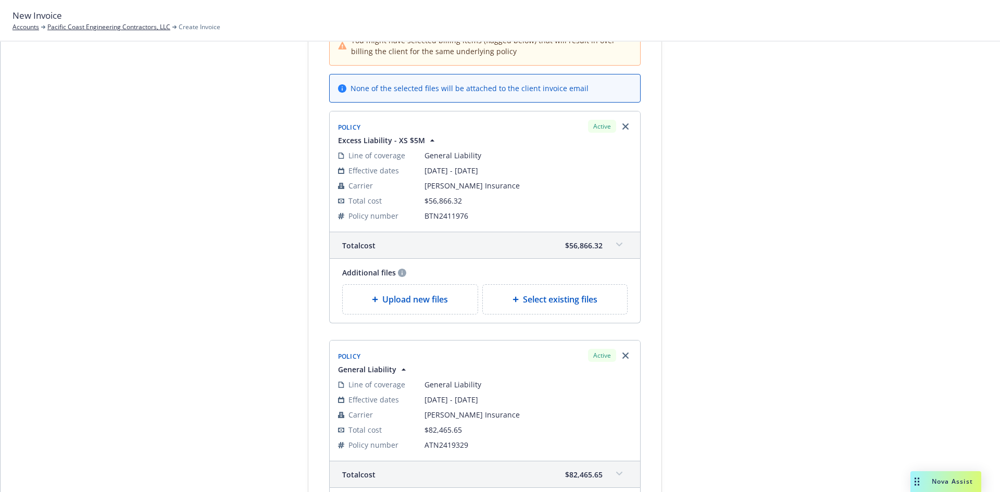
scroll to position [104, 0]
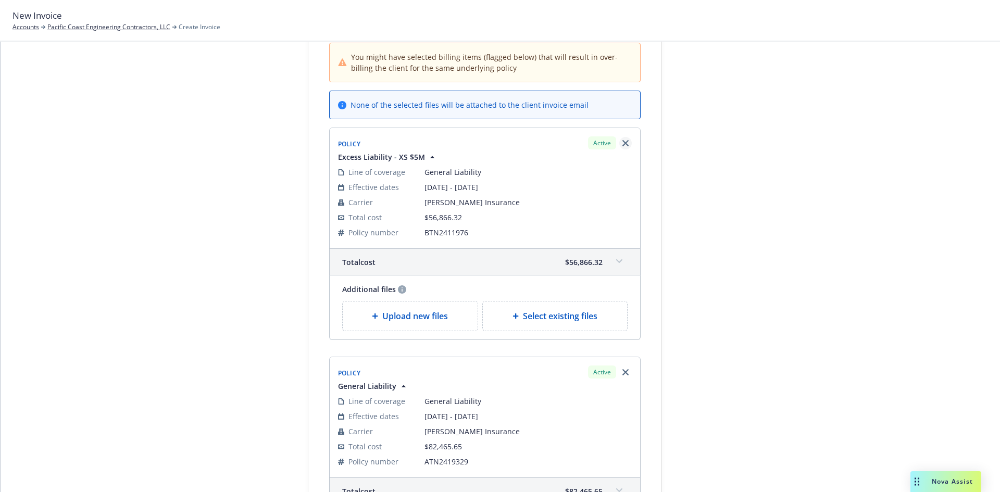
click at [619, 143] on link "Remove browser" at bounding box center [625, 143] width 13 height 13
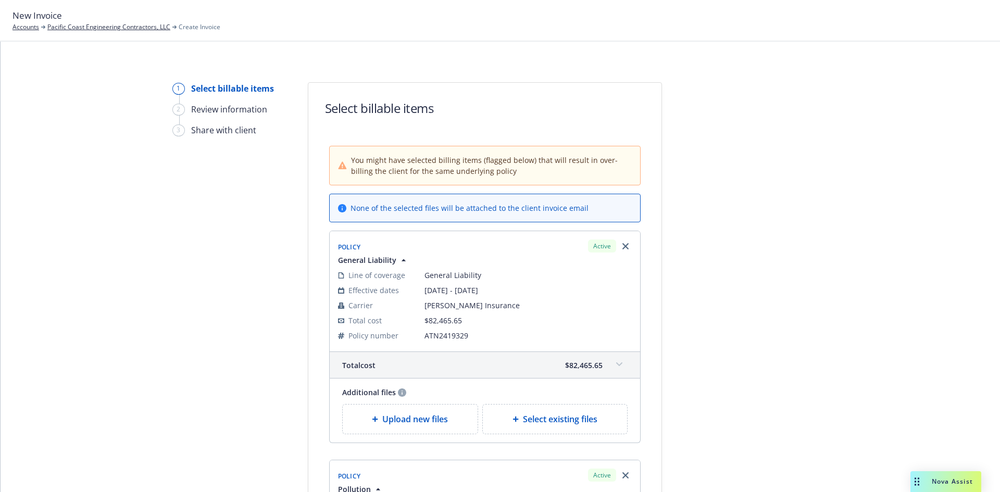
scroll to position [0, 0]
click at [122, 31] on link "Pacific Coast Engineering Contractors, LLC" at bounding box center [108, 26] width 123 height 9
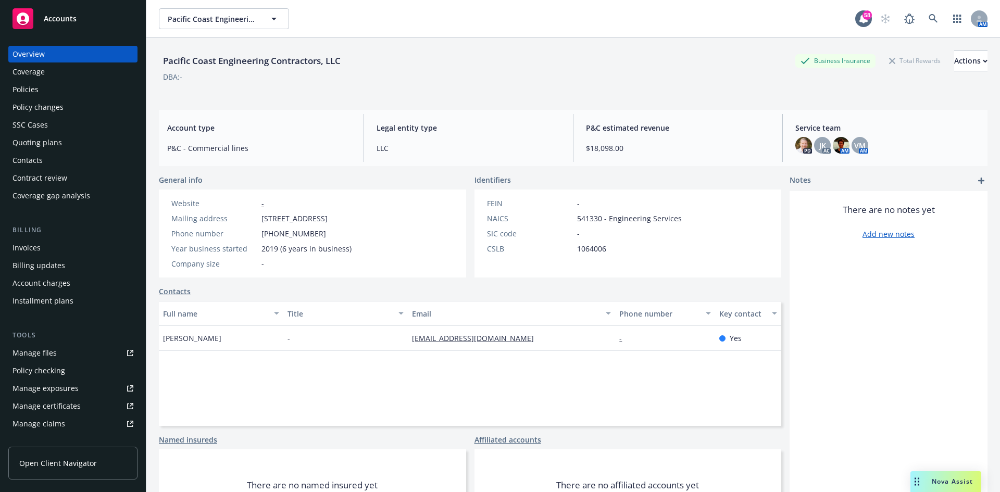
click at [38, 241] on div "Invoices" at bounding box center [27, 248] width 28 height 17
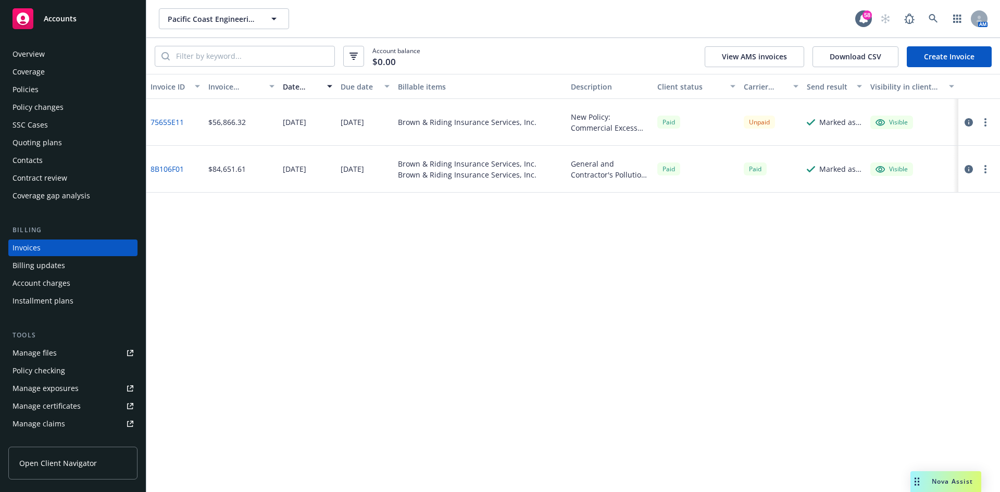
click at [932, 61] on link "Create Invoice" at bounding box center [949, 56] width 85 height 21
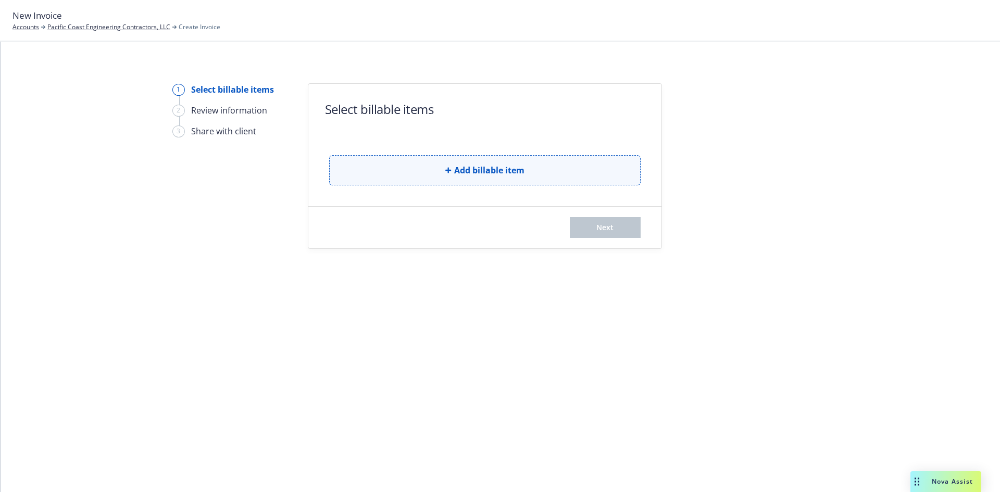
click at [427, 170] on button "Add billable item" at bounding box center [485, 170] width 312 height 30
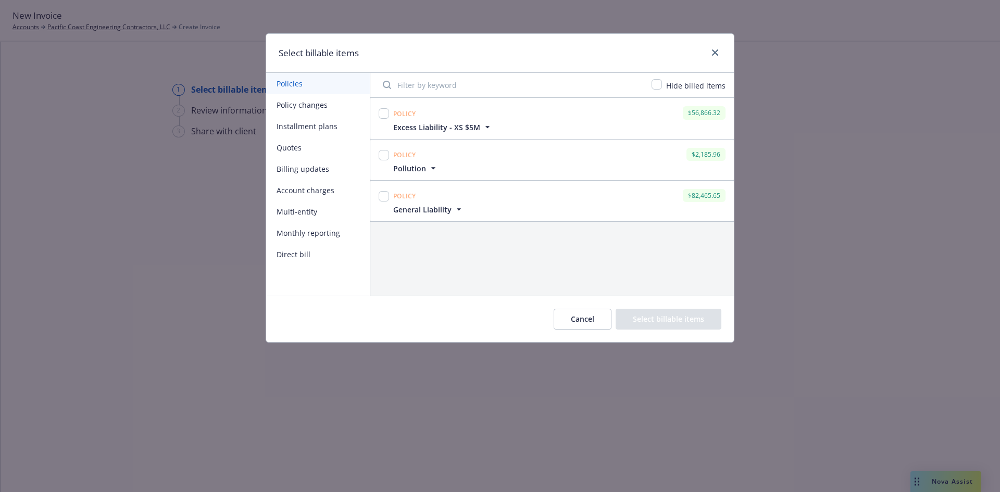
click at [297, 147] on button "Quotes" at bounding box center [318, 147] width 104 height 21
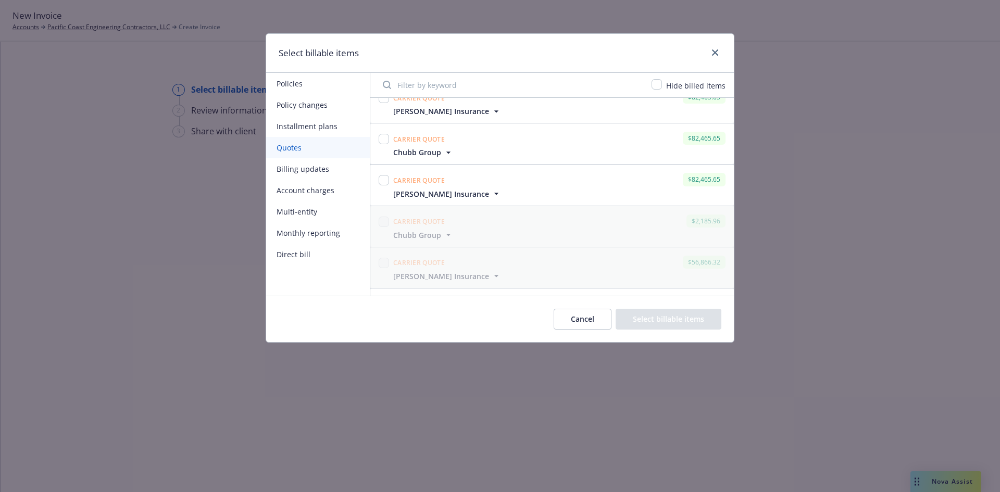
scroll to position [338, 0]
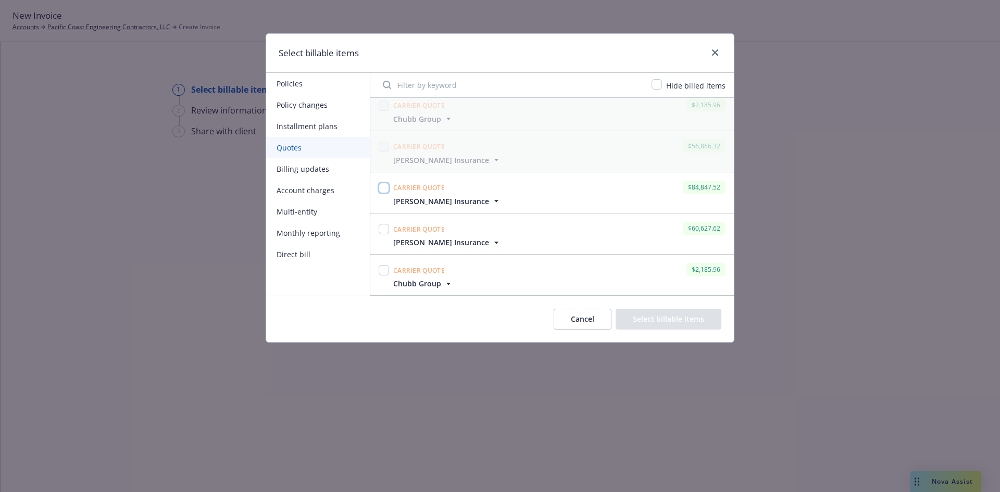
click at [382, 184] on input "checkbox" at bounding box center [384, 188] width 10 height 10
checkbox input "true"
click at [382, 234] on div at bounding box center [384, 229] width 10 height 15
click at [382, 268] on input "checkbox" at bounding box center [384, 270] width 10 height 10
checkbox input "true"
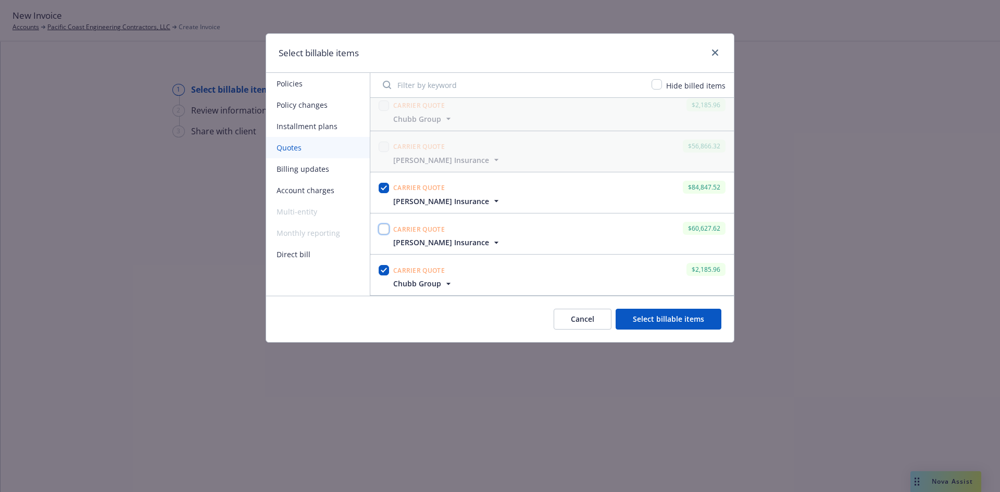
click at [381, 230] on input "checkbox" at bounding box center [384, 229] width 10 height 10
checkbox input "true"
click at [658, 318] on button "Select billable items" at bounding box center [669, 319] width 106 height 21
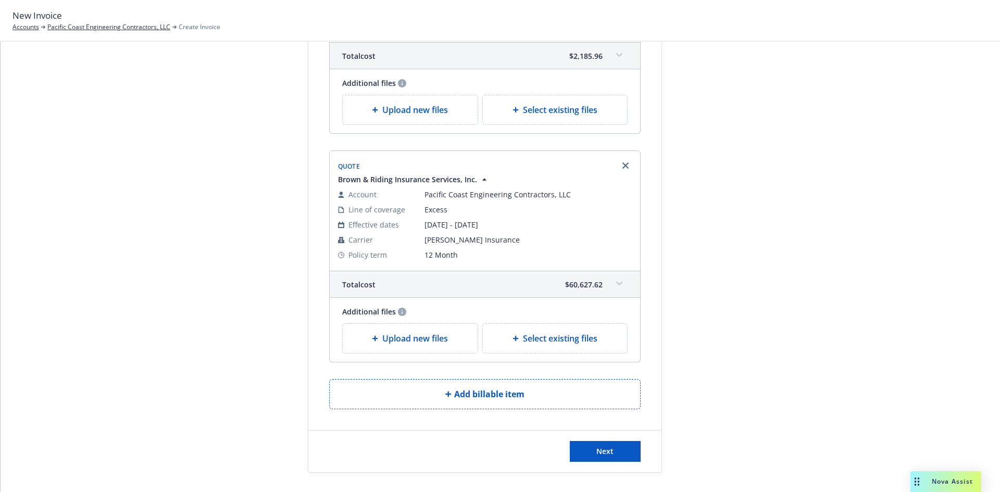
scroll to position [468, 0]
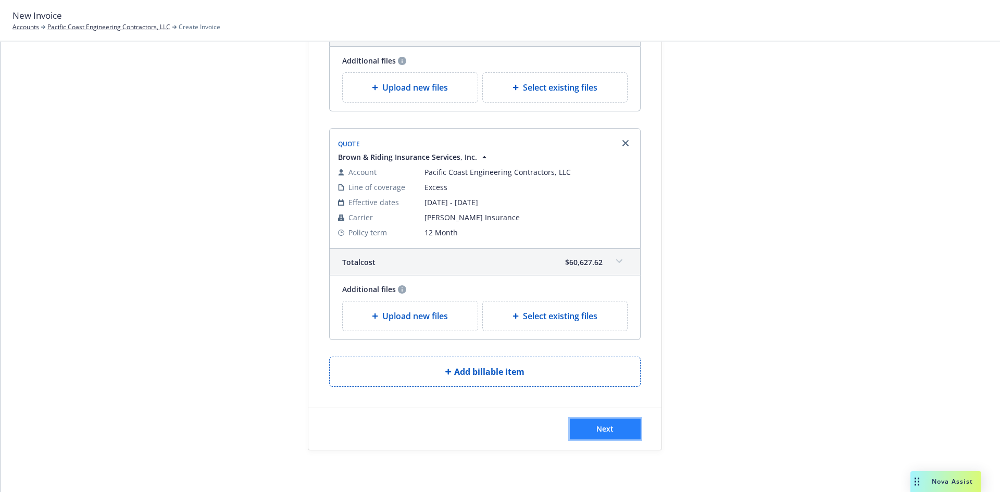
click at [613, 426] on button "Next" at bounding box center [605, 429] width 71 height 21
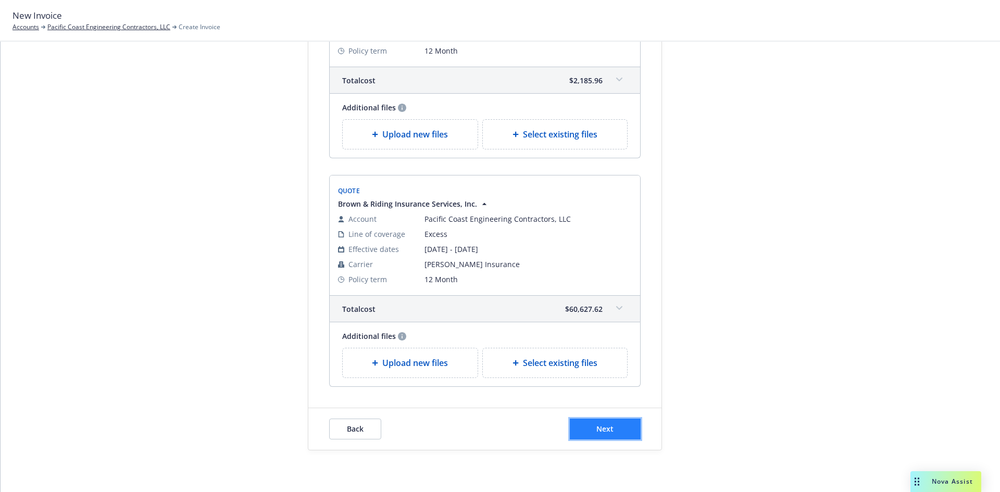
click at [618, 425] on button "Next" at bounding box center [605, 429] width 71 height 21
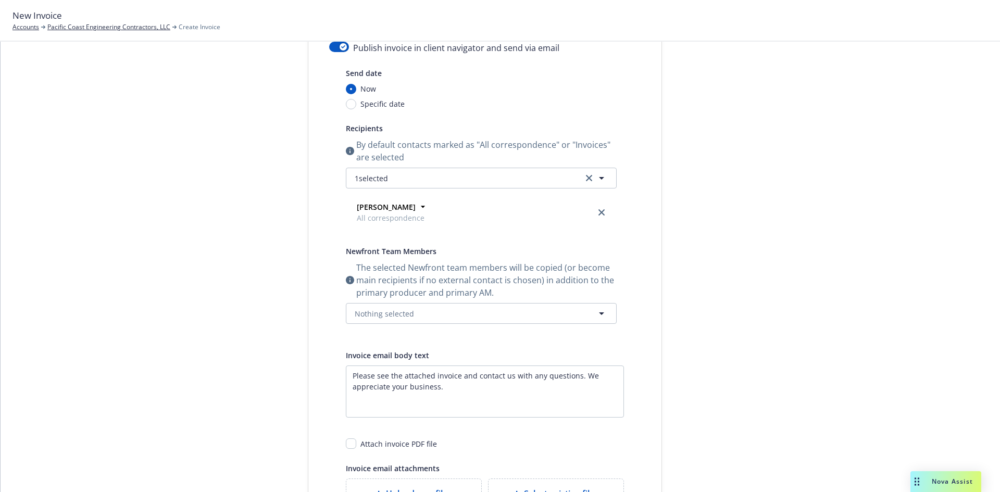
scroll to position [115, 0]
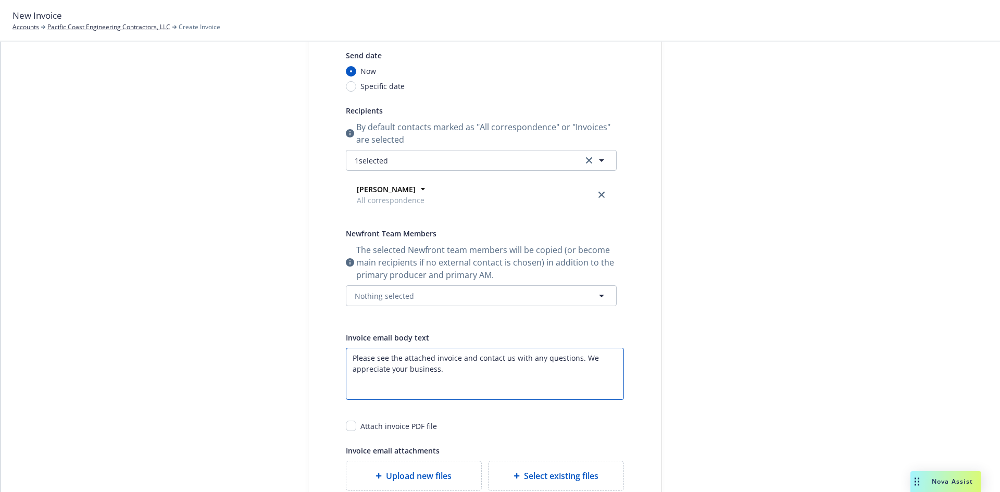
click at [522, 383] on textarea "Please see the attached invoice and contact us with any questions. We appreciat…" at bounding box center [485, 374] width 278 height 52
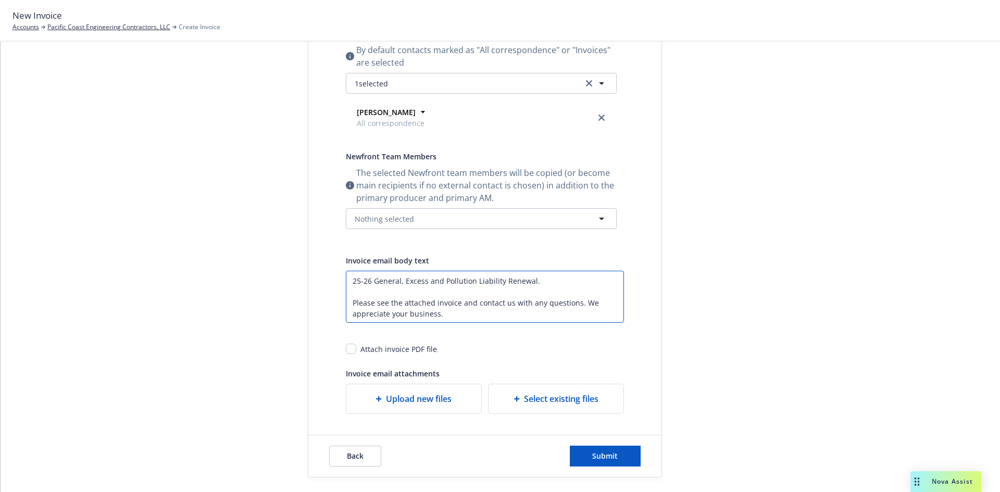
scroll to position [219, 0]
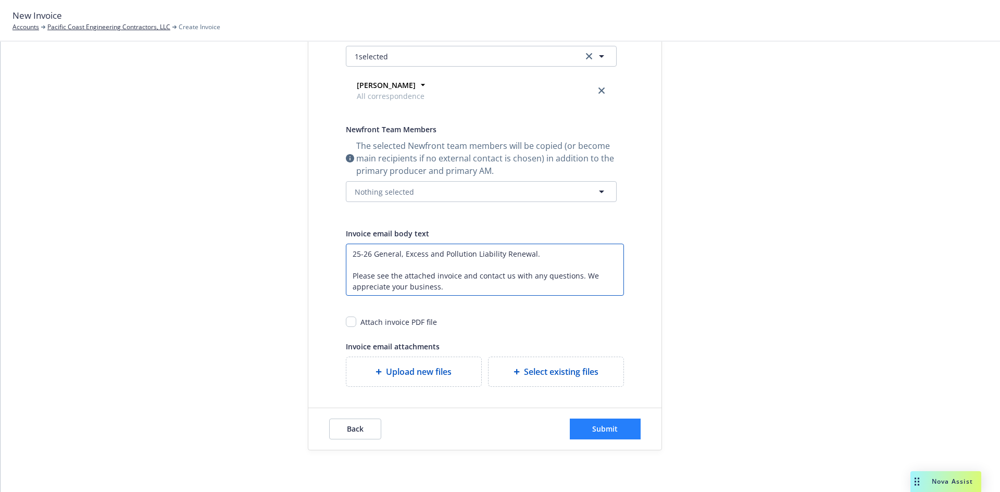
type textarea "25-26 General, Excess and Pollution Liability Renewal. Please see the attached …"
click at [596, 427] on span "Submit" at bounding box center [605, 429] width 26 height 10
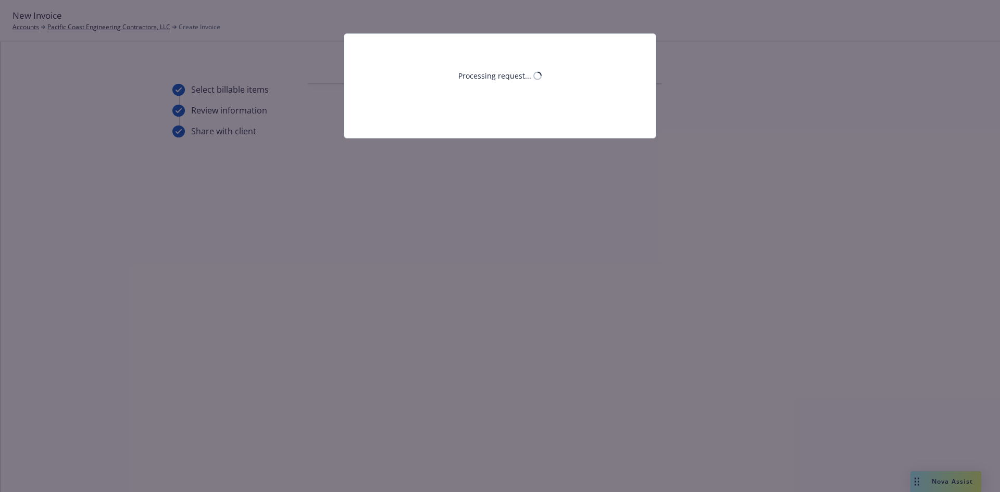
scroll to position [0, 0]
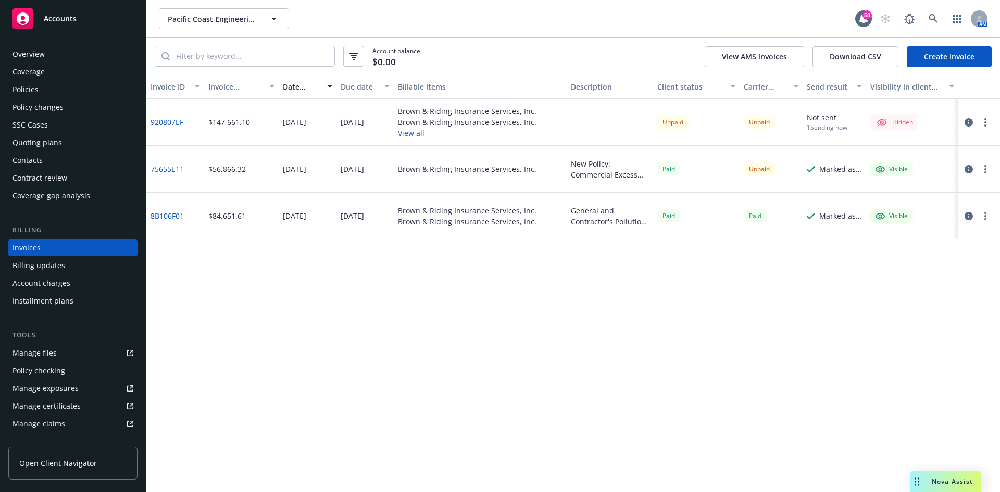
click at [986, 118] on circle "button" at bounding box center [986, 119] width 2 height 2
click at [901, 267] on link "Void" at bounding box center [925, 268] width 133 height 21
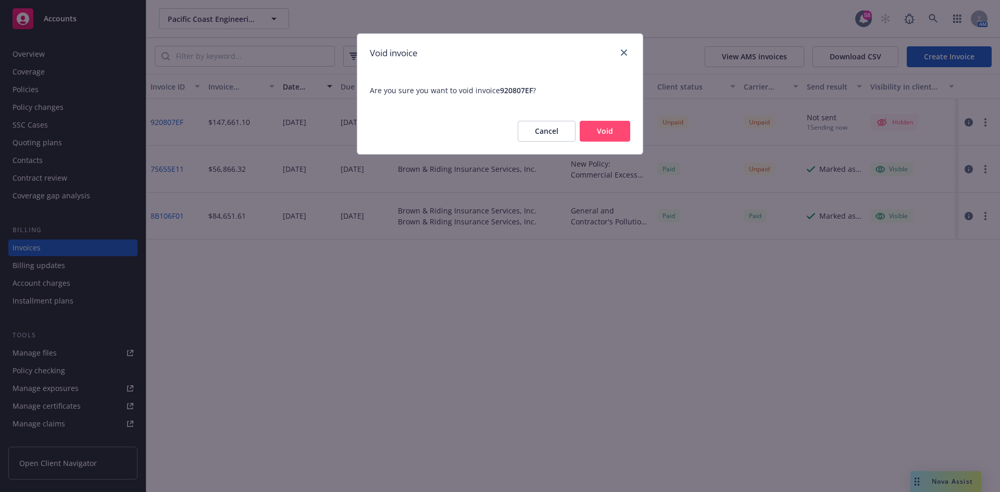
click at [601, 135] on button "Void" at bounding box center [605, 131] width 51 height 21
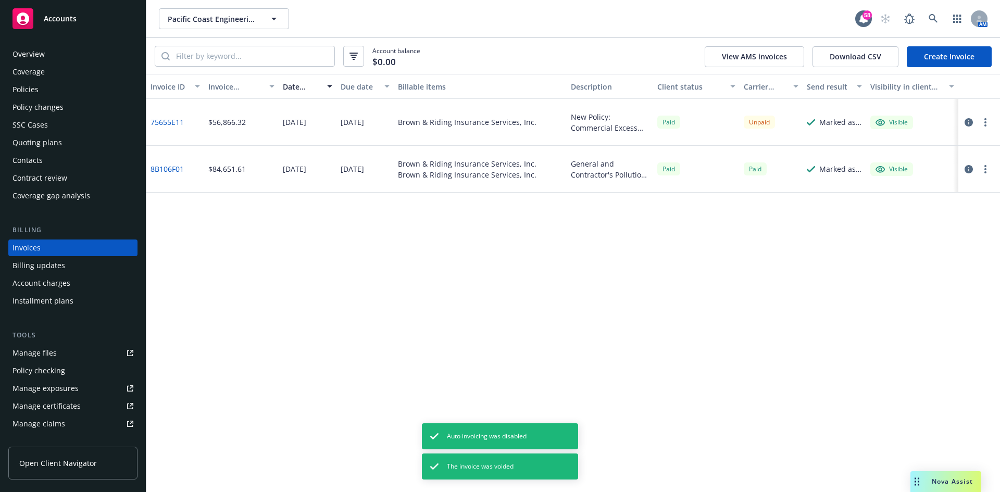
click at [934, 59] on link "Create Invoice" at bounding box center [949, 56] width 85 height 21
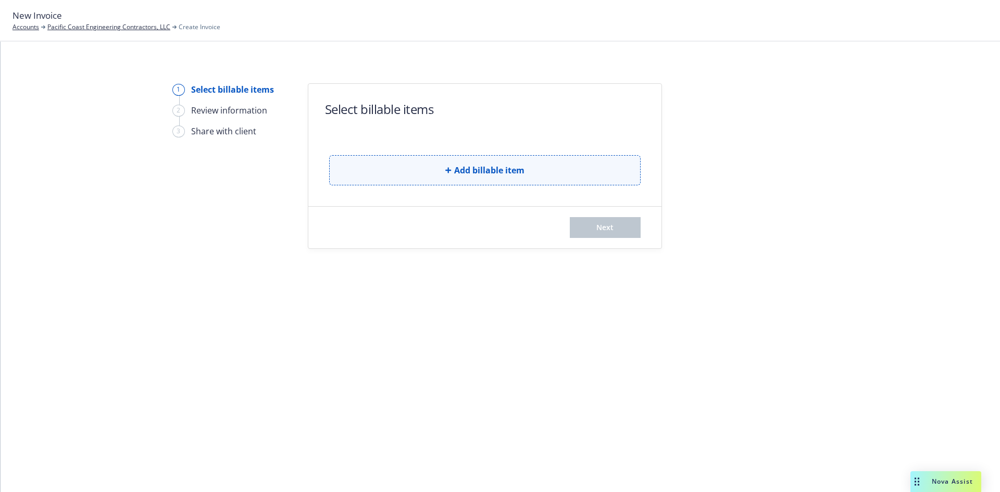
click at [490, 168] on span "Add billable item" at bounding box center [489, 170] width 70 height 13
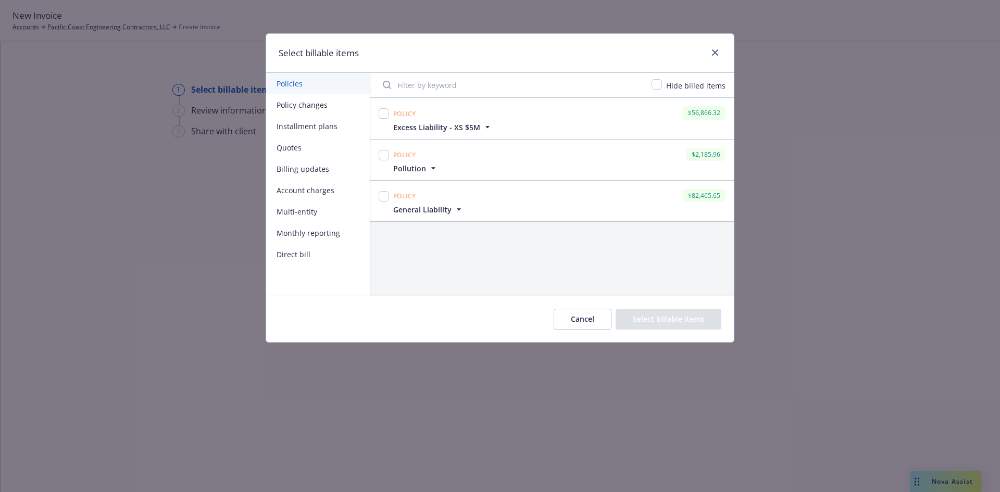
click at [300, 152] on button "Quotes" at bounding box center [318, 147] width 104 height 21
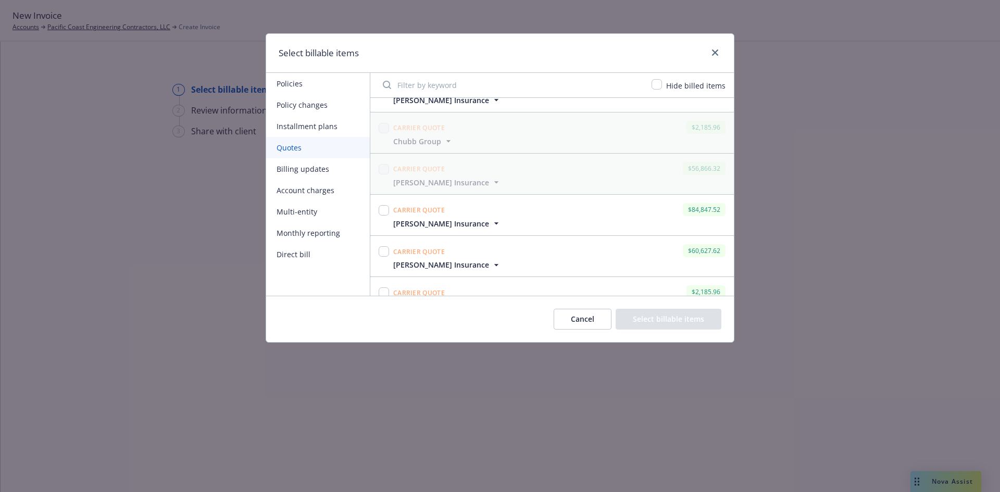
scroll to position [338, 0]
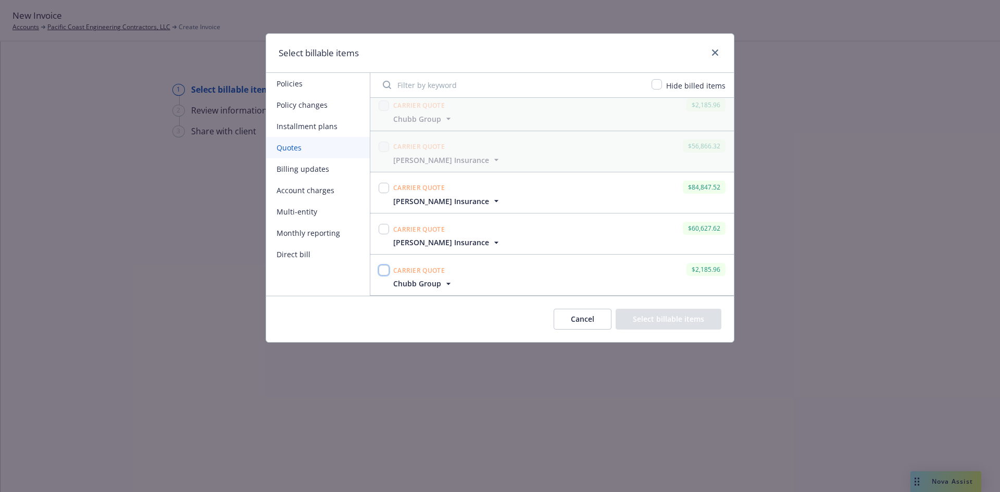
drag, startPoint x: 381, startPoint y: 275, endPoint x: 386, endPoint y: 256, distance: 19.2
click at [383, 268] on input "checkbox" at bounding box center [384, 270] width 10 height 10
checkbox input "true"
click at [386, 227] on input "checkbox" at bounding box center [384, 229] width 10 height 10
checkbox input "true"
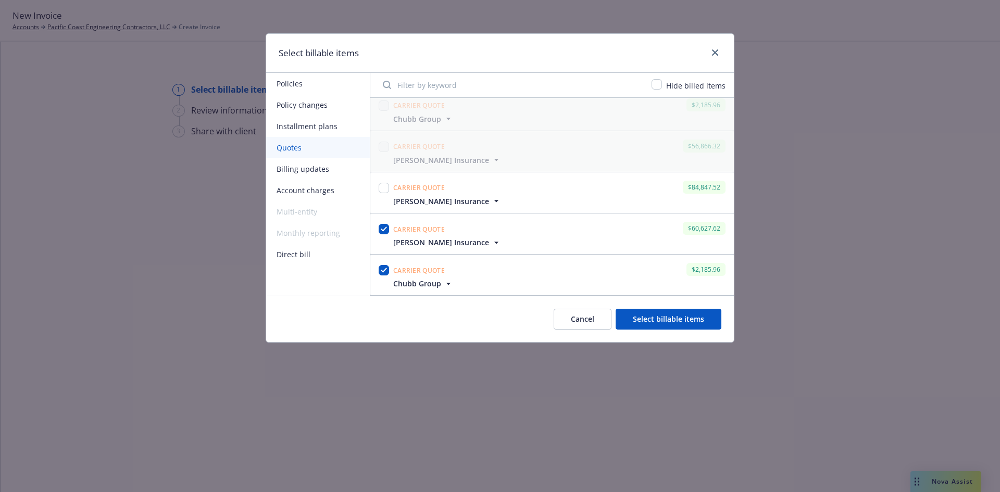
click at [388, 181] on div at bounding box center [384, 188] width 10 height 15
click at [387, 188] on input "checkbox" at bounding box center [384, 188] width 10 height 10
checkbox input "true"
click at [680, 324] on button "Select billable items" at bounding box center [669, 319] width 106 height 21
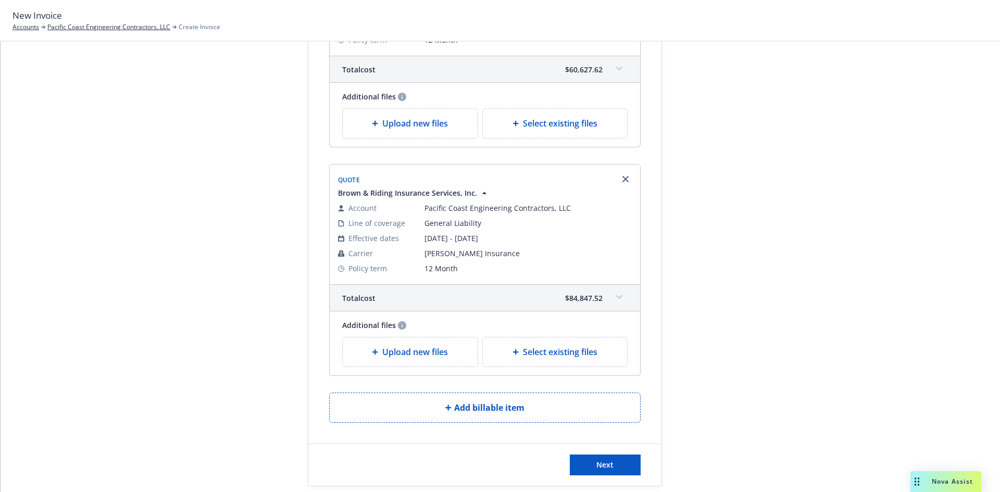
scroll to position [416, 0]
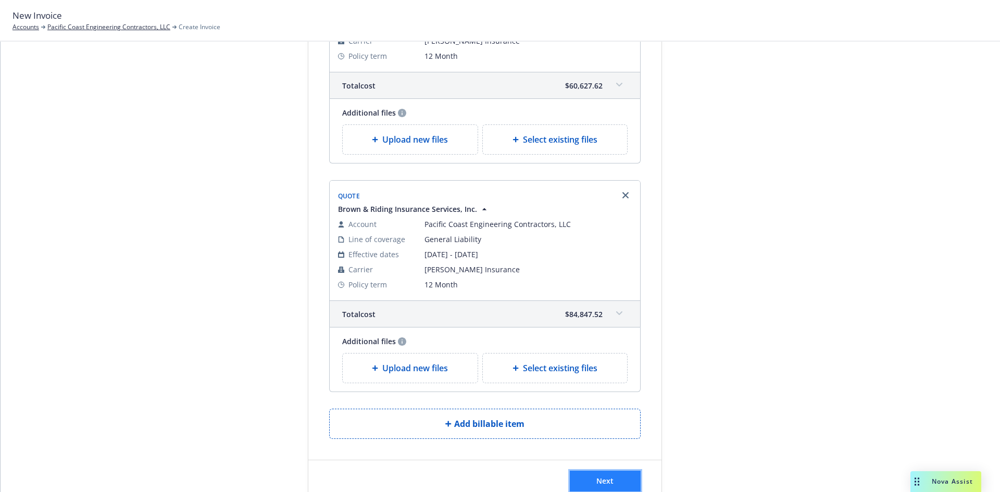
click at [591, 479] on button "Next" at bounding box center [605, 481] width 71 height 21
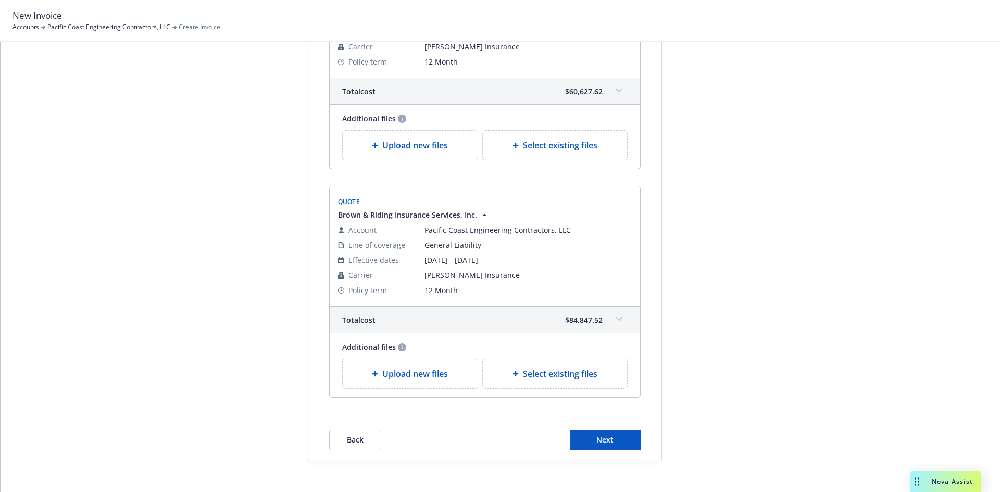
scroll to position [596, 0]
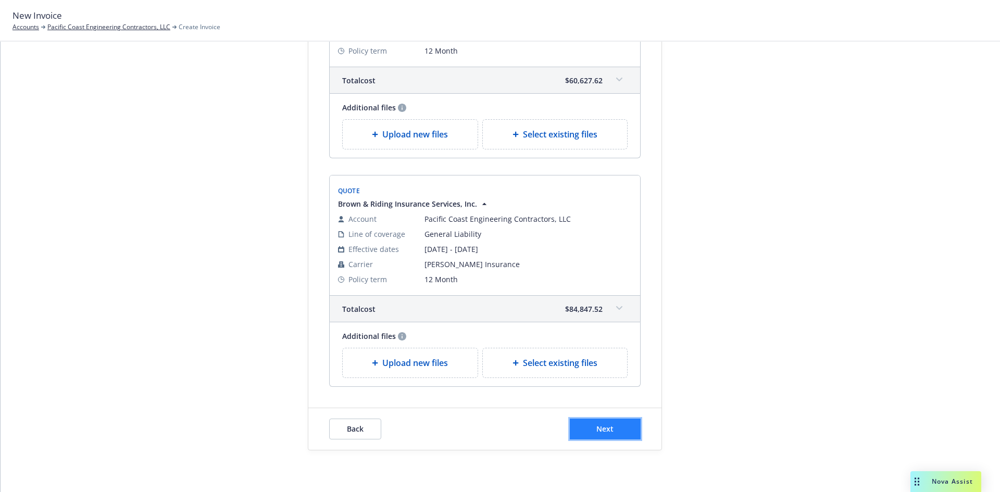
click at [584, 425] on button "Next" at bounding box center [605, 429] width 71 height 21
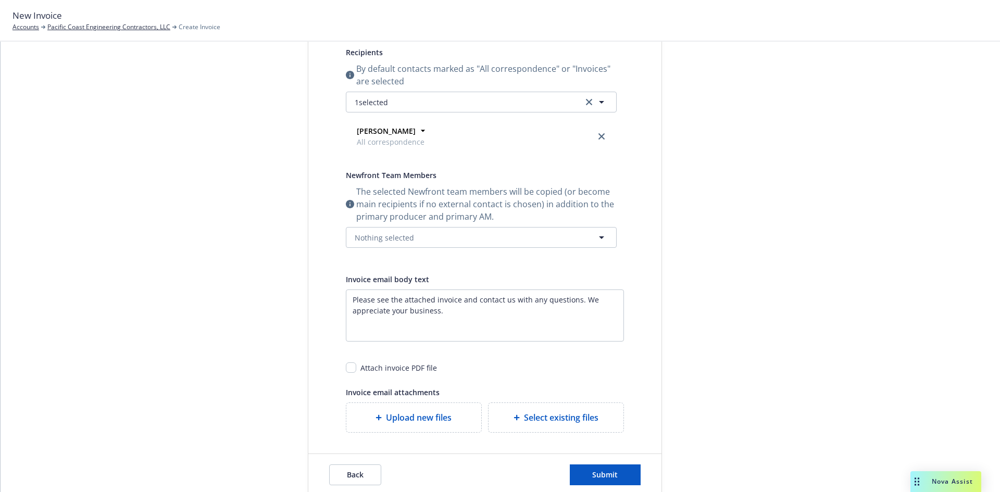
scroll to position [219, 0]
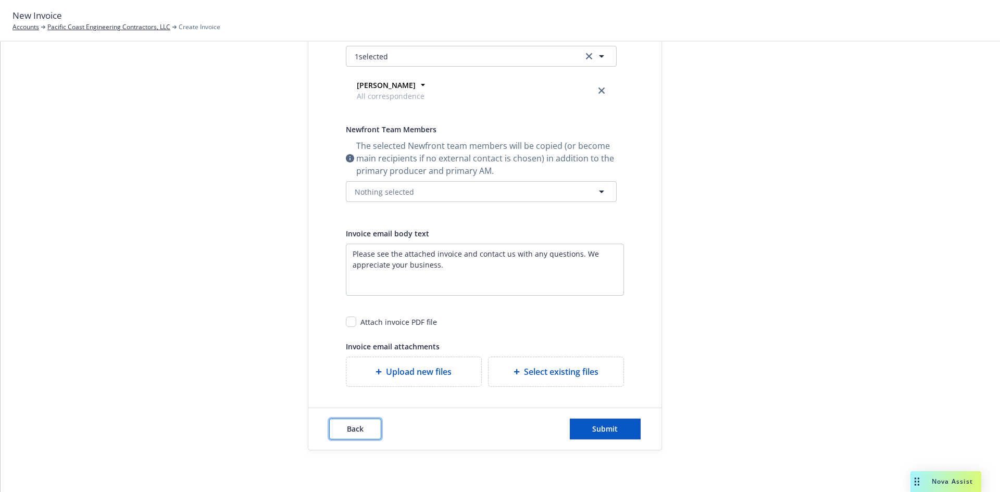
click at [352, 430] on span "Back" at bounding box center [355, 429] width 17 height 10
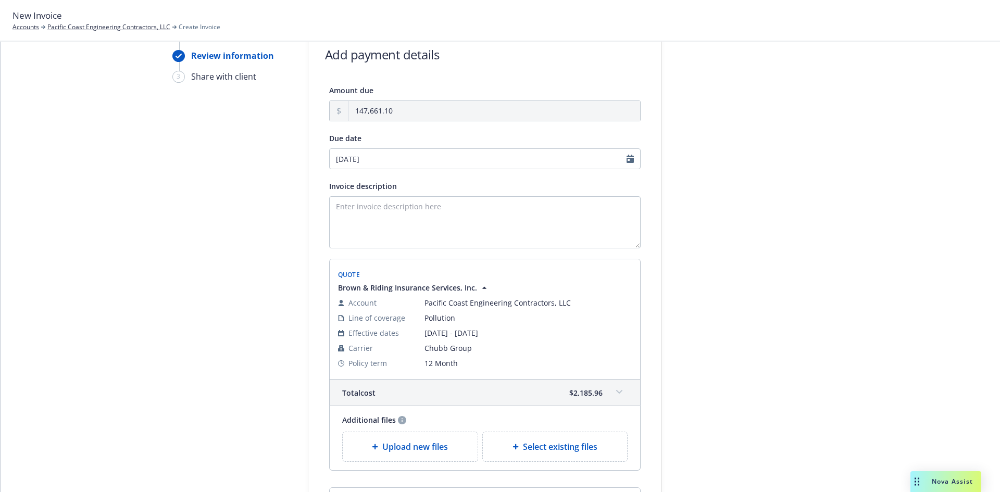
scroll to position [0, 0]
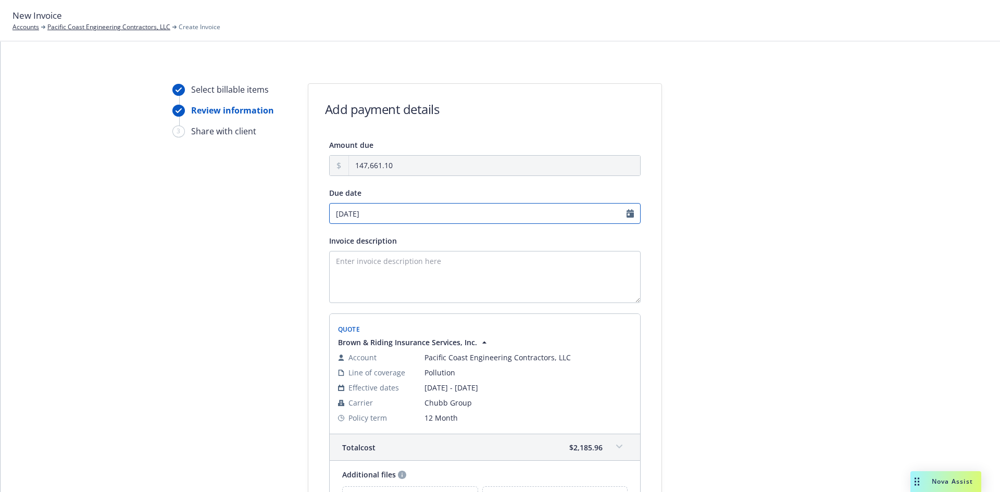
click at [625, 211] on input "09/30/2025" at bounding box center [485, 213] width 312 height 21
select select "September"
select select "2025"
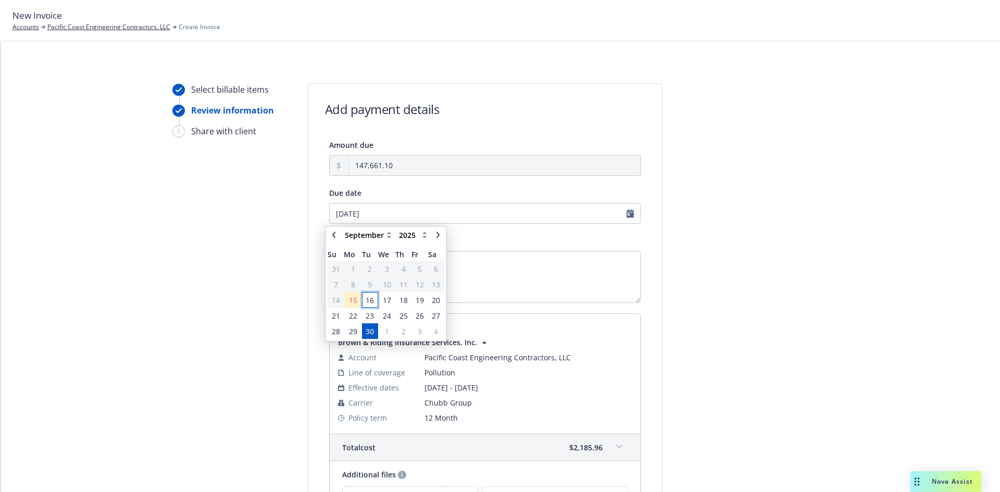
click at [370, 300] on span "16" at bounding box center [370, 300] width 8 height 11
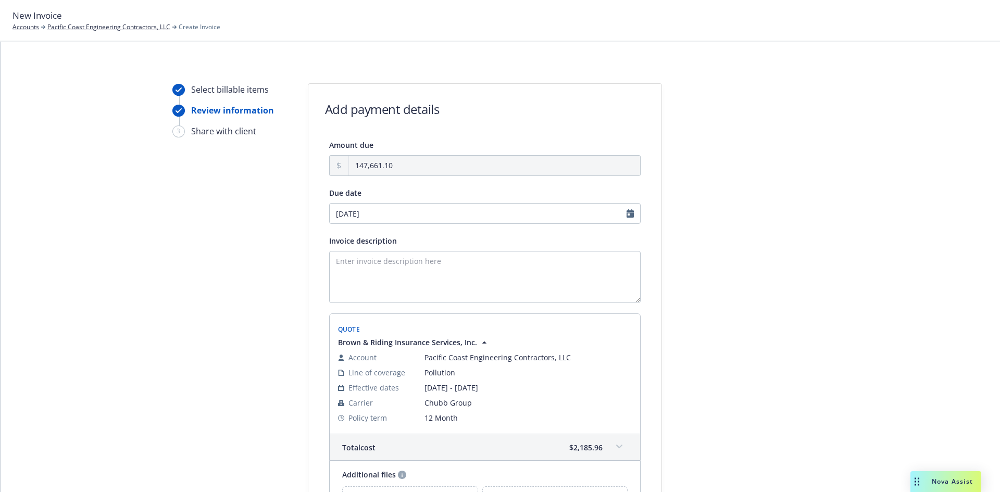
type input "09/16/2025"
click at [448, 266] on textarea "Invoice description" at bounding box center [485, 277] width 312 height 52
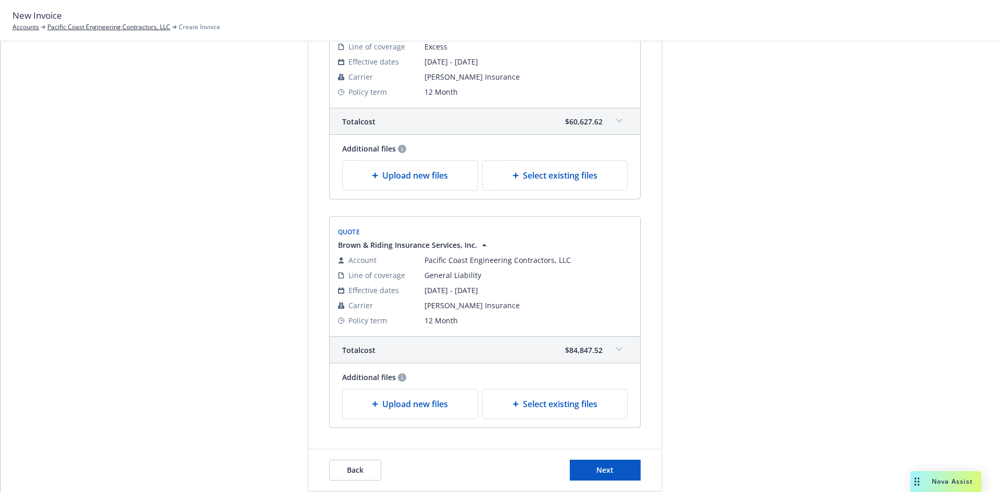
scroll to position [596, 0]
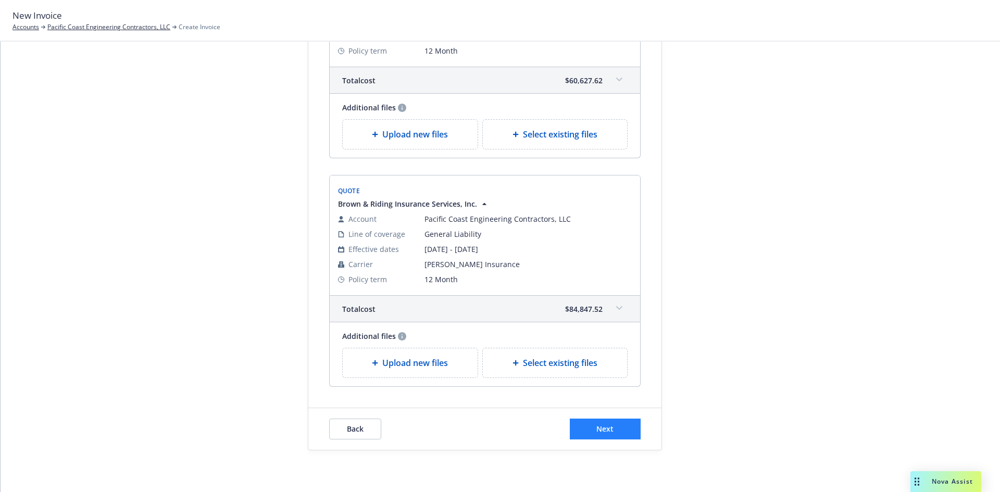
type textarea "25-26 General, Excess and Pollution Liability Renewal"
click at [597, 427] on span "Next" at bounding box center [605, 429] width 17 height 10
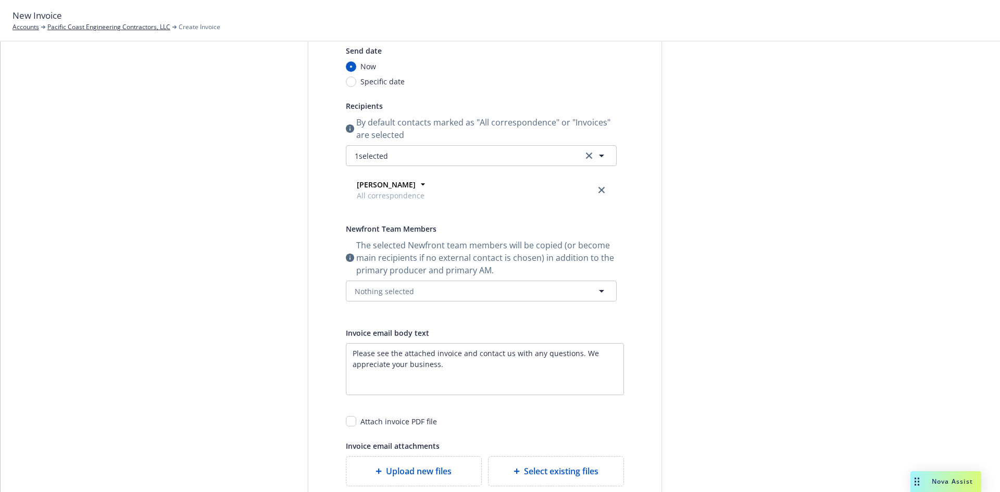
scroll to position [219, 0]
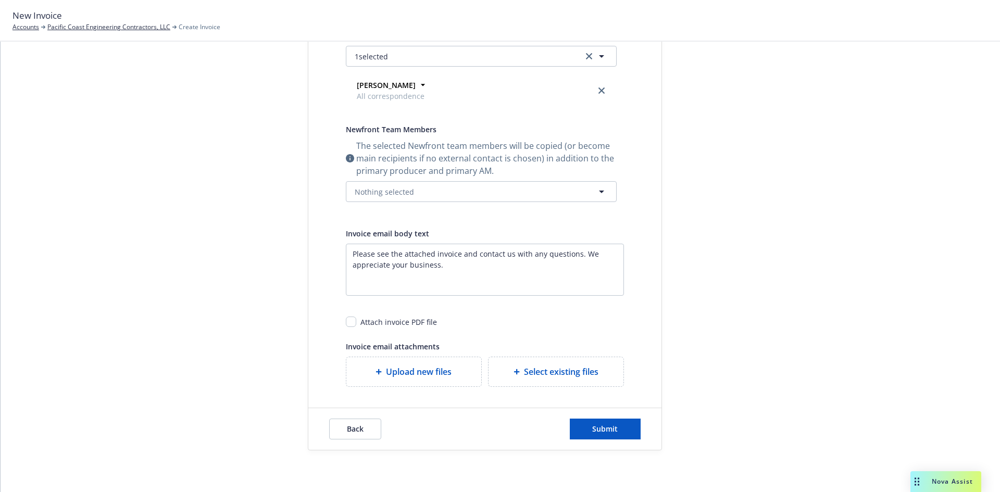
click at [605, 440] on div "Back Submit" at bounding box center [484, 429] width 353 height 42
click at [614, 429] on span "Submit" at bounding box center [605, 429] width 26 height 10
